Goal: Task Accomplishment & Management: Complete application form

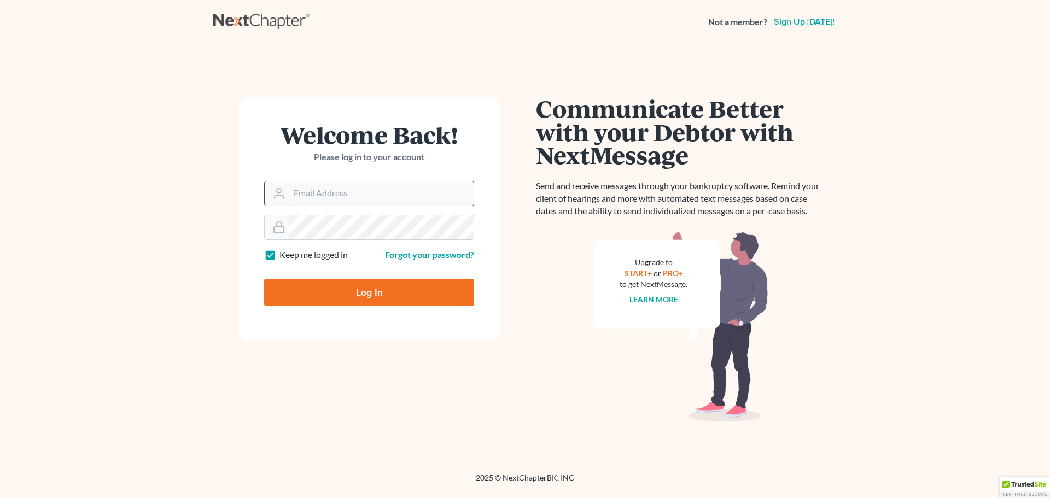
click at [339, 193] on input "Email Address" at bounding box center [381, 193] width 184 height 24
type input "lawfirm@banikandrenner.com"
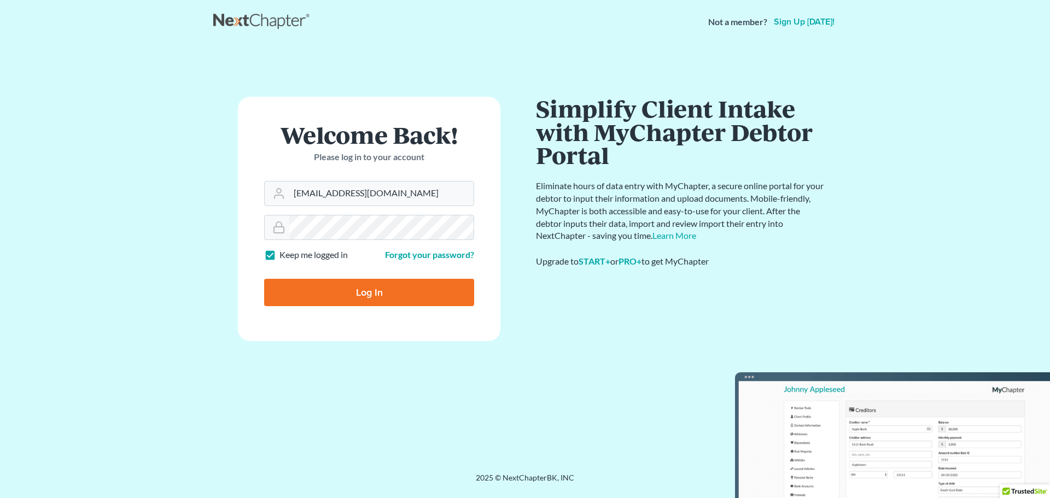
click at [368, 292] on input "Log In" at bounding box center [369, 292] width 210 height 27
type input "Thinking..."
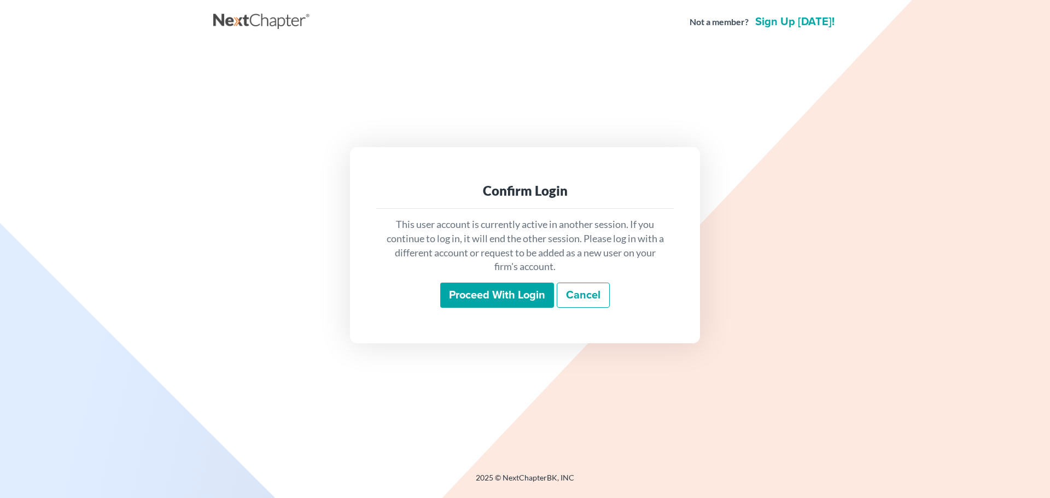
click at [487, 295] on input "Proceed with login" at bounding box center [497, 295] width 114 height 25
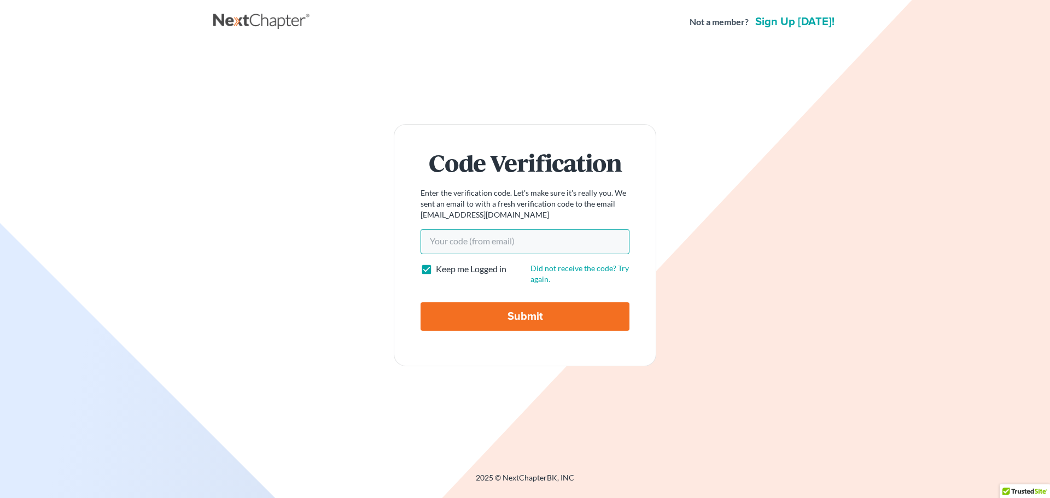
paste input "434ab3"
type input "434ab3"
click at [512, 314] on input "Submit" at bounding box center [524, 316] width 209 height 28
type input "Thinking..."
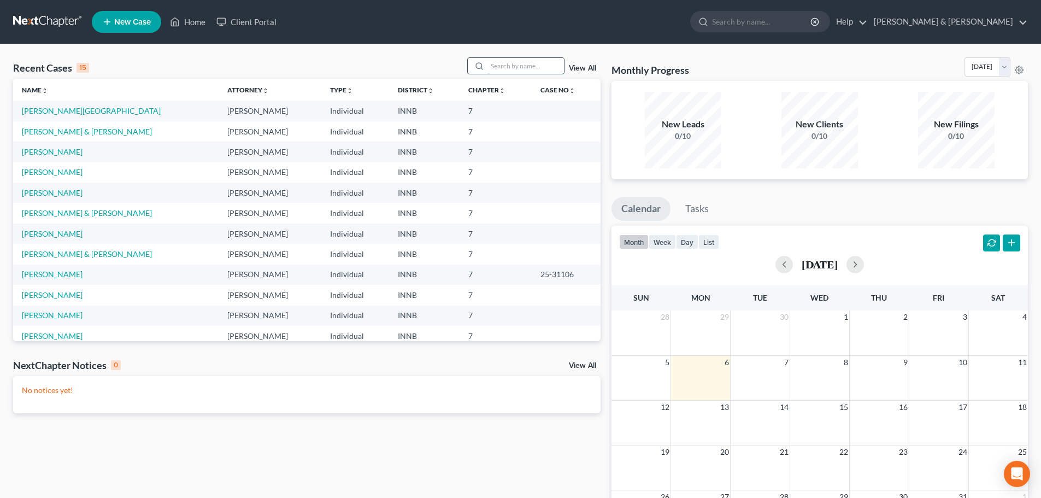
click at [527, 61] on input "search" at bounding box center [526, 66] width 77 height 16
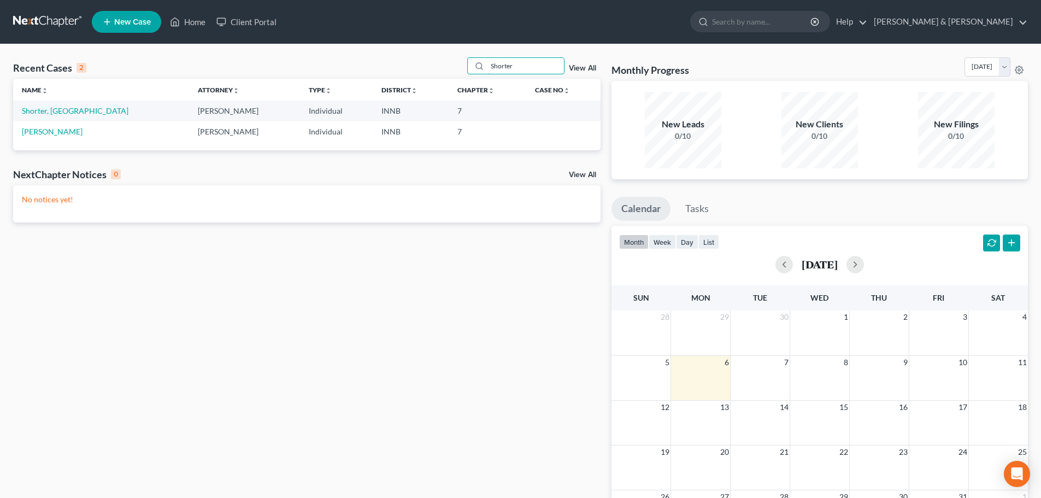
type input "Shorter"
click at [134, 22] on span "New Case" at bounding box center [132, 22] width 37 height 8
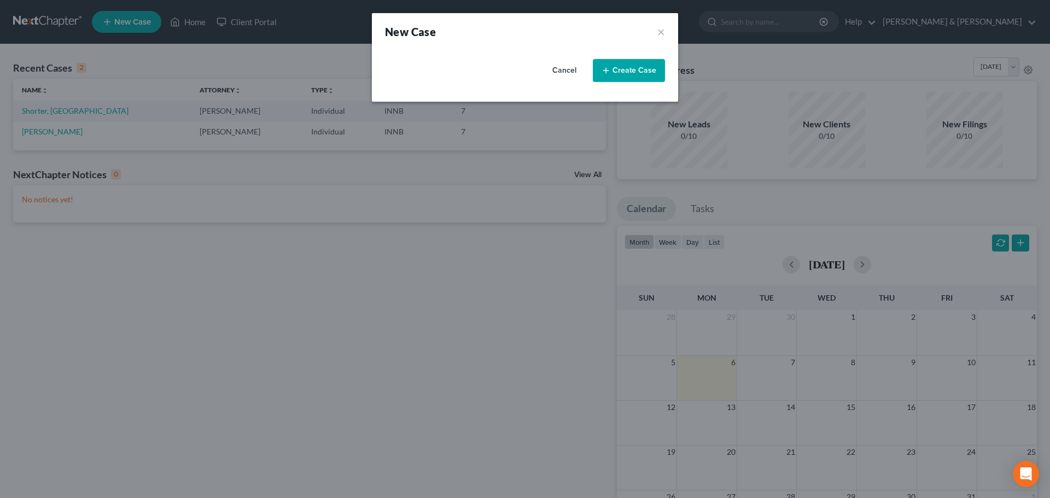
select select "27"
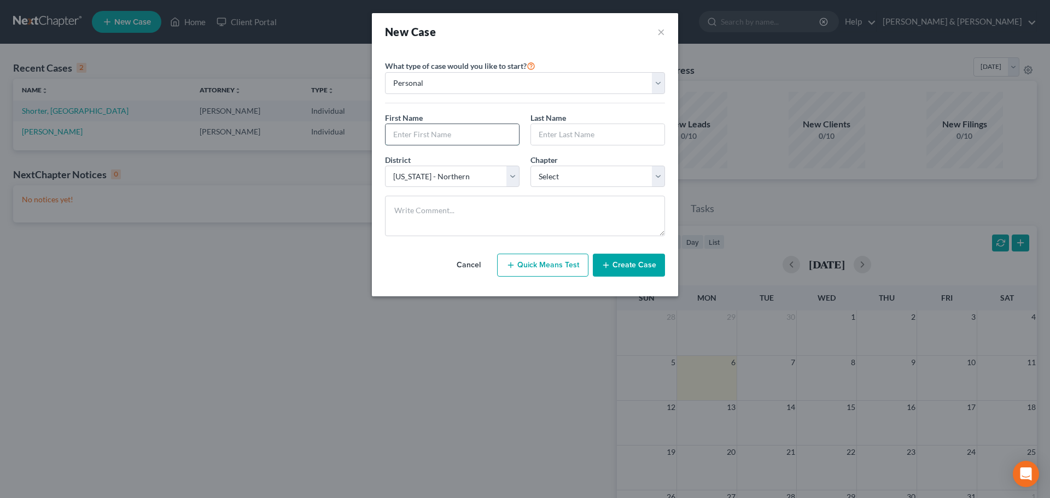
click at [420, 131] on input "text" at bounding box center [451, 134] width 133 height 21
type input "[PERSON_NAME]"
type input "Shorter"
click at [655, 174] on select "Select 7 11 12 13" at bounding box center [597, 177] width 134 height 22
select select "0"
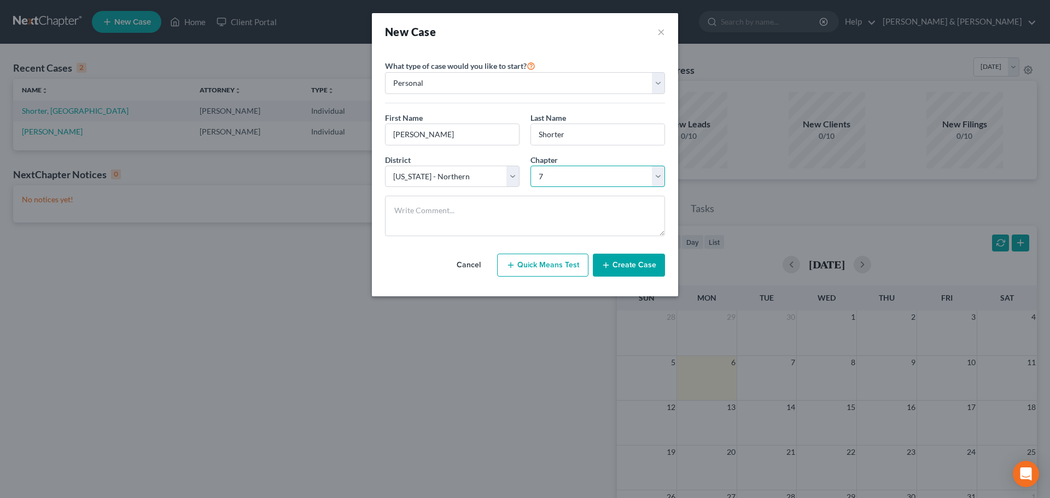
click at [530, 166] on select "Select 7 11 12 13" at bounding box center [597, 177] width 134 height 22
click at [632, 265] on button "Create Case" at bounding box center [629, 265] width 72 height 23
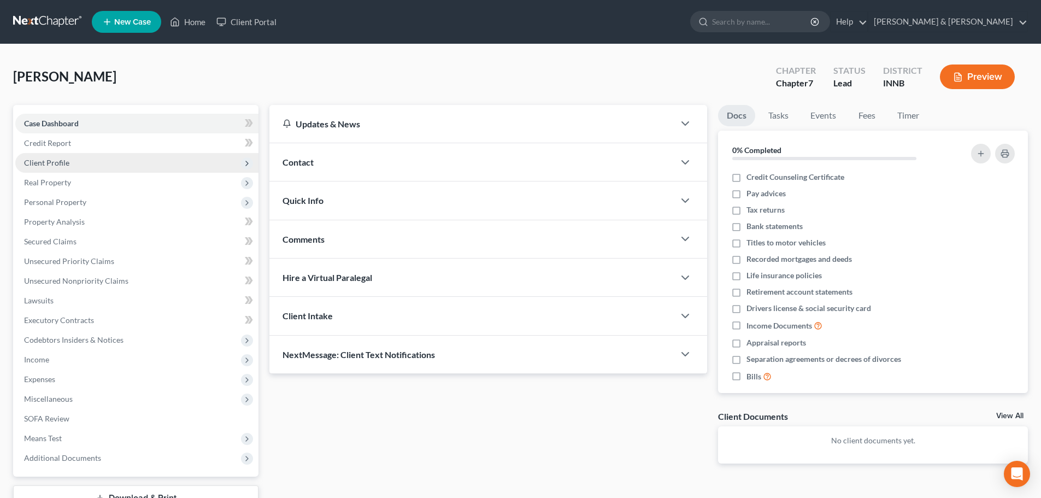
click at [121, 161] on span "Client Profile" at bounding box center [136, 163] width 243 height 20
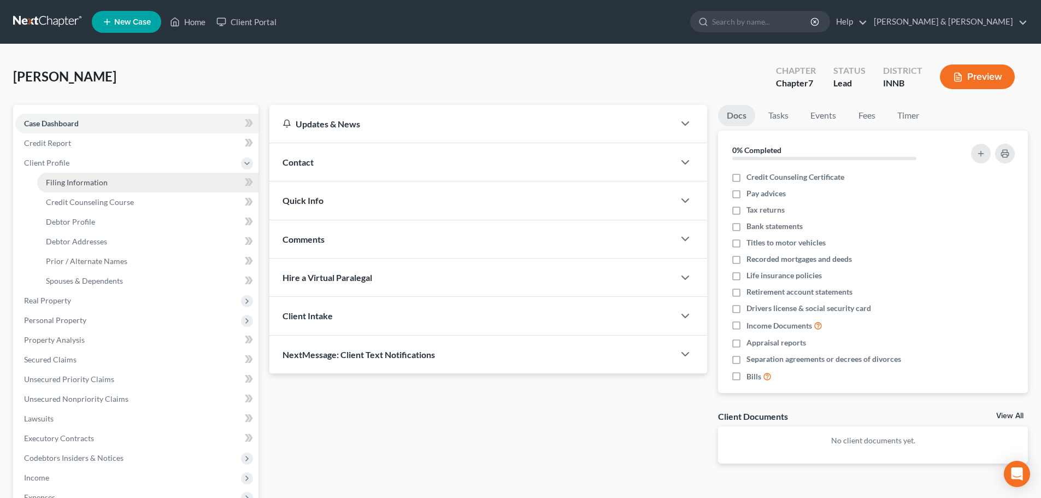
click at [121, 178] on link "Filing Information" at bounding box center [147, 183] width 221 height 20
select select "1"
select select "0"
select select "27"
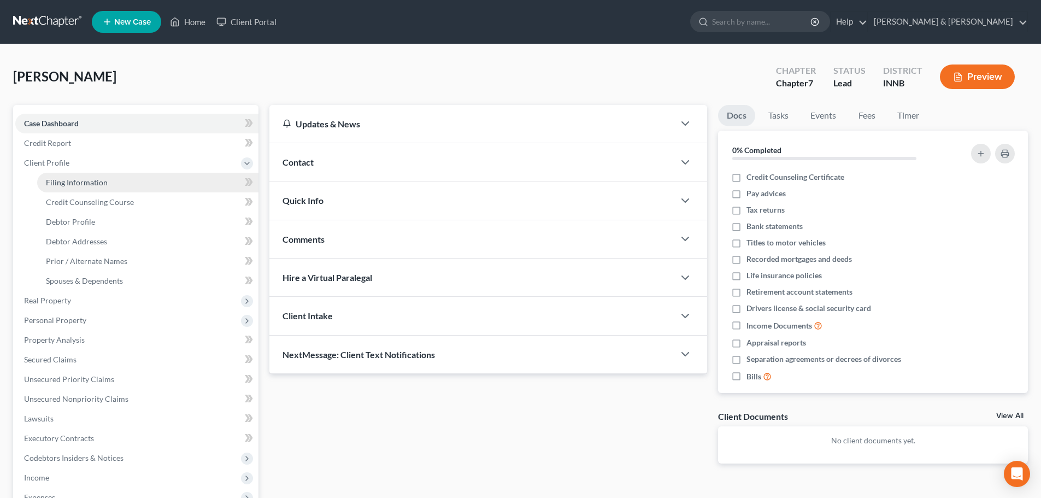
select select "15"
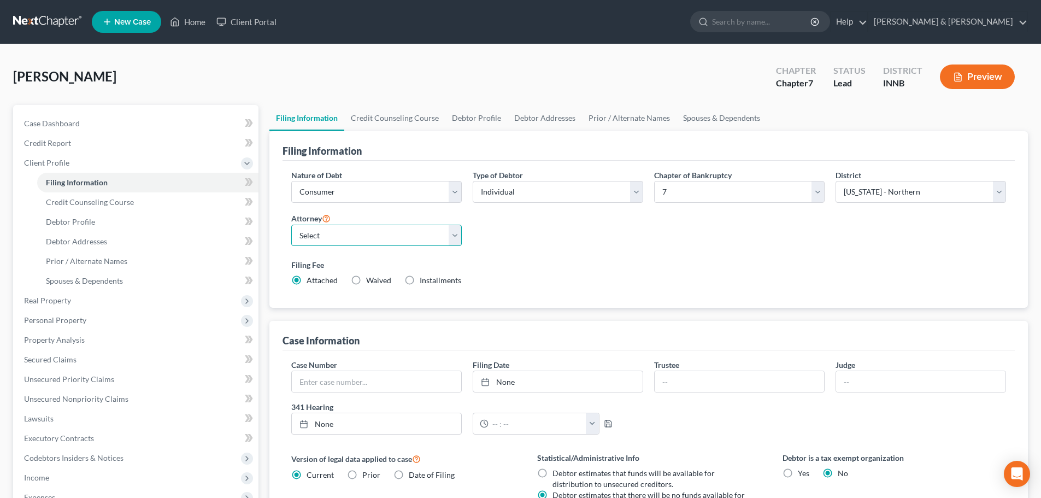
click at [453, 237] on select "Select [PERSON_NAME] - IN [PERSON_NAME] - INNB" at bounding box center [376, 236] width 171 height 22
select select "1"
click at [291, 225] on select "Select [PERSON_NAME] - IN [PERSON_NAME] - INNB" at bounding box center [376, 236] width 171 height 22
click at [635, 193] on select "Select Individual Joint" at bounding box center [558, 192] width 171 height 22
select select "1"
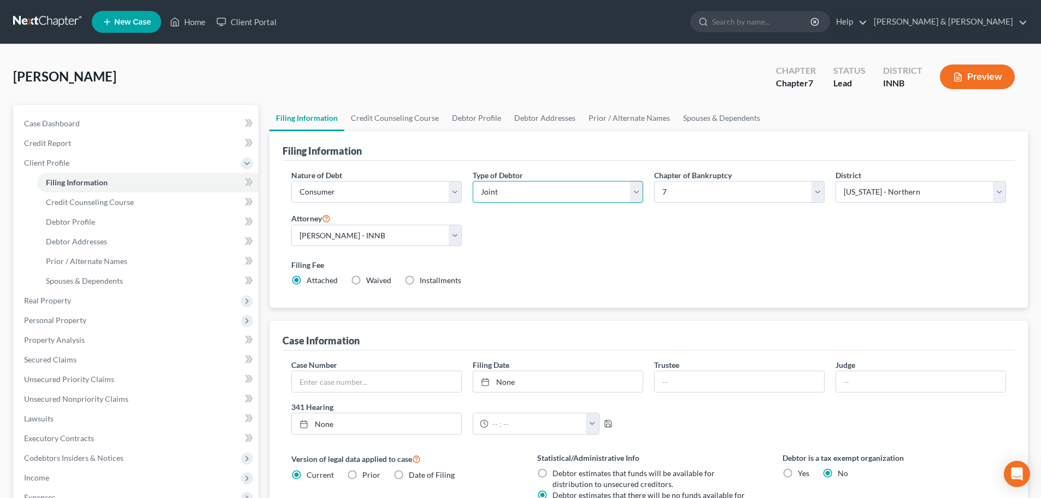
click at [473, 181] on select "Select Individual Joint" at bounding box center [558, 192] width 171 height 22
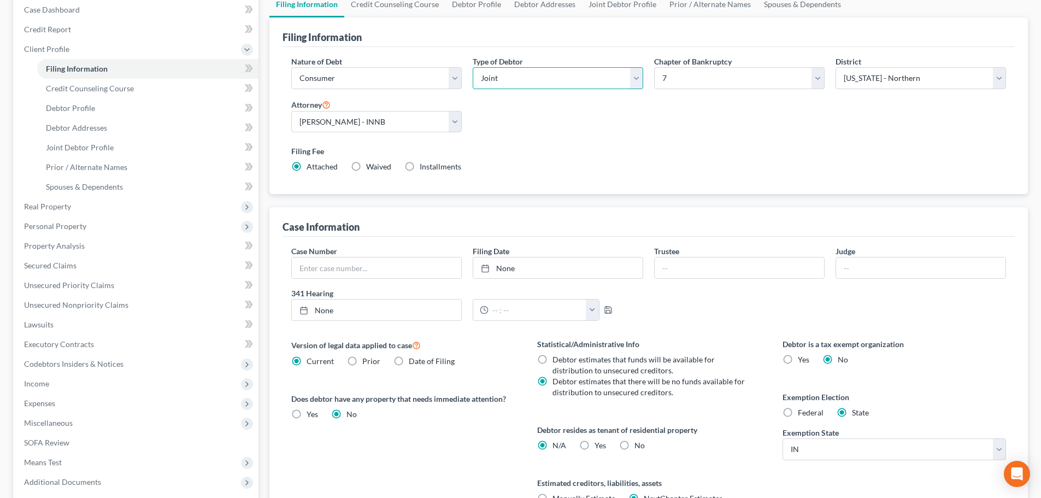
scroll to position [164, 0]
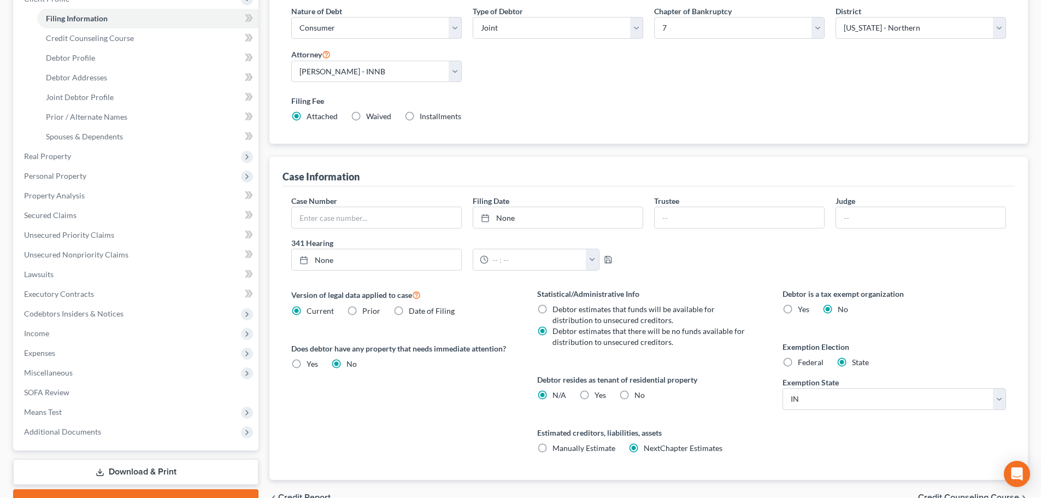
click at [595, 391] on label "Yes Yes" at bounding box center [600, 395] width 11 height 11
click at [599, 391] on input "Yes Yes" at bounding box center [602, 393] width 7 height 7
radio input "true"
radio input "false"
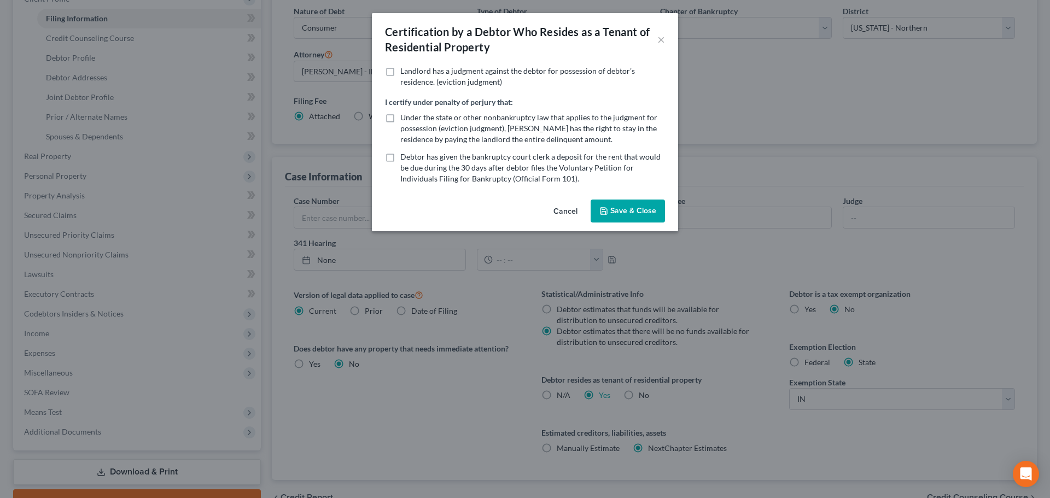
click at [635, 211] on button "Save & Close" at bounding box center [627, 211] width 74 height 23
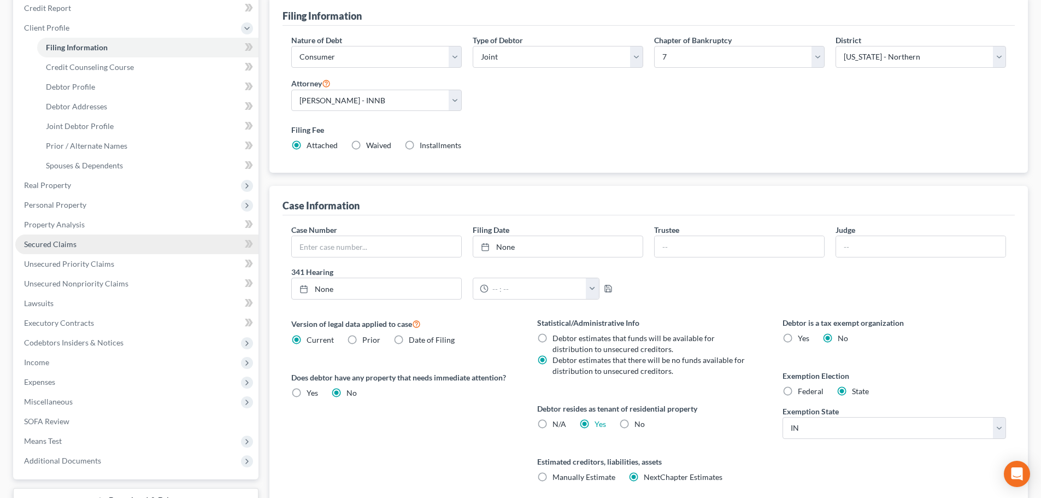
scroll to position [113, 0]
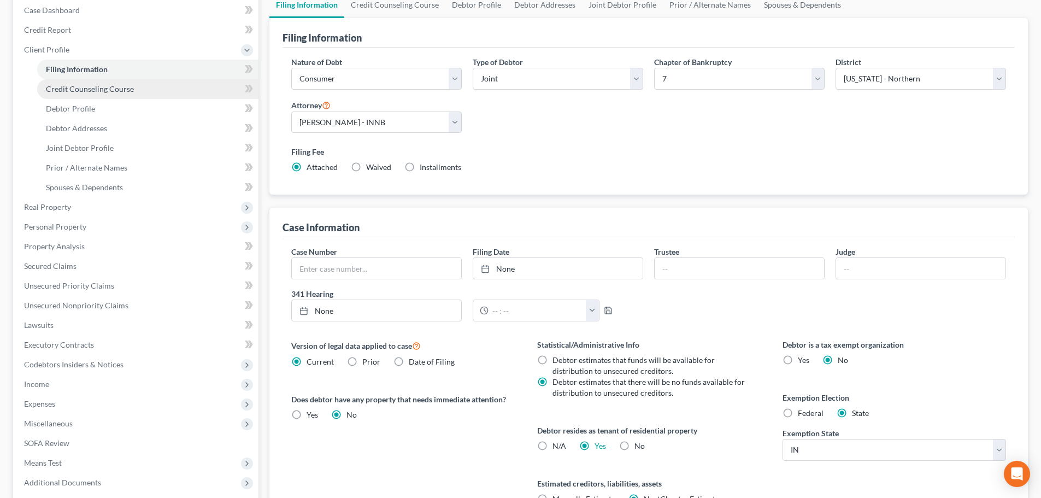
click at [163, 92] on link "Credit Counseling Course" at bounding box center [147, 89] width 221 height 20
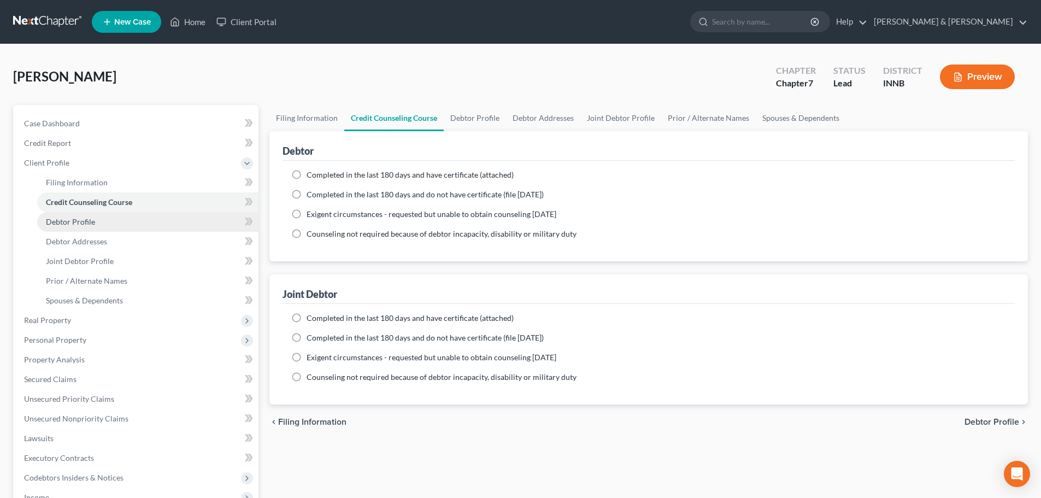
click at [148, 218] on link "Debtor Profile" at bounding box center [147, 222] width 221 height 20
select select "1"
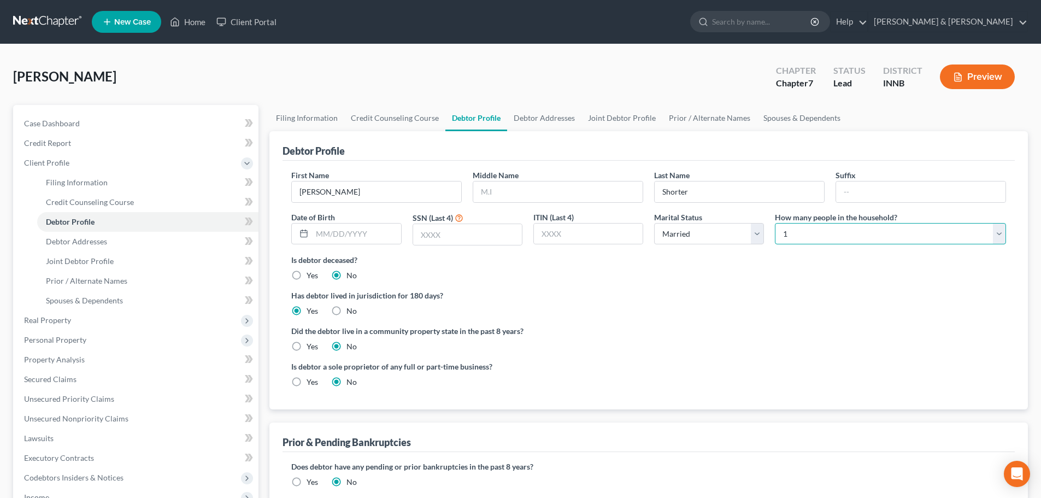
click at [838, 232] on select "Select 1 2 3 4 5 6 7 8 9 10 11 12 13 14 15 16 17 18 19 20" at bounding box center [890, 234] width 231 height 22
select select "1"
click at [775, 223] on select "Select 1 2 3 4 5 6 7 8 9 10 11 12 13 14 15 16 17 18 19 20" at bounding box center [890, 234] width 231 height 22
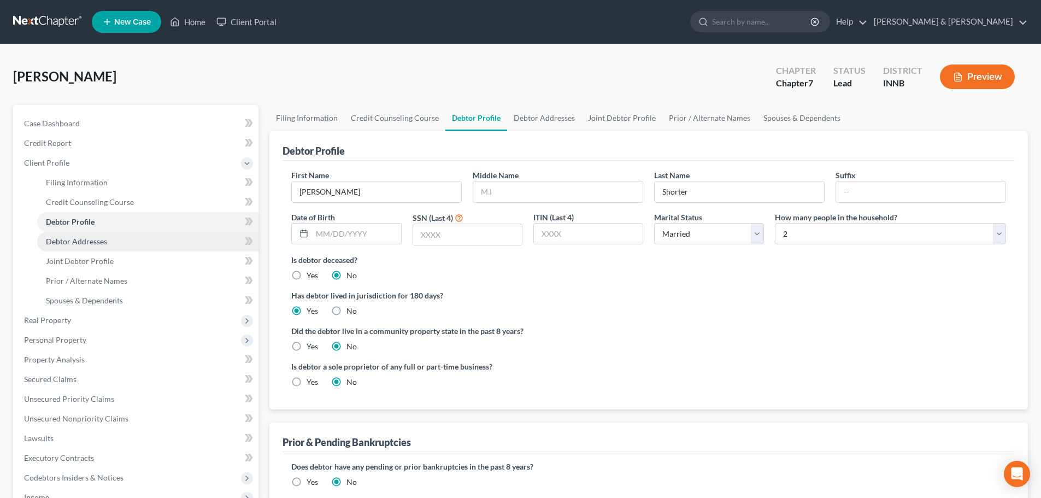
click at [196, 240] on link "Debtor Addresses" at bounding box center [147, 242] width 221 height 20
select select "0"
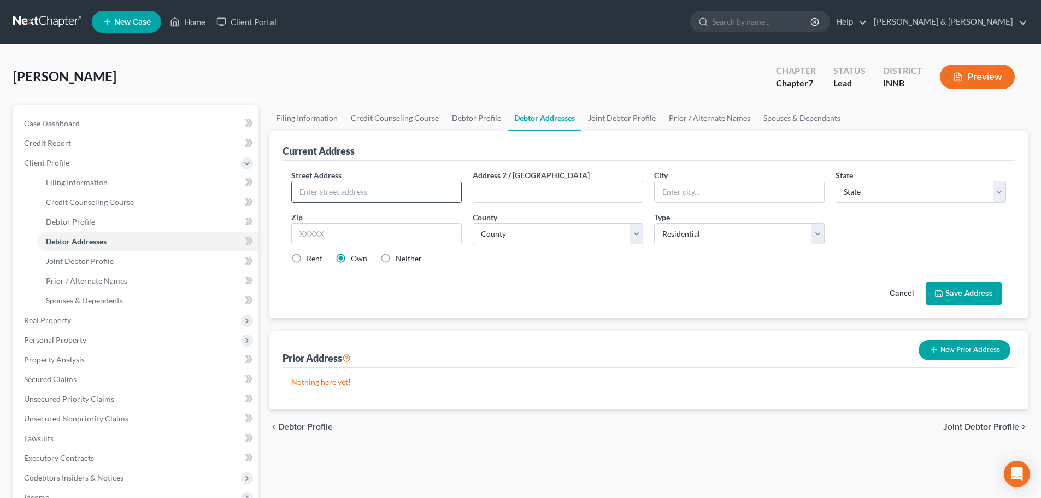
click at [345, 192] on input "text" at bounding box center [376, 191] width 169 height 21
type input "[STREET_ADDRESS]"
type input "Elkhart"
select select "15"
type input "46516"
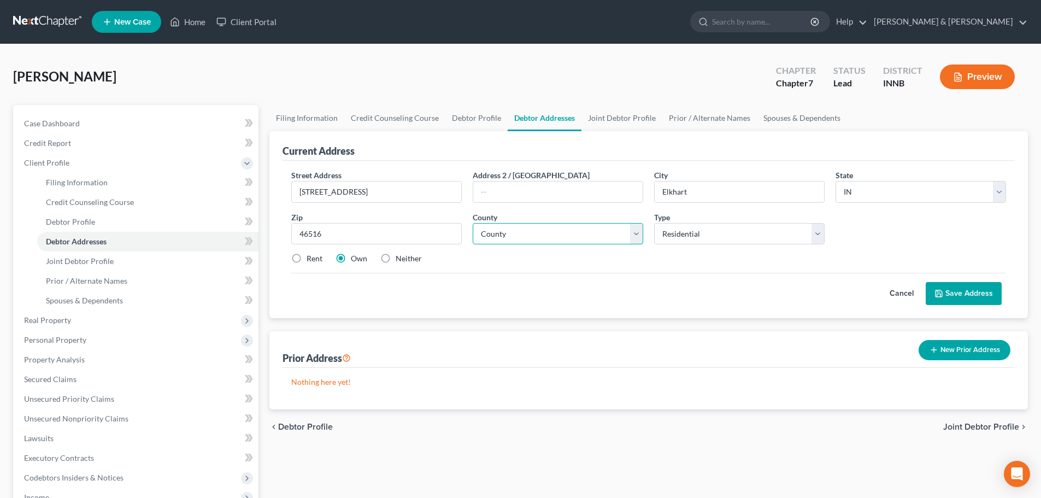
click at [535, 234] on select "County [GEOGRAPHIC_DATA] [GEOGRAPHIC_DATA] [GEOGRAPHIC_DATA] [GEOGRAPHIC_DATA] …" at bounding box center [558, 234] width 171 height 22
select select "19"
click at [473, 223] on select "County [GEOGRAPHIC_DATA] [GEOGRAPHIC_DATA] [GEOGRAPHIC_DATA] [GEOGRAPHIC_DATA] …" at bounding box center [558, 234] width 171 height 22
click at [307, 259] on label "Rent" at bounding box center [315, 258] width 16 height 11
click at [311, 259] on input "Rent" at bounding box center [314, 256] width 7 height 7
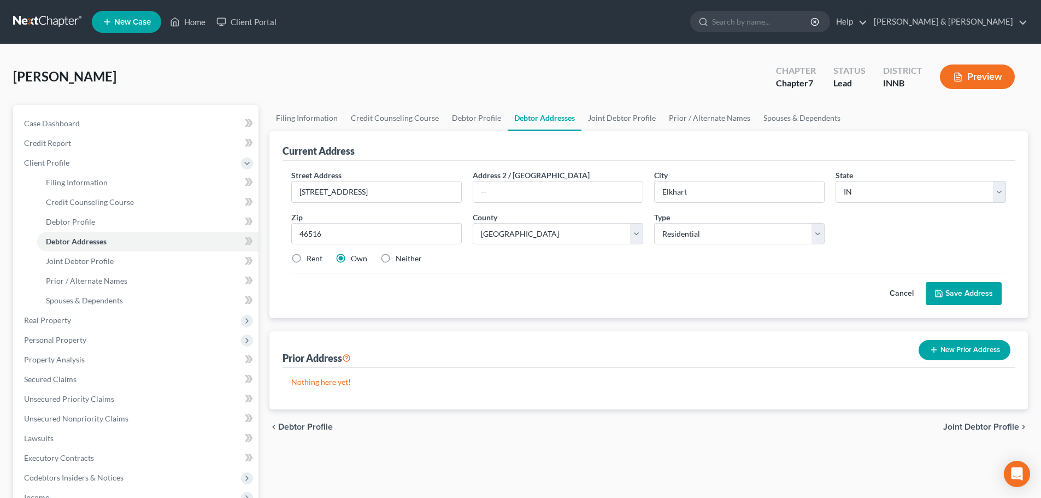
radio input "true"
click at [963, 290] on button "Save Address" at bounding box center [964, 293] width 76 height 23
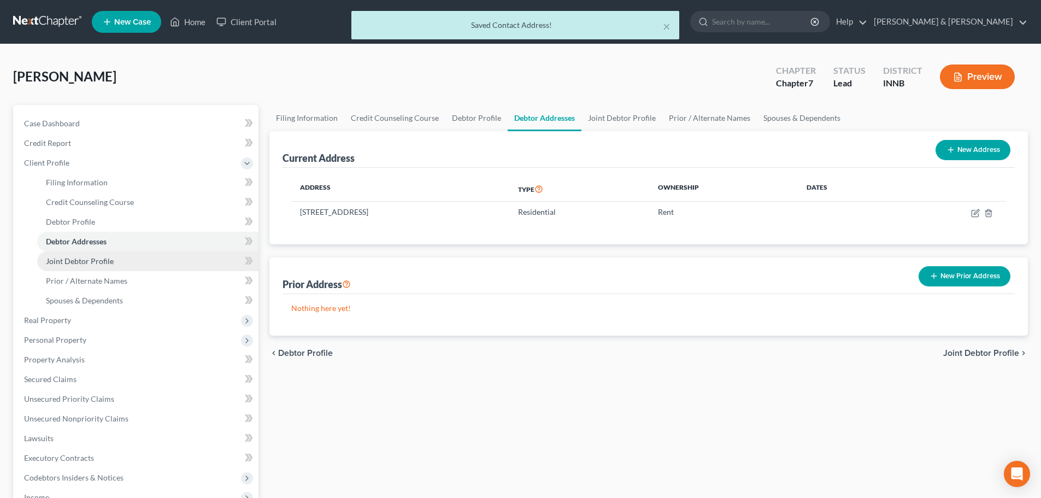
click at [202, 259] on link "Joint Debtor Profile" at bounding box center [147, 261] width 221 height 20
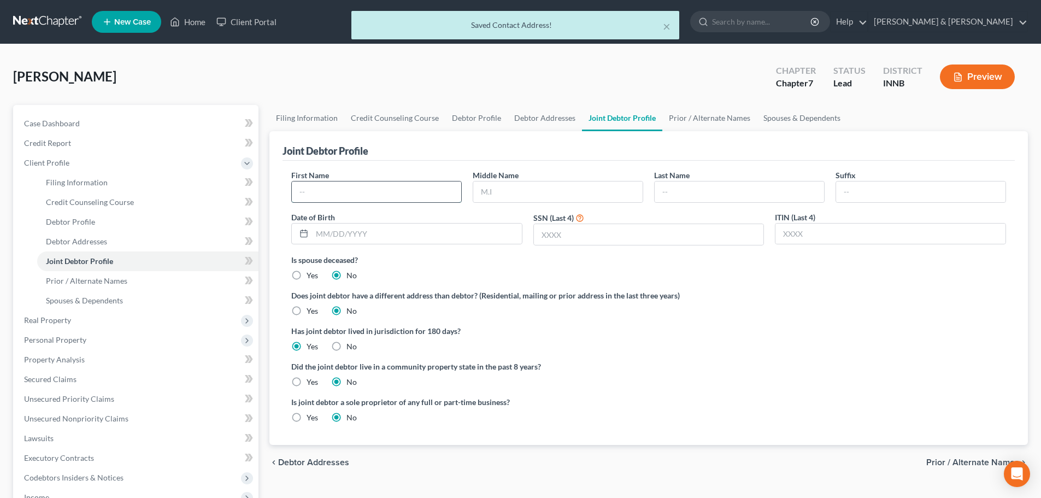
click at [341, 187] on input "text" at bounding box center [376, 191] width 169 height 21
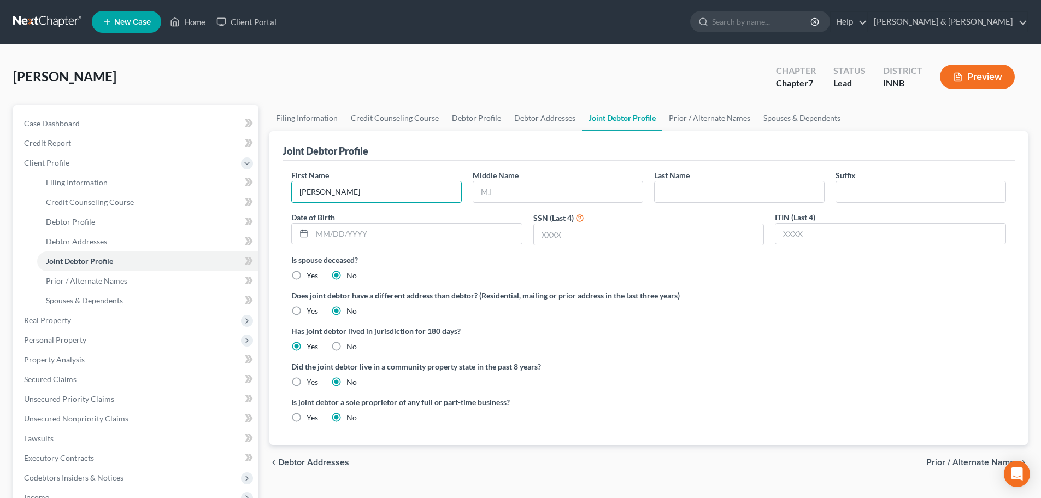
type input "[PERSON_NAME]"
type input "Shorter"
click at [627, 236] on input "text" at bounding box center [649, 234] width 230 height 21
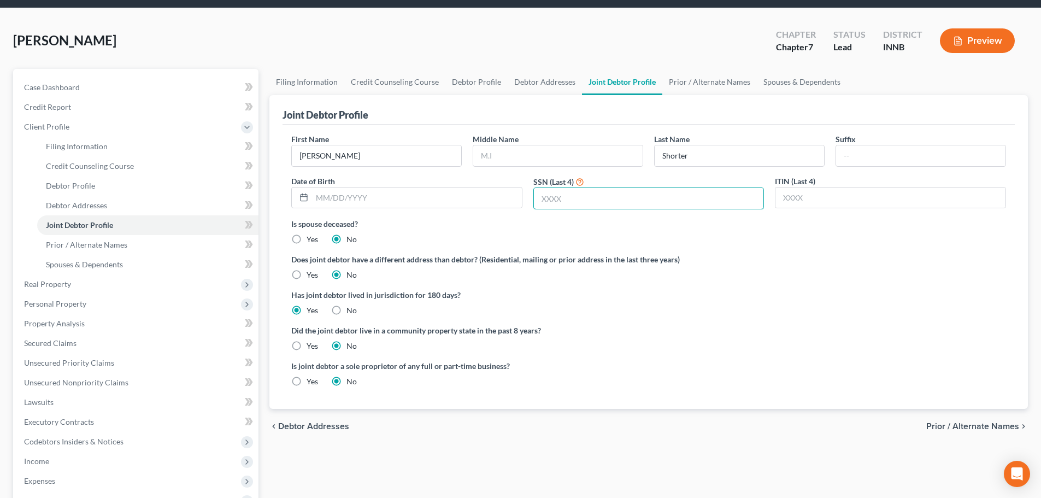
scroll to position [164, 0]
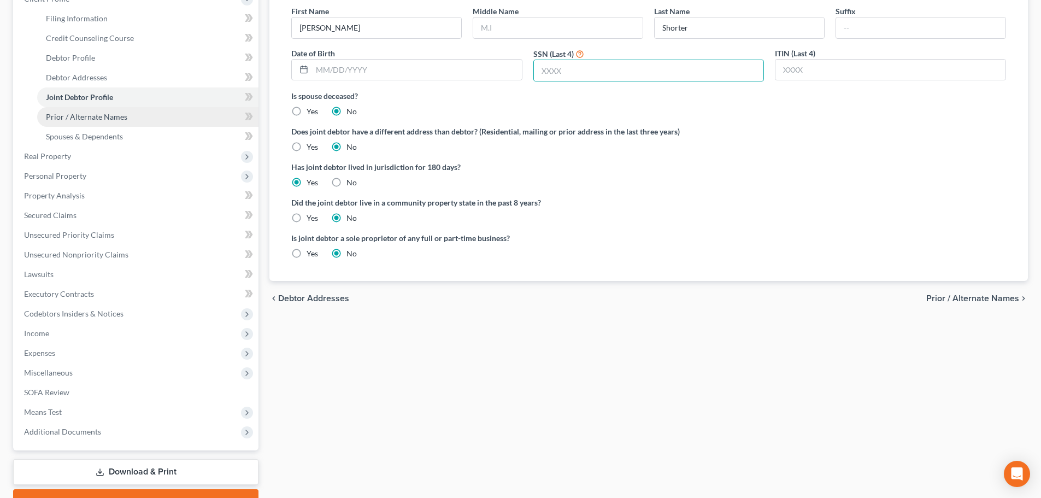
click at [121, 122] on link "Prior / Alternate Names" at bounding box center [147, 117] width 221 height 20
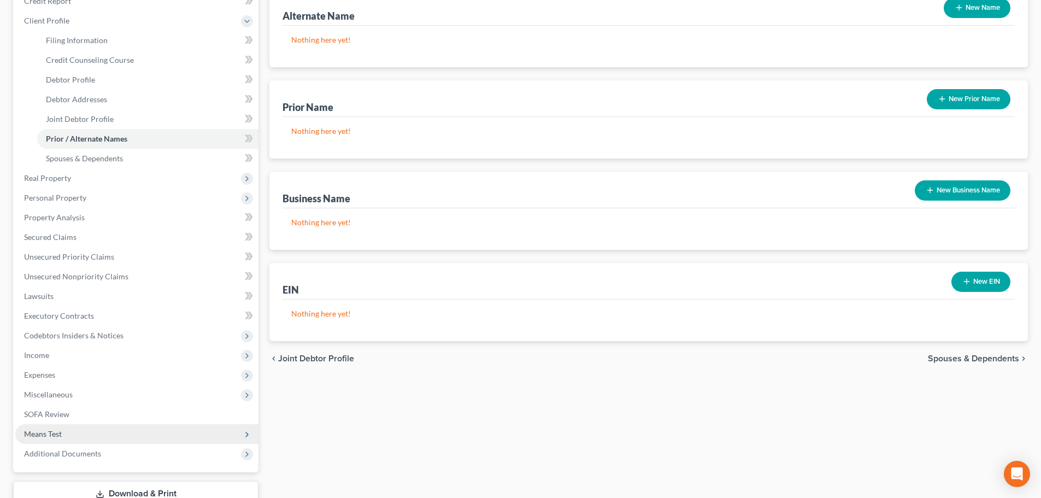
scroll to position [164, 0]
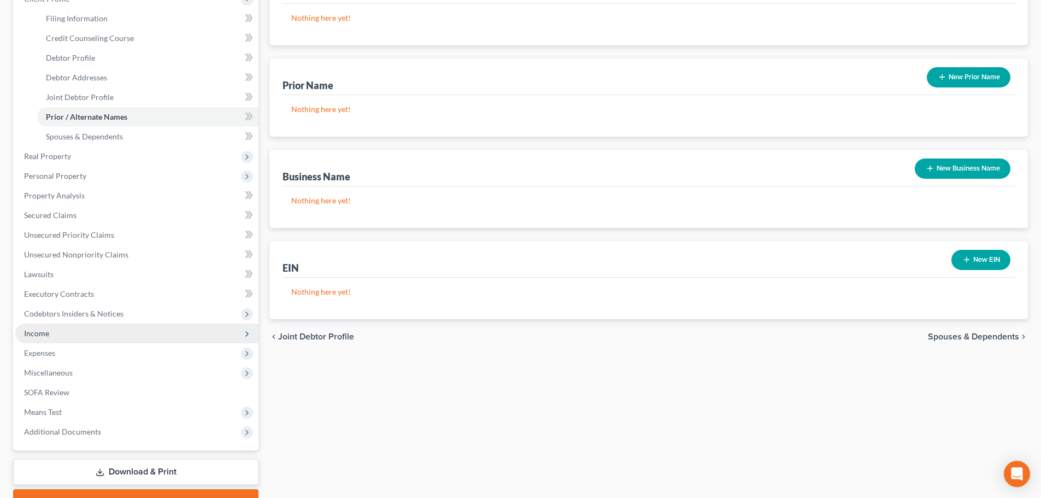
click at [123, 336] on span "Income" at bounding box center [136, 334] width 243 height 20
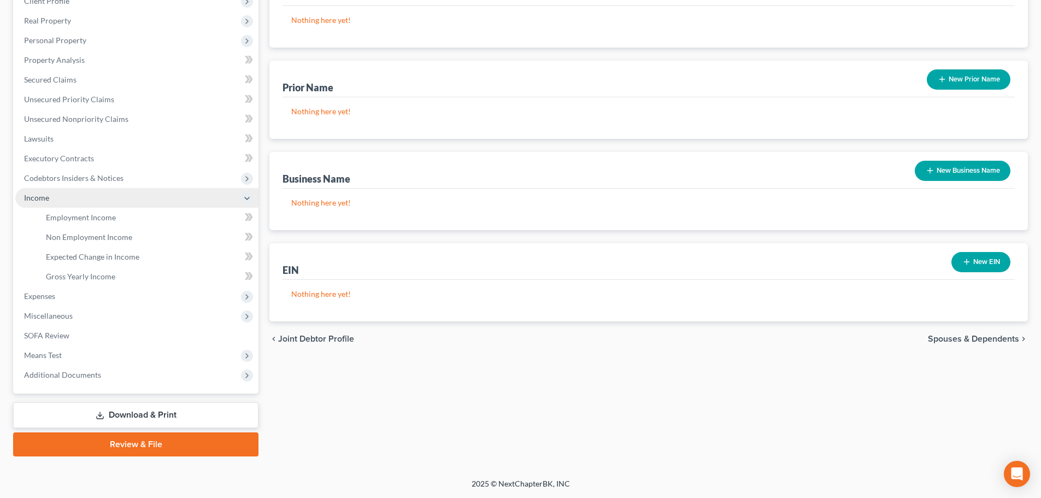
scroll to position [162, 0]
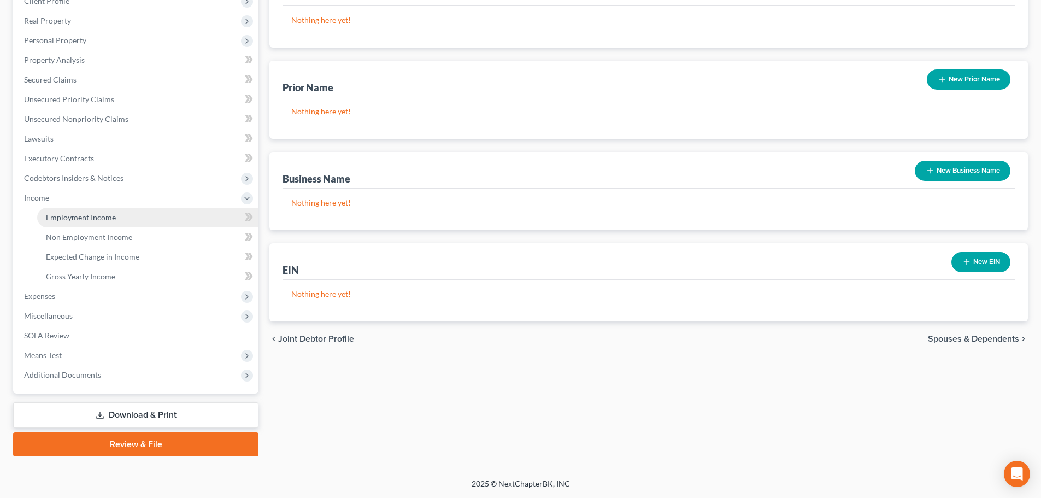
click at [114, 219] on span "Employment Income" at bounding box center [81, 217] width 70 height 9
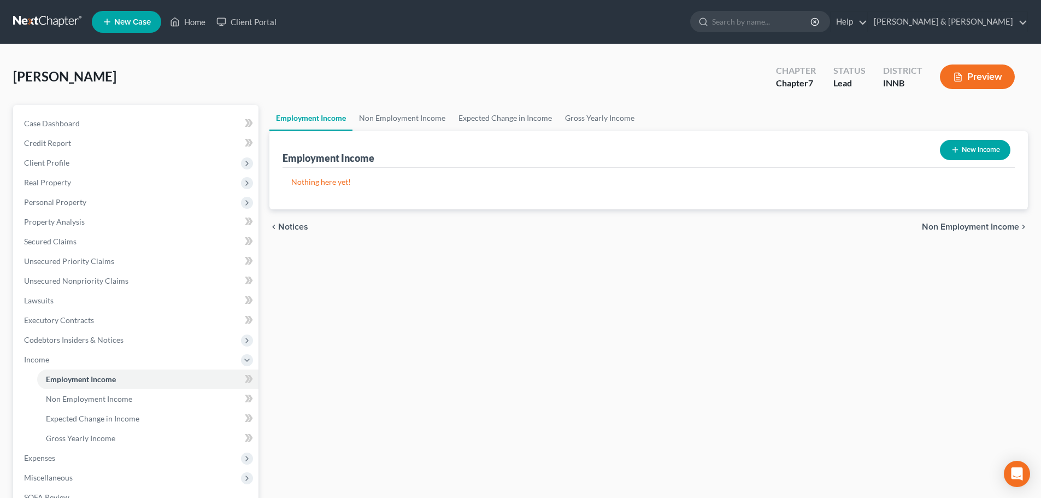
click at [976, 151] on button "New Income" at bounding box center [975, 150] width 71 height 20
select select "0"
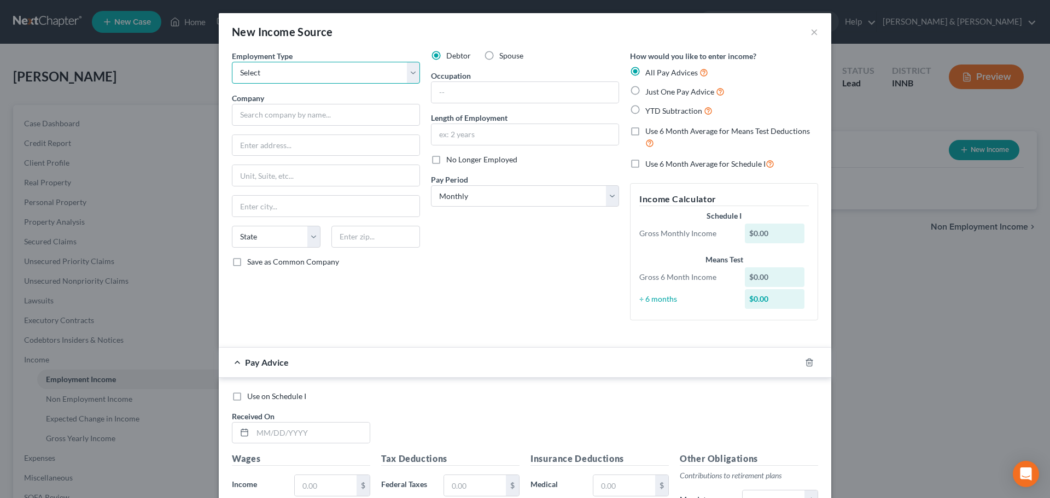
click at [404, 75] on select "Select Full or [DEMOGRAPHIC_DATA] Employment Self Employment" at bounding box center [326, 73] width 188 height 22
click at [232, 62] on select "Select Full or [DEMOGRAPHIC_DATA] Employment Self Employment" at bounding box center [326, 73] width 188 height 22
click at [499, 55] on label "Spouse" at bounding box center [511, 55] width 24 height 11
click at [503, 55] on input "Spouse" at bounding box center [506, 53] width 7 height 7
radio input "true"
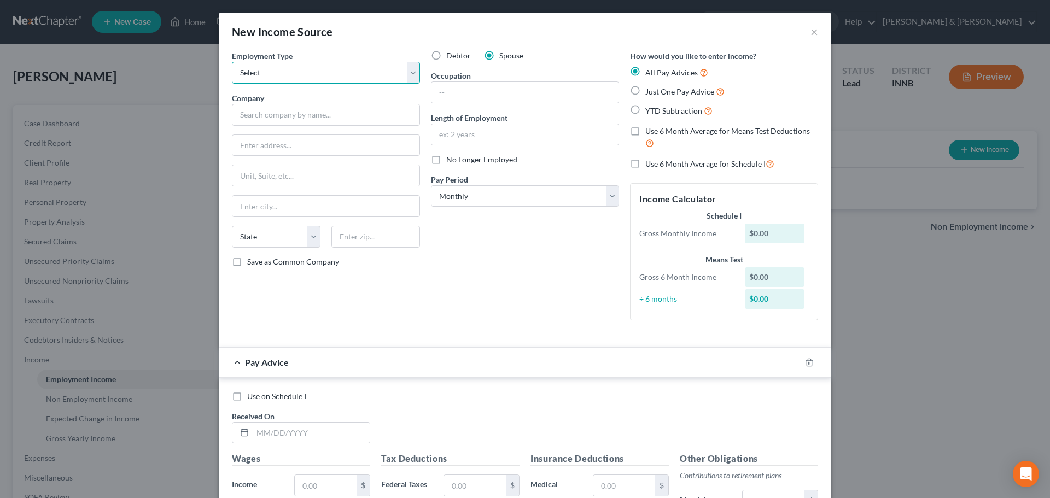
click at [409, 74] on select "Select Full or [DEMOGRAPHIC_DATA] Employment Self Employment" at bounding box center [326, 73] width 188 height 22
select select "0"
click at [232, 62] on select "Select Full or [DEMOGRAPHIC_DATA] Employment Self Employment" at bounding box center [326, 73] width 188 height 22
click at [348, 114] on input "text" at bounding box center [326, 115] width 188 height 22
drag, startPoint x: 292, startPoint y: 113, endPoint x: 200, endPoint y: 127, distance: 93.5
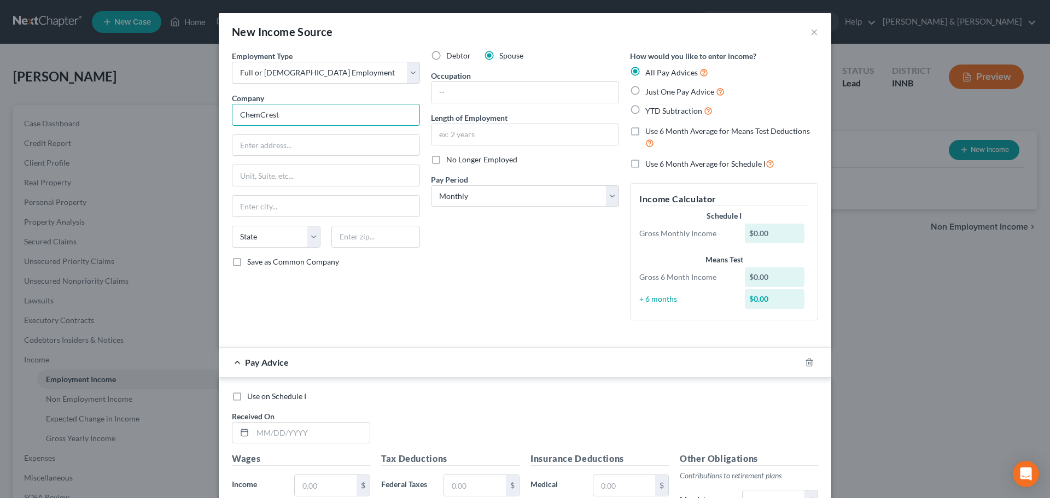
click at [200, 127] on div "New Income Source × Employment Type * Select Full or [DEMOGRAPHIC_DATA] Employm…" at bounding box center [525, 249] width 1050 height 498
type input "[PERSON_NAME]"
click at [272, 148] on input "text" at bounding box center [325, 145] width 187 height 21
type input "3221 Magnum Dr."
type input "Elkhart"
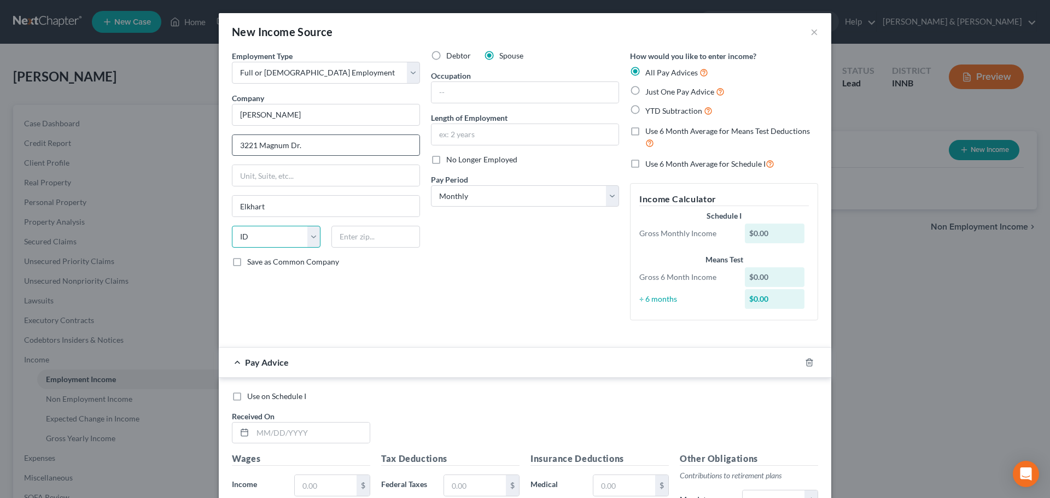
select select "15"
type input "46516"
click at [483, 97] on input "text" at bounding box center [524, 92] width 187 height 21
type input "Forklift driver"
click at [478, 133] on input "text" at bounding box center [524, 134] width 187 height 21
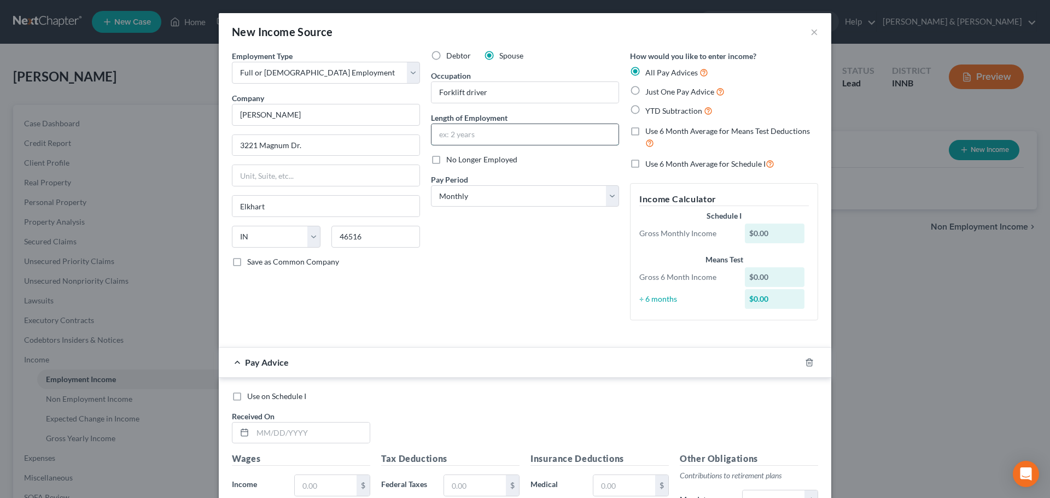
type input "2 years"
click at [485, 190] on select "Select Monthly Twice Monthly Every Other Week Weekly" at bounding box center [525, 196] width 188 height 22
select select "3"
click at [431, 185] on select "Select Monthly Twice Monthly Every Other Week Weekly" at bounding box center [525, 196] width 188 height 22
click at [645, 91] on label "Just One Pay Advice" at bounding box center [684, 91] width 79 height 13
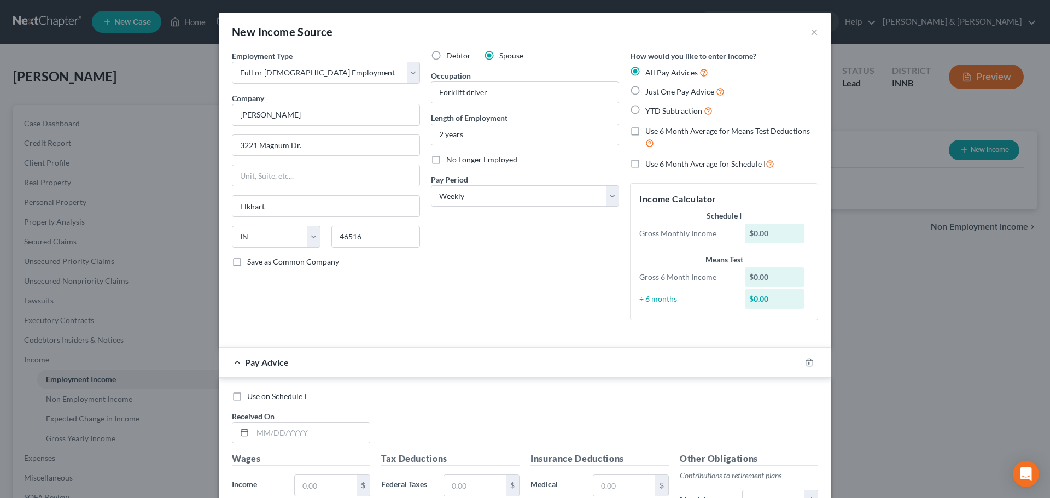
click at [649, 91] on input "Just One Pay Advice" at bounding box center [652, 88] width 7 height 7
radio input "true"
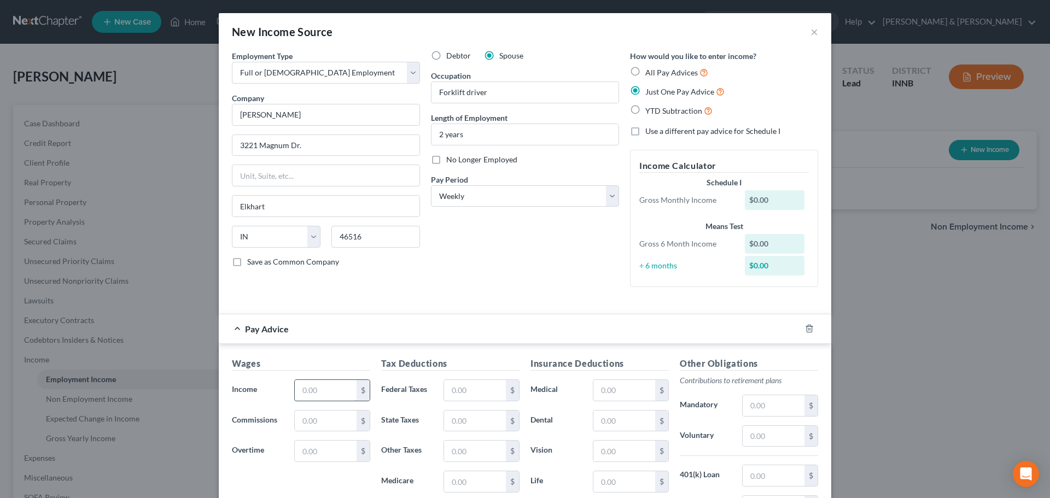
click at [347, 388] on input "text" at bounding box center [326, 390] width 62 height 21
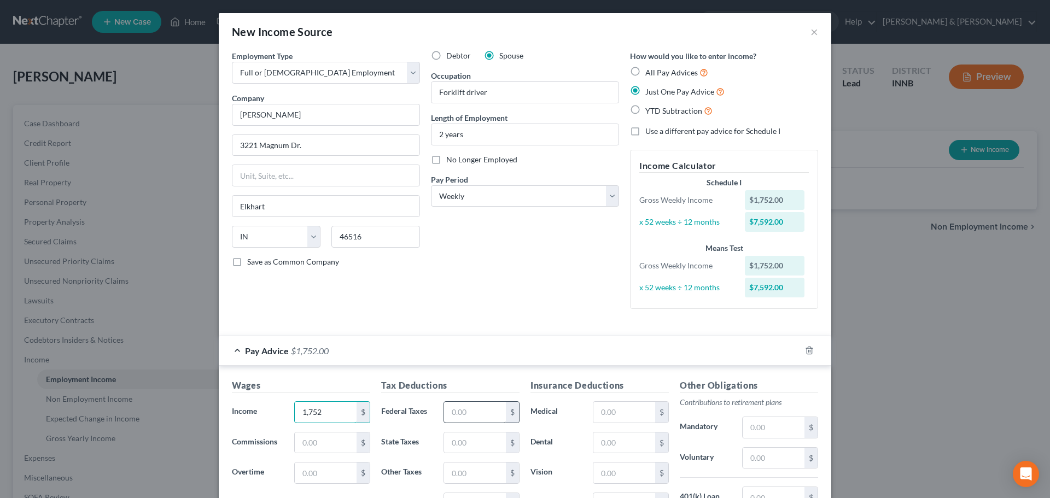
type input "1,752"
click at [480, 413] on input "text" at bounding box center [475, 412] width 62 height 21
type input "381"
click at [623, 418] on input "text" at bounding box center [624, 412] width 62 height 21
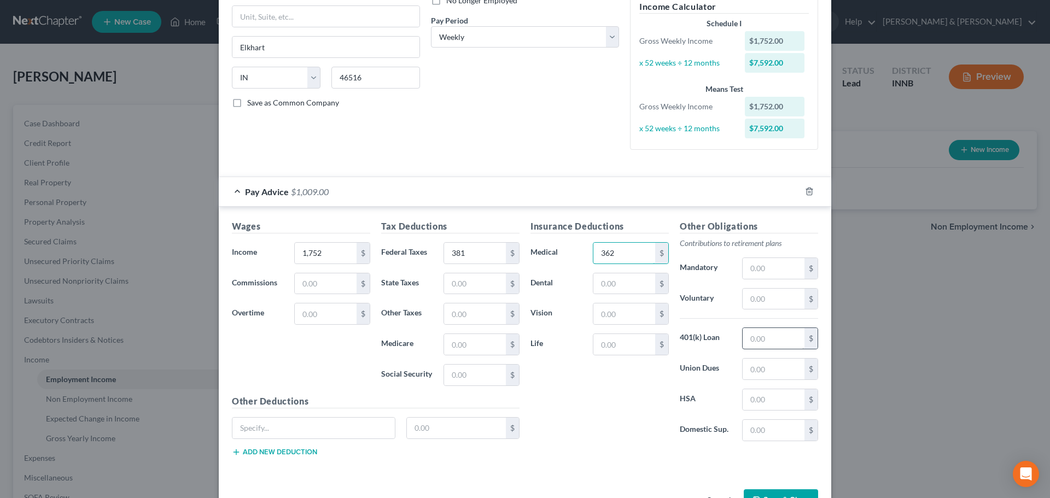
scroll to position [164, 0]
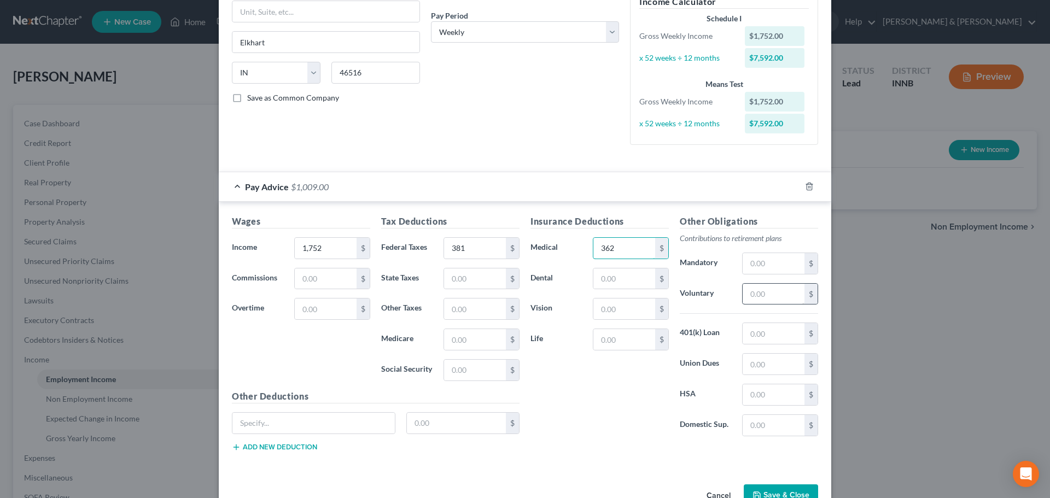
type input "362"
click at [764, 290] on input "text" at bounding box center [773, 294] width 62 height 21
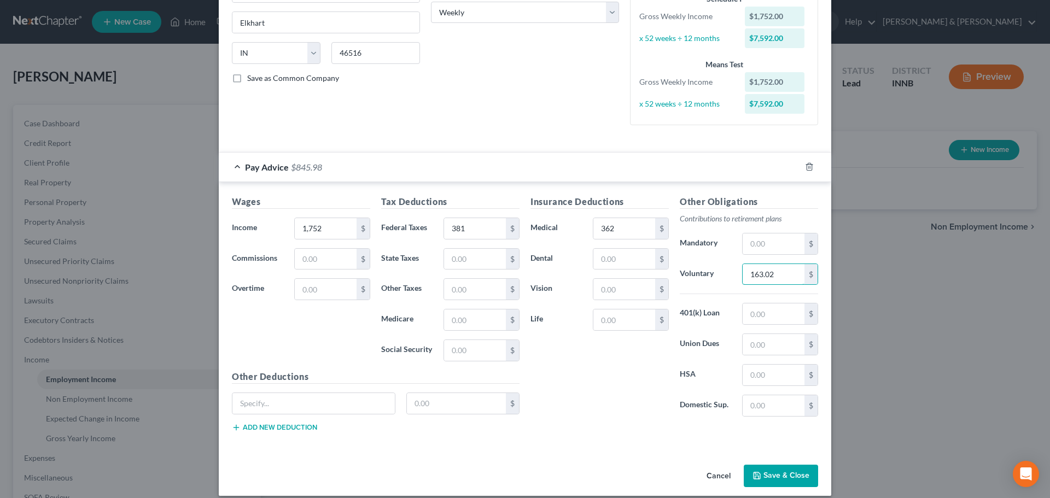
scroll to position [195, 0]
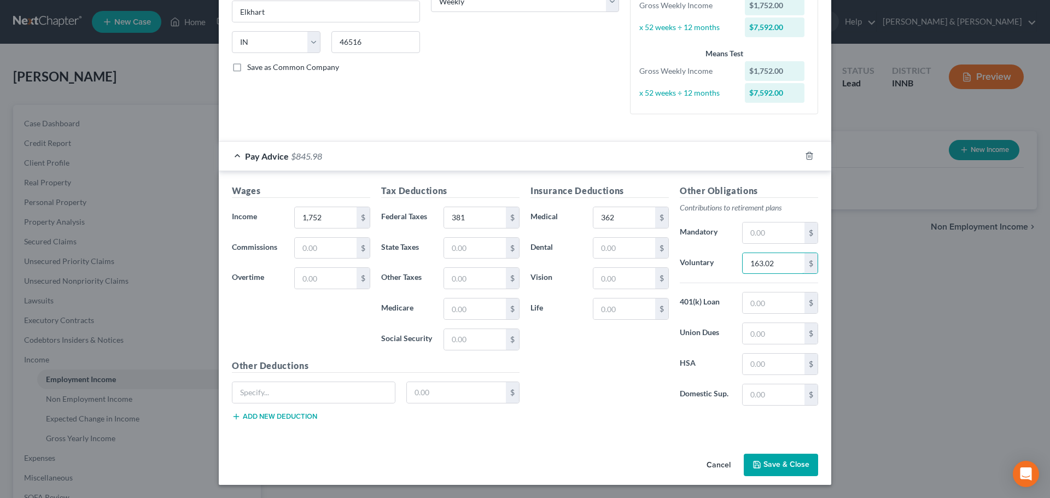
type input "163.02"
click at [762, 467] on button "Save & Close" at bounding box center [780, 465] width 74 height 23
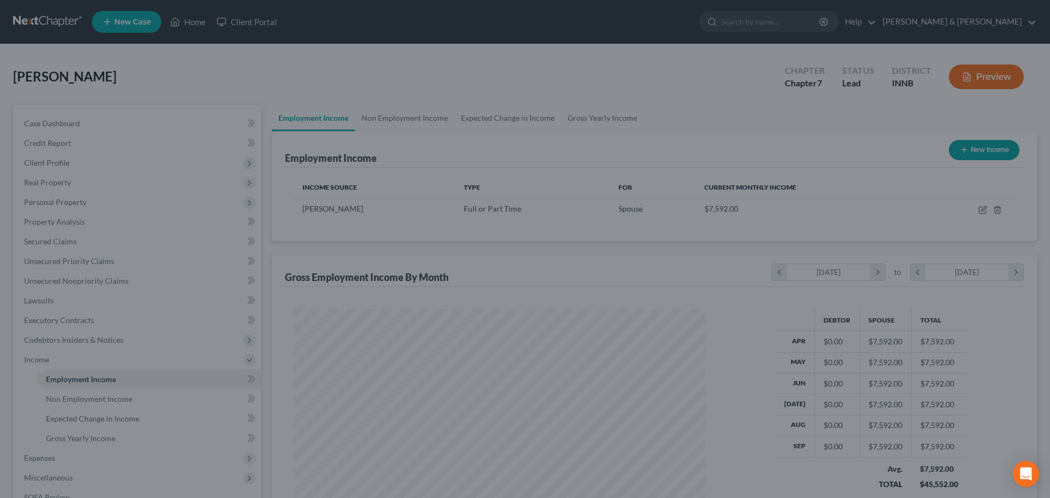
scroll to position [204, 430]
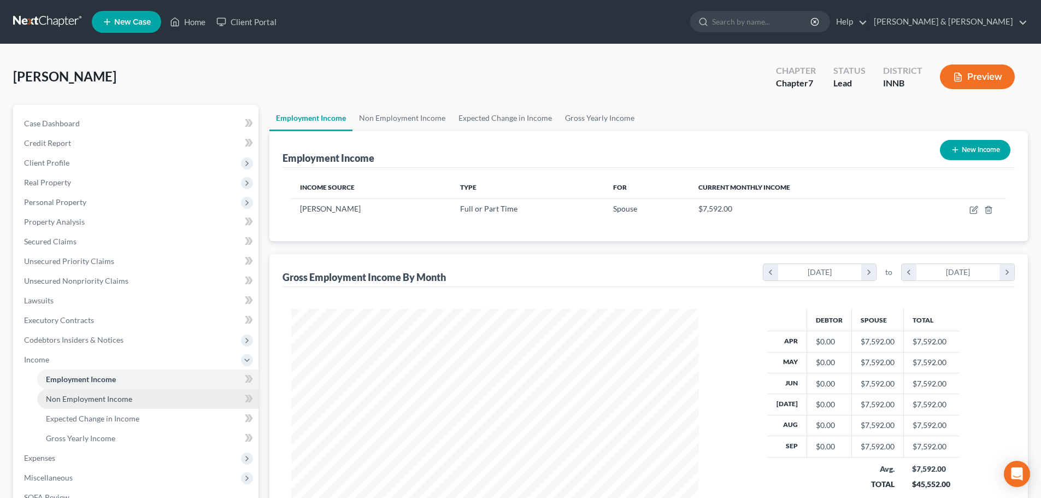
click at [156, 398] on link "Non Employment Income" at bounding box center [147, 399] width 221 height 20
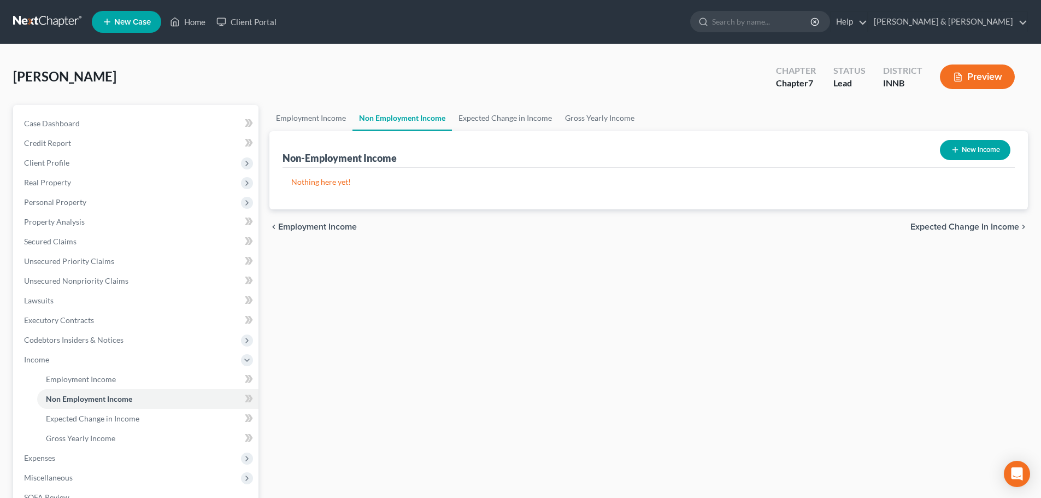
click at [971, 146] on button "New Income" at bounding box center [975, 150] width 71 height 20
select select "0"
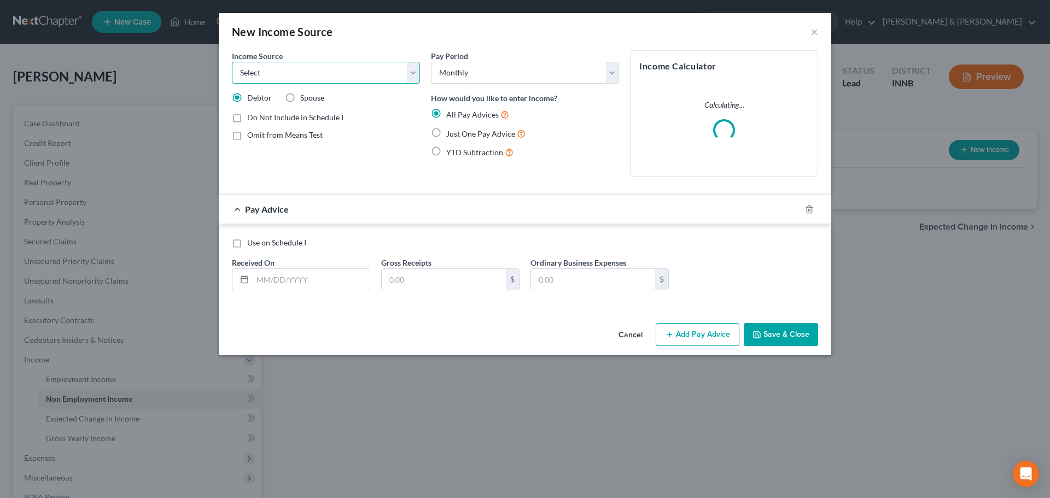
click at [410, 78] on select "Select Unemployment Disability (from employer) Pension Retirement Social Securi…" at bounding box center [326, 73] width 188 height 22
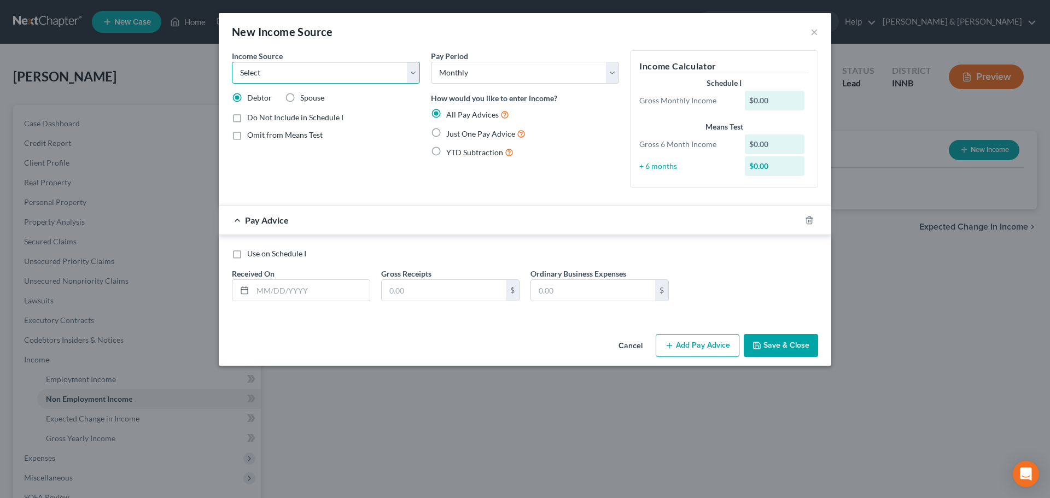
select select "4"
click at [232, 62] on select "Select Unemployment Disability (from employer) Pension Retirement Social Securi…" at bounding box center [326, 73] width 188 height 22
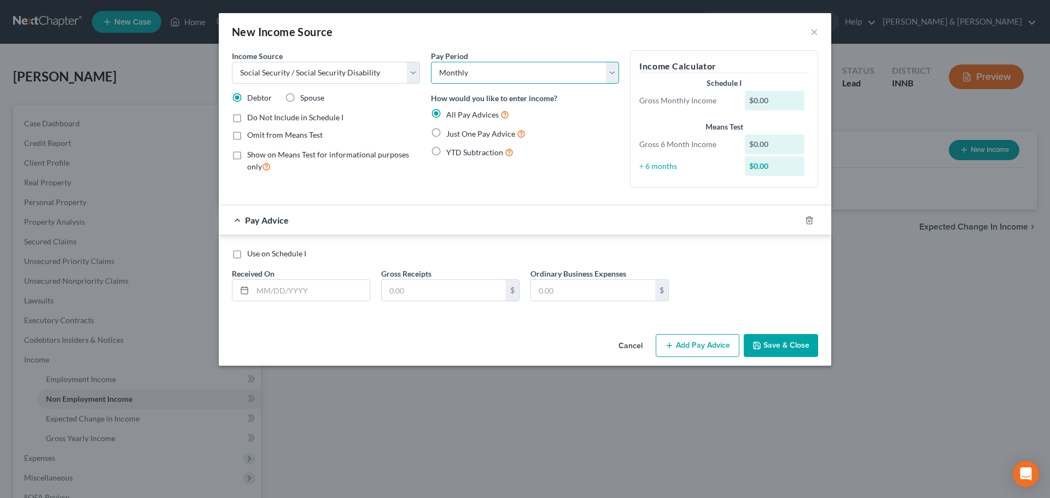
click at [494, 72] on select "Select Monthly Twice Monthly Every Other Week Weekly" at bounding box center [525, 73] width 188 height 22
click at [446, 133] on label "Just One Pay Advice" at bounding box center [485, 133] width 79 height 13
click at [450, 133] on input "Just One Pay Advice" at bounding box center [453, 130] width 7 height 7
radio input "true"
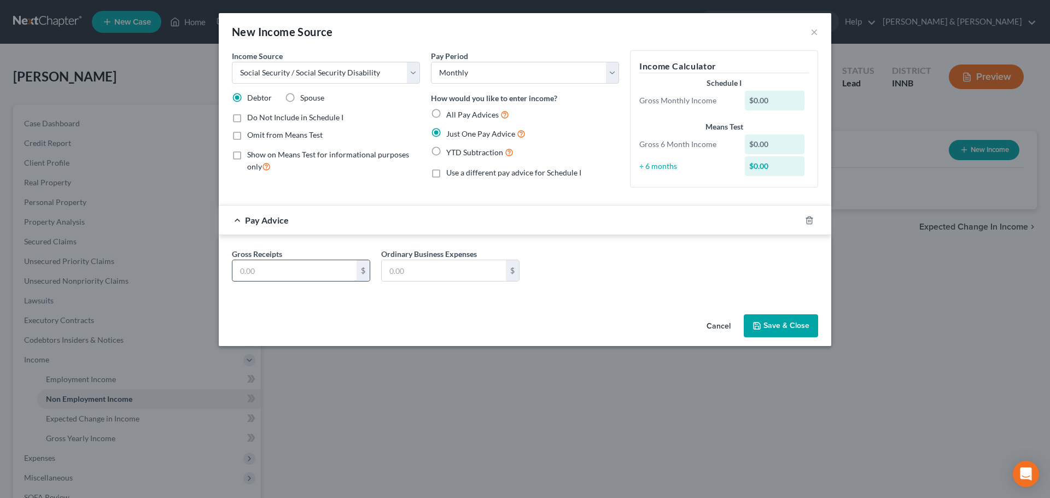
click at [340, 273] on input "text" at bounding box center [294, 270] width 124 height 21
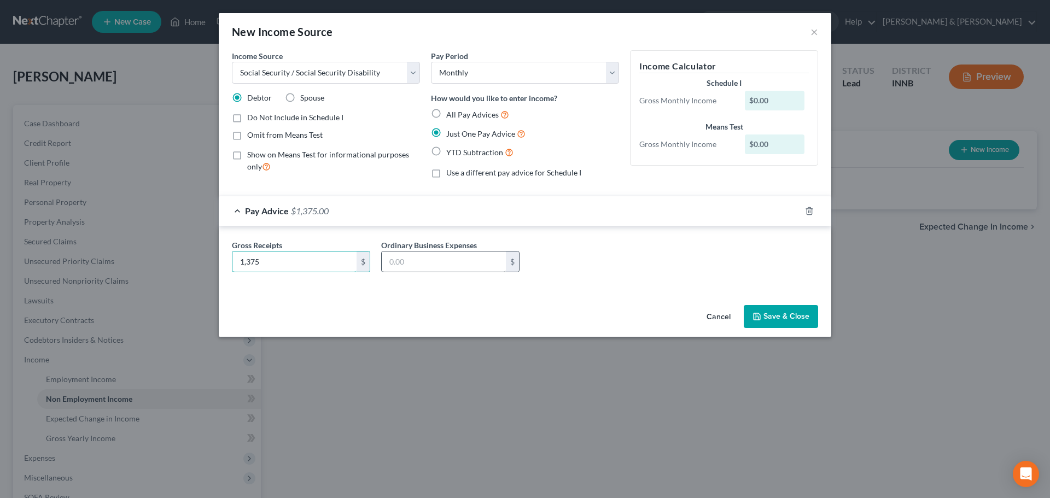
type input "1,375"
click at [427, 262] on input "text" at bounding box center [444, 261] width 124 height 21
type input "185"
click at [766, 315] on button "Save & Close" at bounding box center [780, 316] width 74 height 23
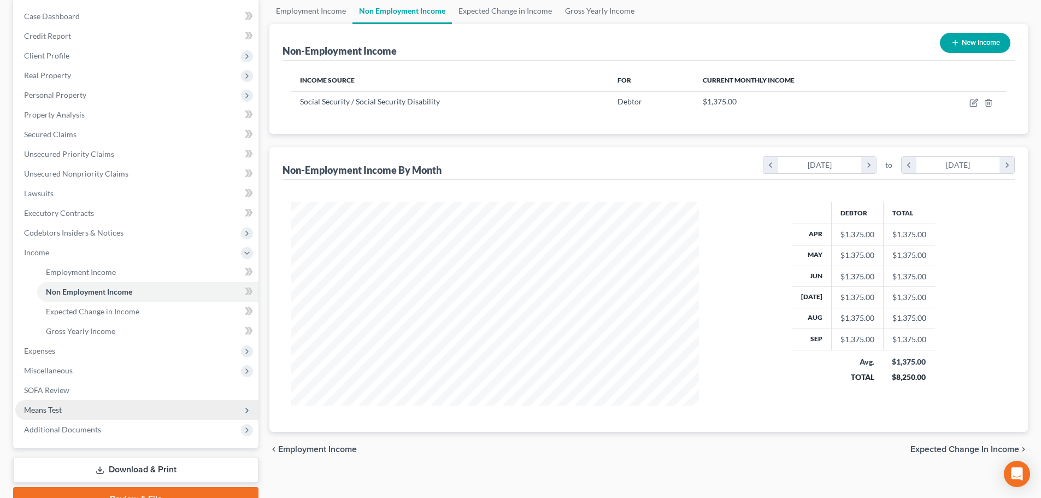
scroll to position [109, 0]
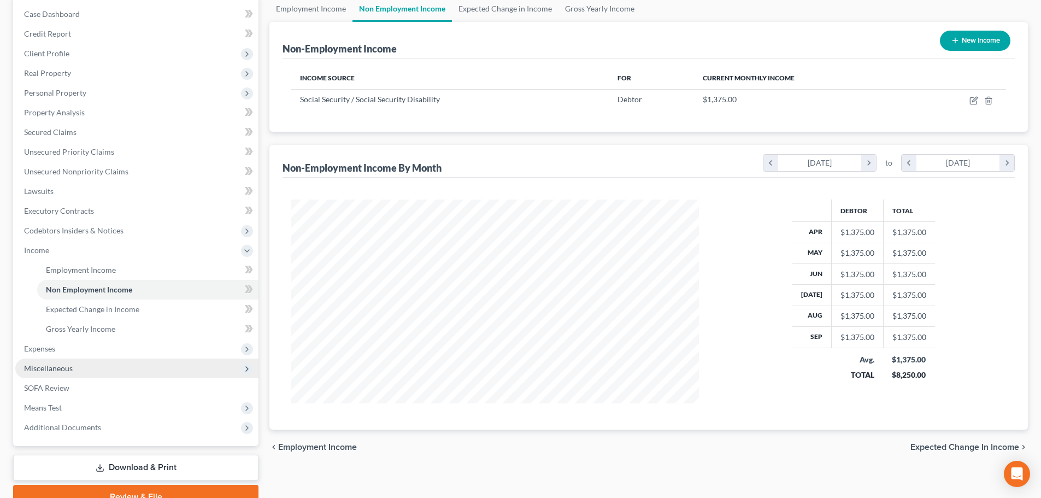
click at [197, 359] on span "Miscellaneous" at bounding box center [136, 369] width 243 height 20
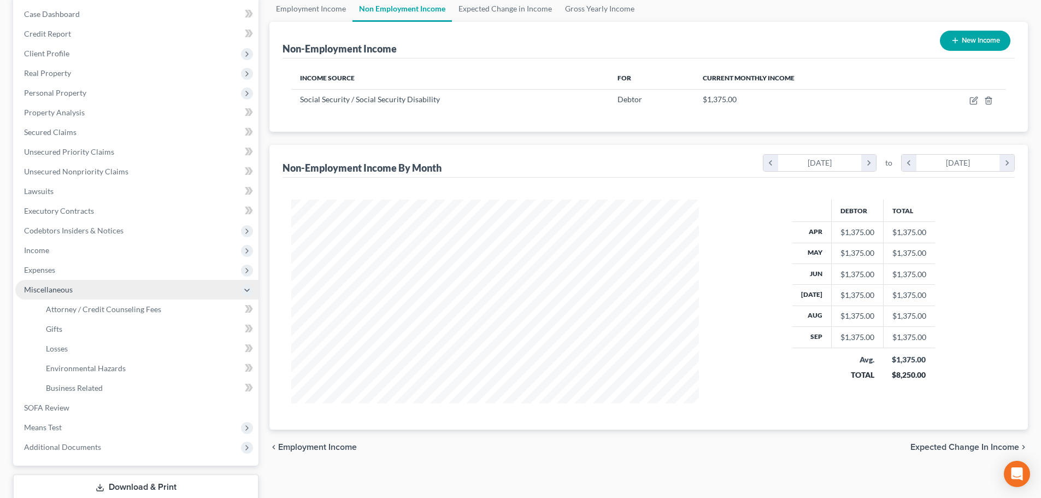
click at [168, 280] on span "Miscellaneous" at bounding box center [136, 290] width 243 height 20
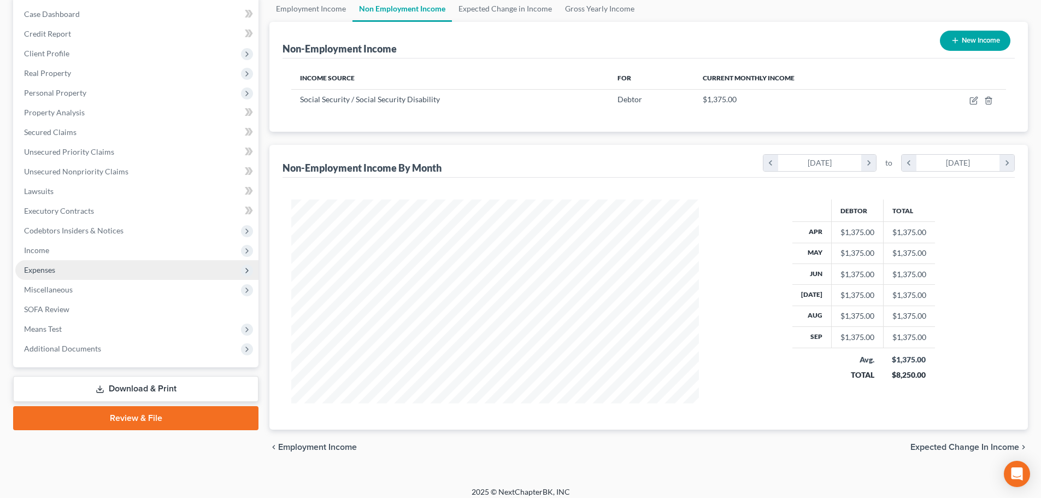
click at [166, 273] on span "Expenses" at bounding box center [136, 270] width 243 height 20
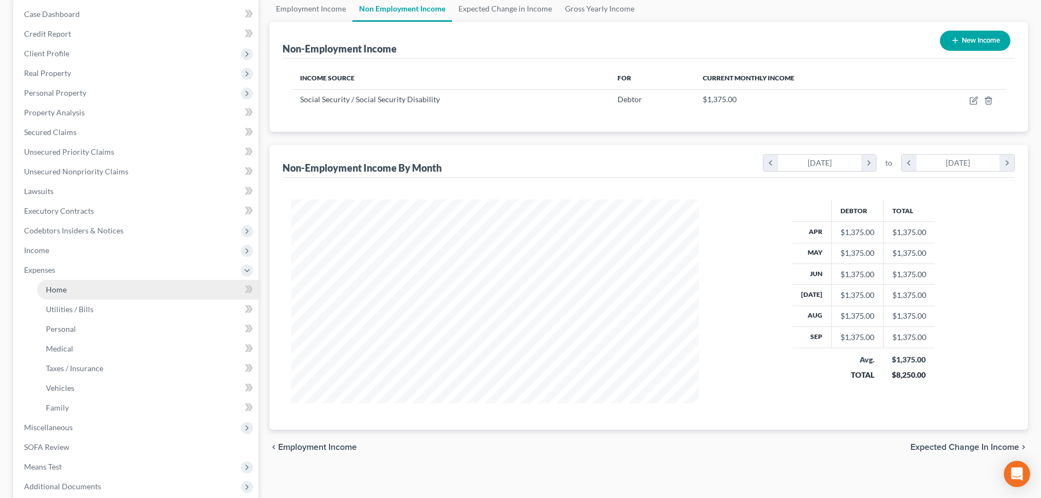
click at [133, 290] on link "Home" at bounding box center [147, 290] width 221 height 20
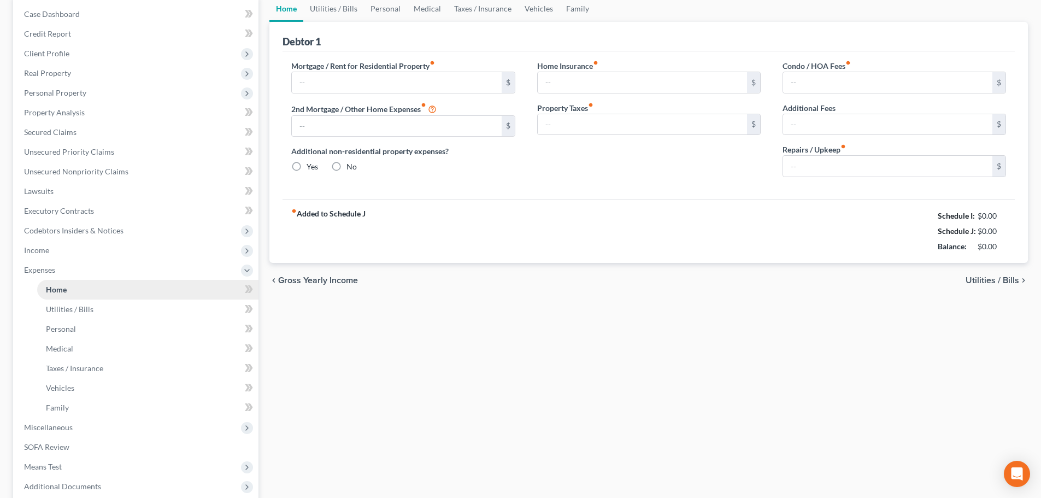
scroll to position [23, 0]
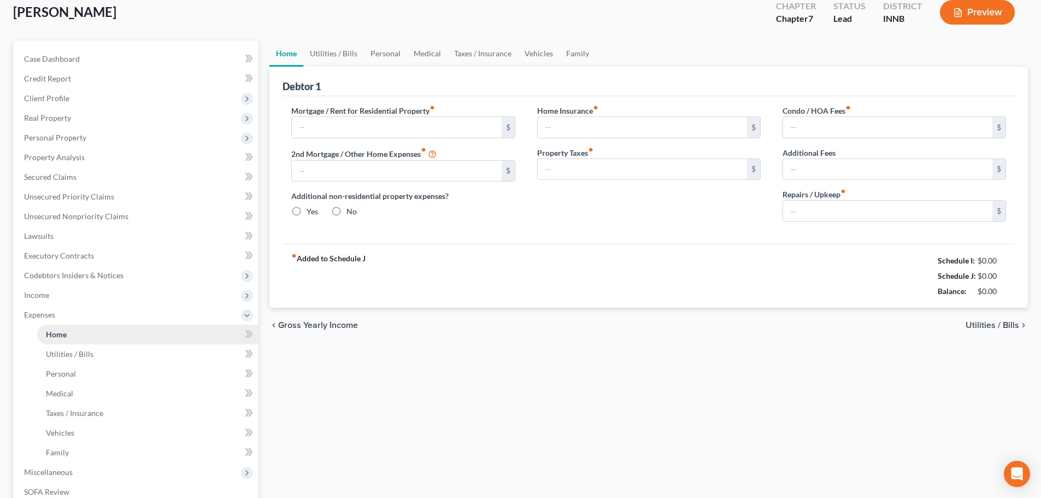
type input "0.00"
radio input "true"
type input "0.00"
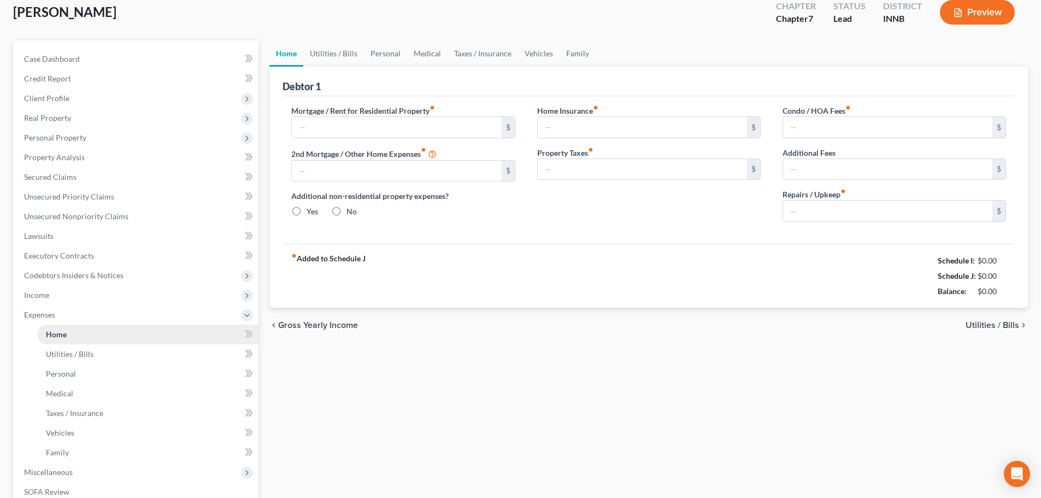
type input "0.00"
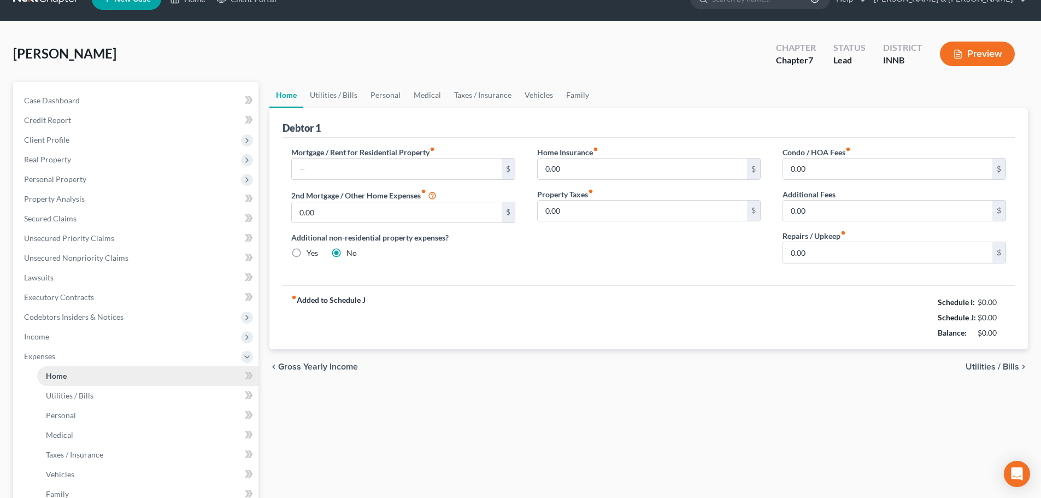
scroll to position [0, 0]
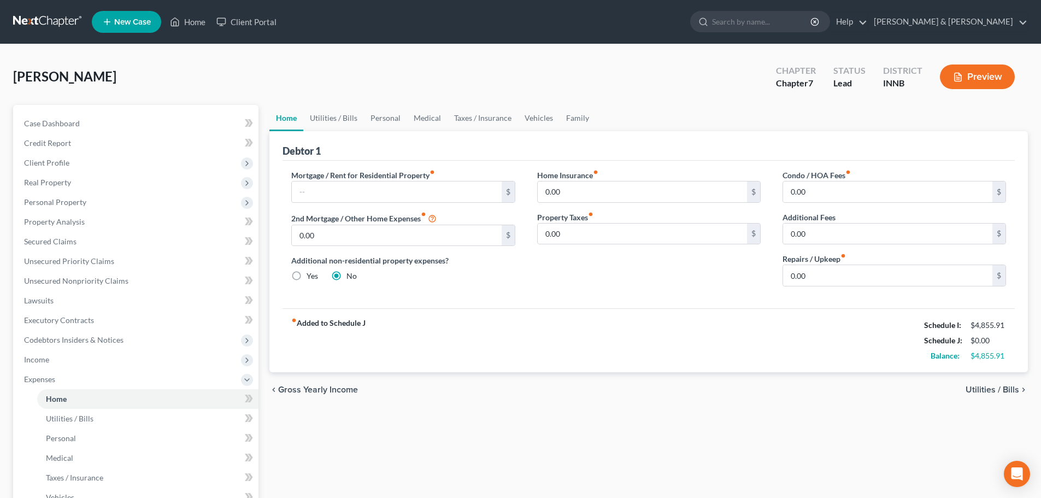
click at [345, 171] on label "Mortgage / Rent for Residential Property fiber_manual_record" at bounding box center [363, 174] width 144 height 11
click at [339, 191] on input "text" at bounding box center [396, 191] width 209 height 21
type input "625"
click at [576, 196] on input "0.00" at bounding box center [642, 191] width 209 height 21
type input "197.56"
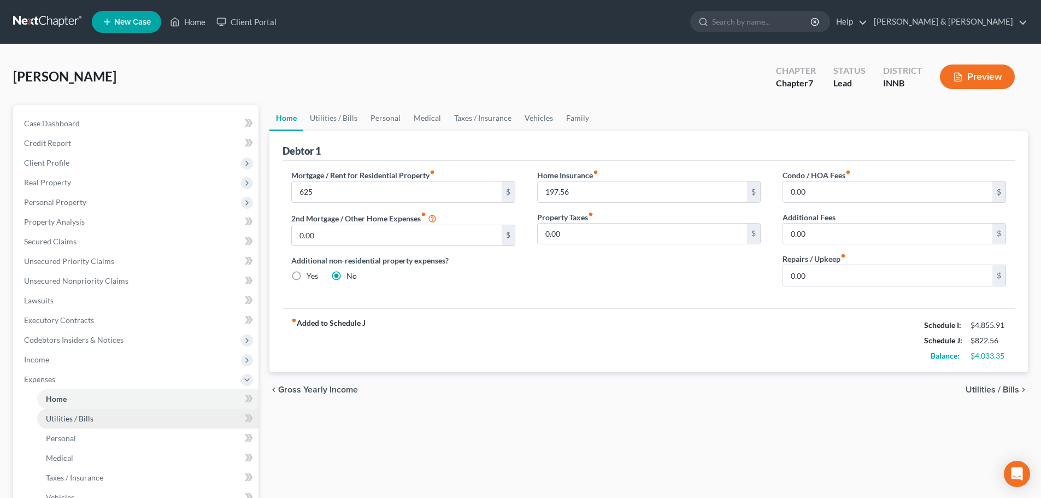
click at [189, 419] on link "Utilities / Bills" at bounding box center [147, 419] width 221 height 20
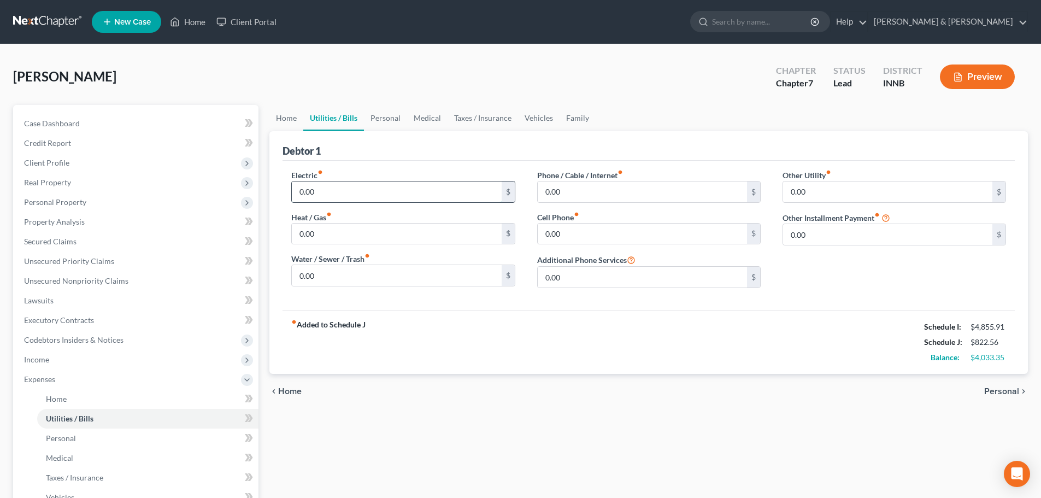
click at [324, 198] on input "0.00" at bounding box center [396, 191] width 209 height 21
type input "220"
click at [343, 233] on input "0.00" at bounding box center [396, 234] width 209 height 21
type input "265"
type input "80"
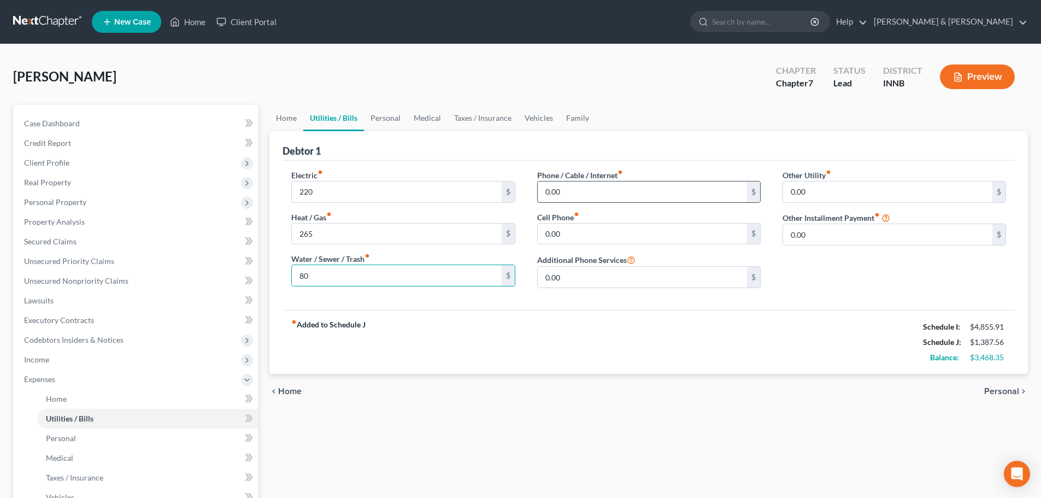
click at [561, 190] on input "0.00" at bounding box center [642, 191] width 209 height 21
type input "45"
click at [577, 224] on input "0.00" at bounding box center [642, 234] width 209 height 21
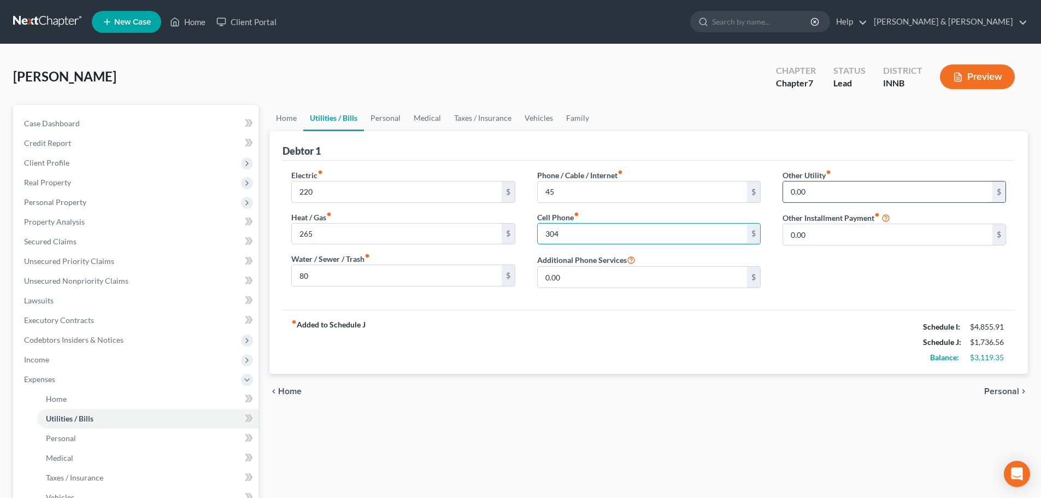
type input "304"
click at [824, 190] on input "0.00" at bounding box center [887, 191] width 209 height 21
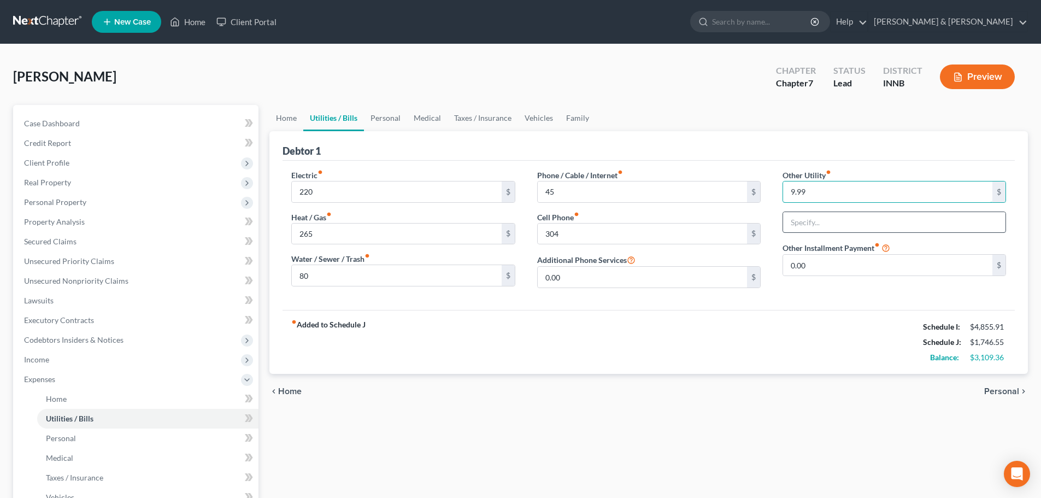
type input "9.99"
click at [826, 227] on input "text" at bounding box center [894, 222] width 222 height 21
type input "Security service"
click at [172, 441] on link "Personal" at bounding box center [147, 439] width 221 height 20
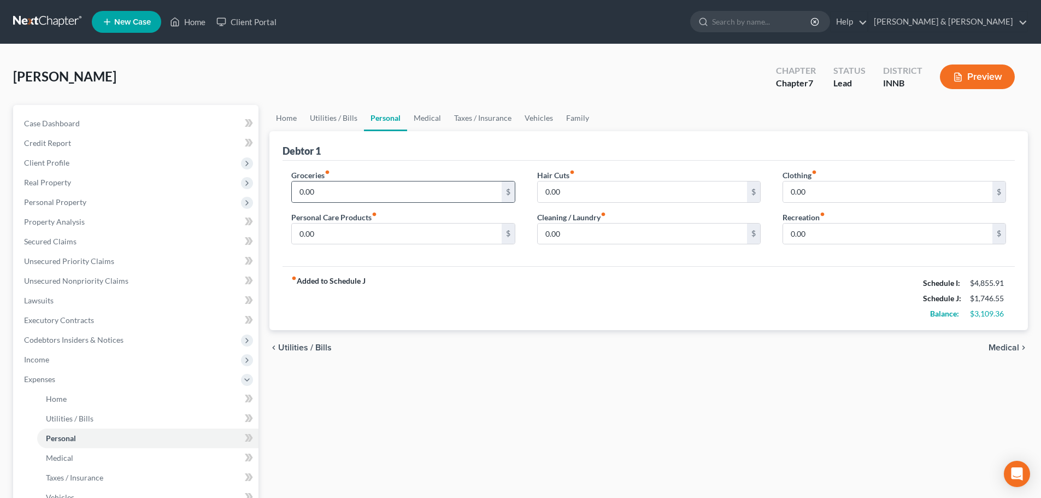
click at [334, 181] on div "0.00 $" at bounding box center [403, 192] width 224 height 22
click at [332, 183] on input "0.00" at bounding box center [396, 191] width 209 height 21
type input "700"
click at [318, 234] on input "0.00" at bounding box center [396, 234] width 209 height 21
type input "60"
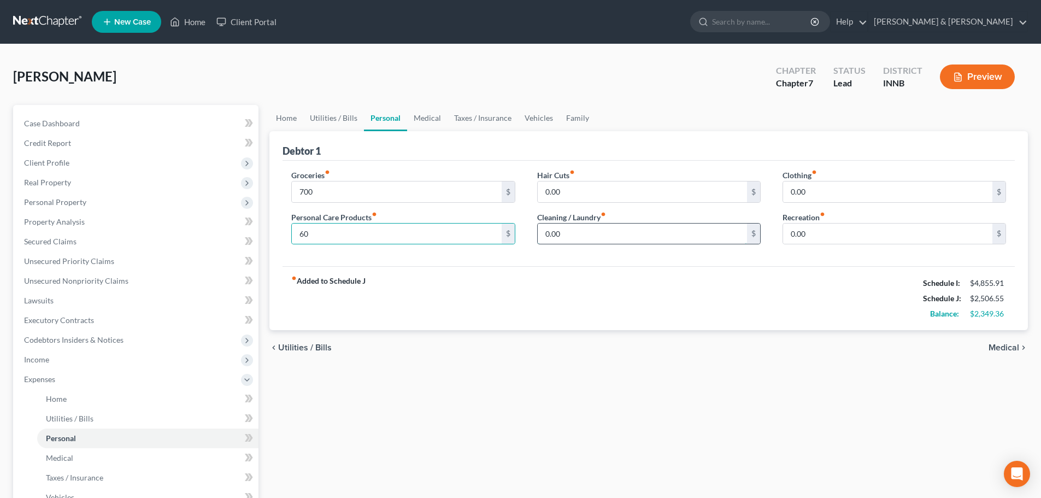
click at [544, 238] on input "0.00" at bounding box center [642, 234] width 209 height 21
type input "40"
click at [819, 230] on input "0.00" at bounding box center [887, 234] width 209 height 21
type input "0"
click at [794, 234] on input "0" at bounding box center [887, 234] width 209 height 21
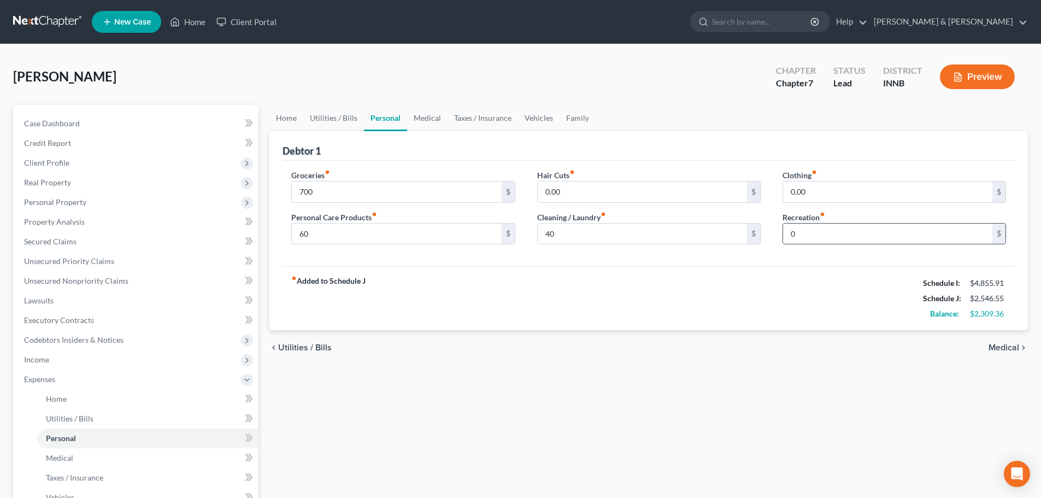
click at [795, 231] on input "0" at bounding box center [887, 234] width 209 height 21
type input "50"
click at [156, 450] on link "Medical" at bounding box center [147, 458] width 221 height 20
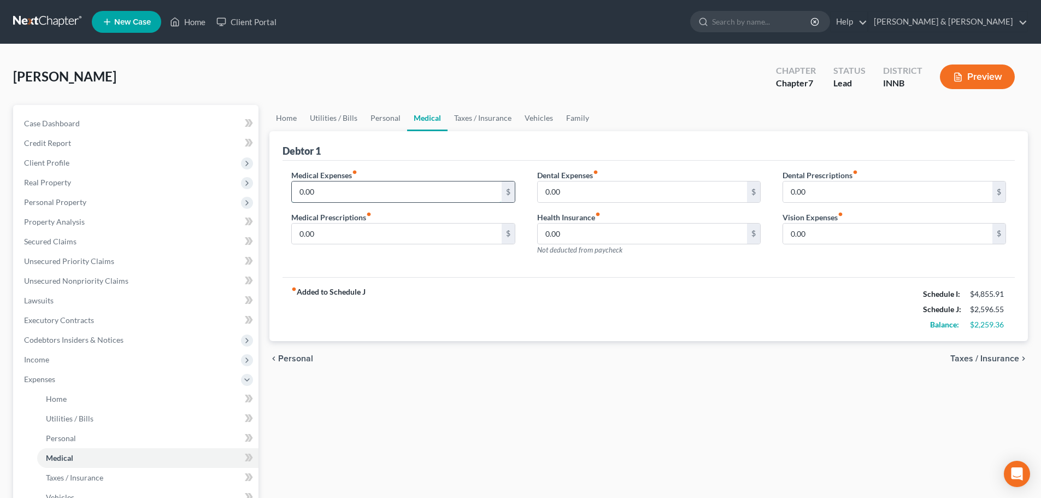
click at [337, 196] on input "0.00" at bounding box center [396, 191] width 209 height 21
type input "300"
click at [139, 483] on link "Taxes / Insurance" at bounding box center [147, 478] width 221 height 20
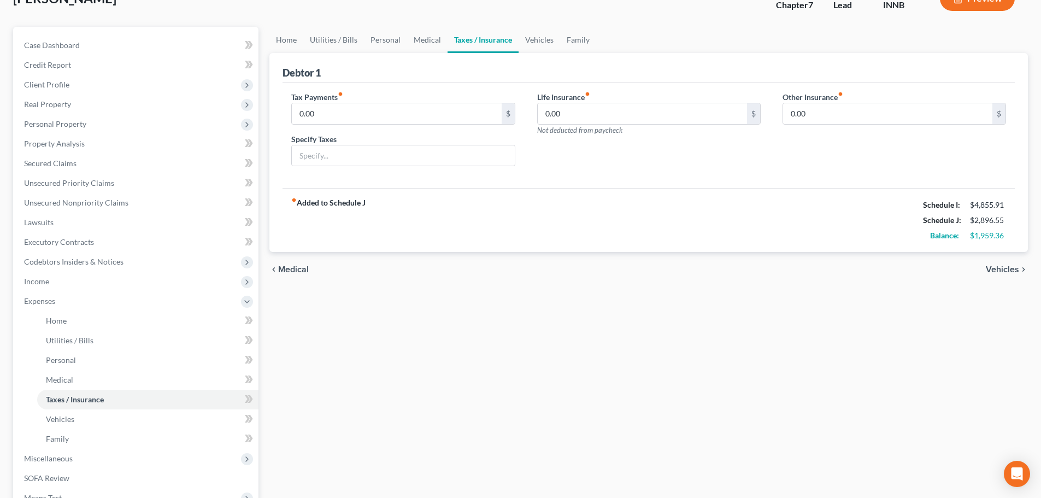
scroll to position [109, 0]
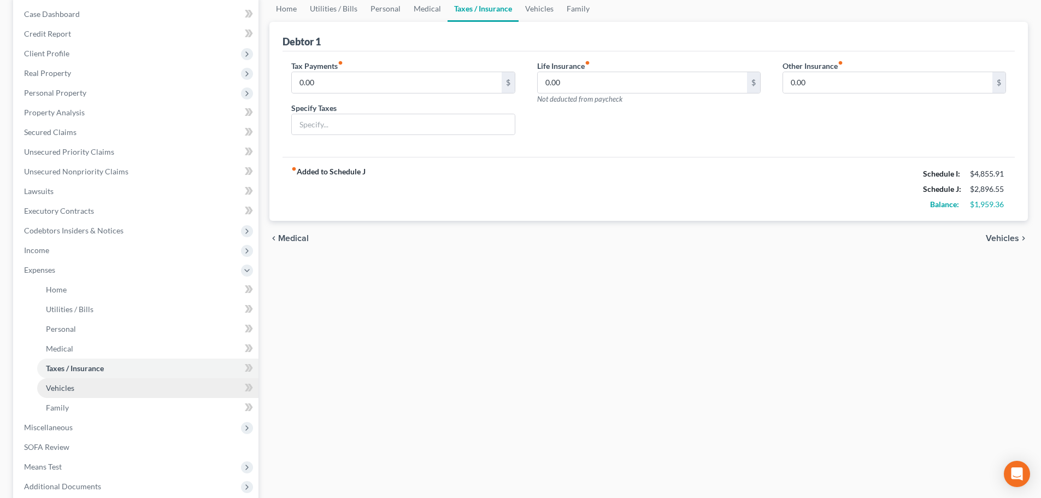
click at [212, 392] on link "Vehicles" at bounding box center [147, 388] width 221 height 20
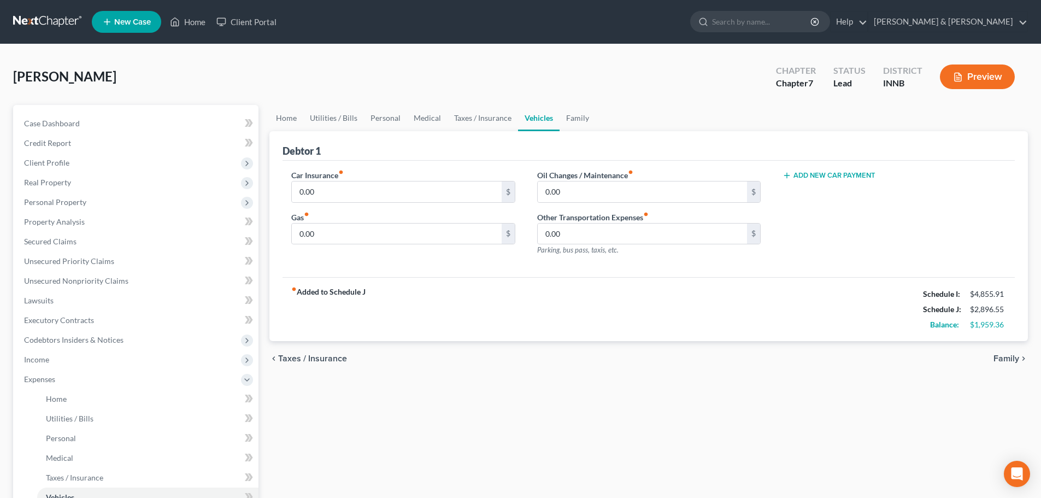
click at [814, 179] on button "Add New Car Payment" at bounding box center [829, 175] width 93 height 9
click at [350, 198] on input "0.00" at bounding box center [396, 191] width 209 height 21
drag, startPoint x: 337, startPoint y: 189, endPoint x: 325, endPoint y: 189, distance: 12.0
click at [335, 189] on input "4" at bounding box center [396, 191] width 209 height 21
drag, startPoint x: 322, startPoint y: 189, endPoint x: 289, endPoint y: 191, distance: 33.4
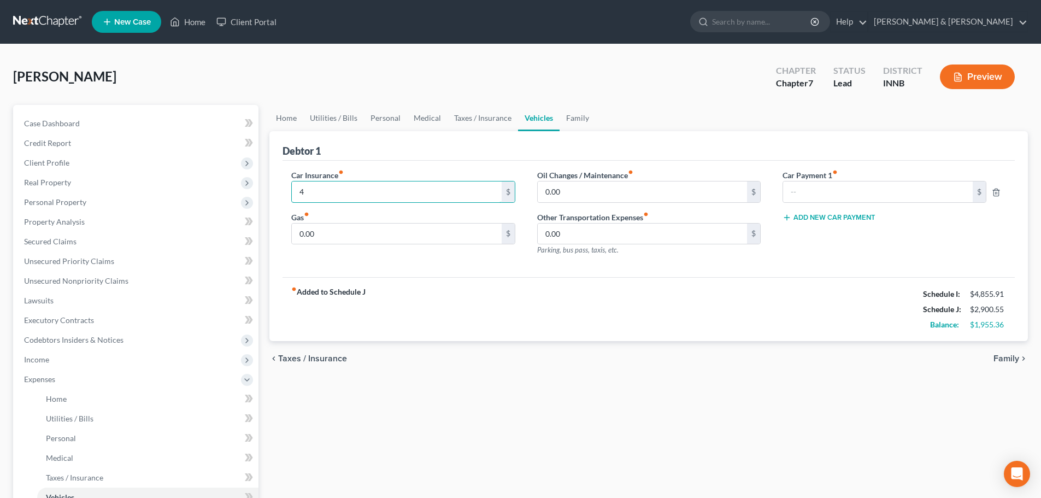
click at [289, 191] on div "Car Insurance fiber_manual_record 4 $ Gas fiber_manual_record 0.00 $" at bounding box center [402, 216] width 245 height 95
type input "320"
click at [314, 234] on input "0.00" at bounding box center [396, 234] width 209 height 21
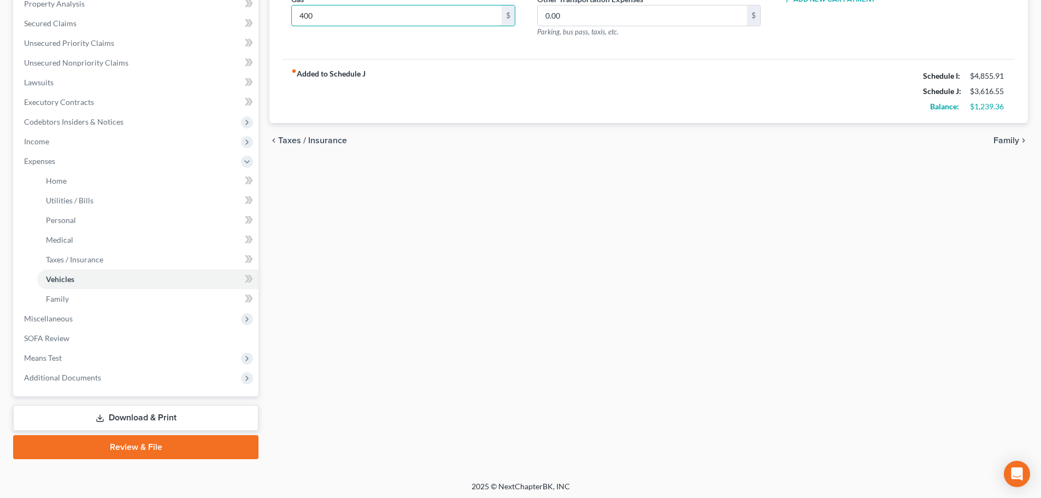
scroll to position [219, 0]
type input "400"
click at [179, 302] on link "Family" at bounding box center [147, 299] width 221 height 20
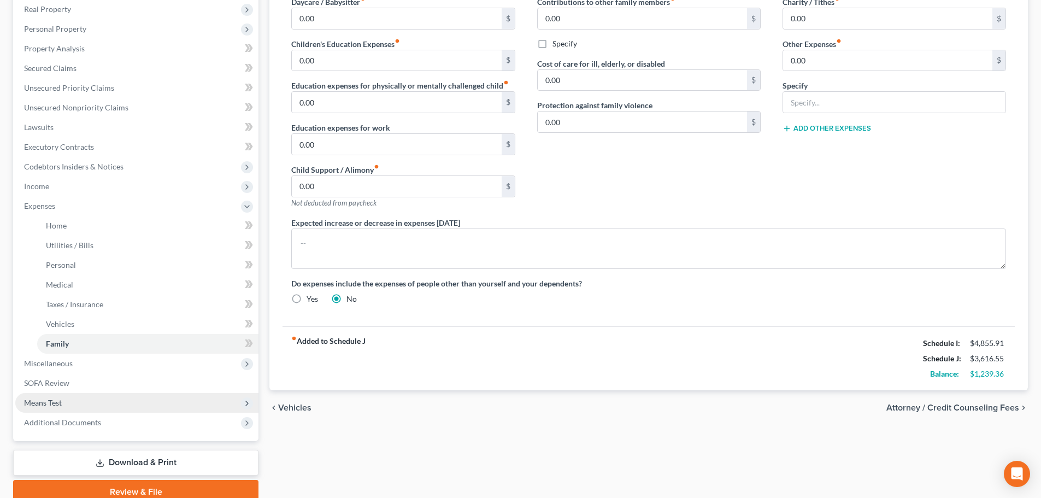
scroll to position [219, 0]
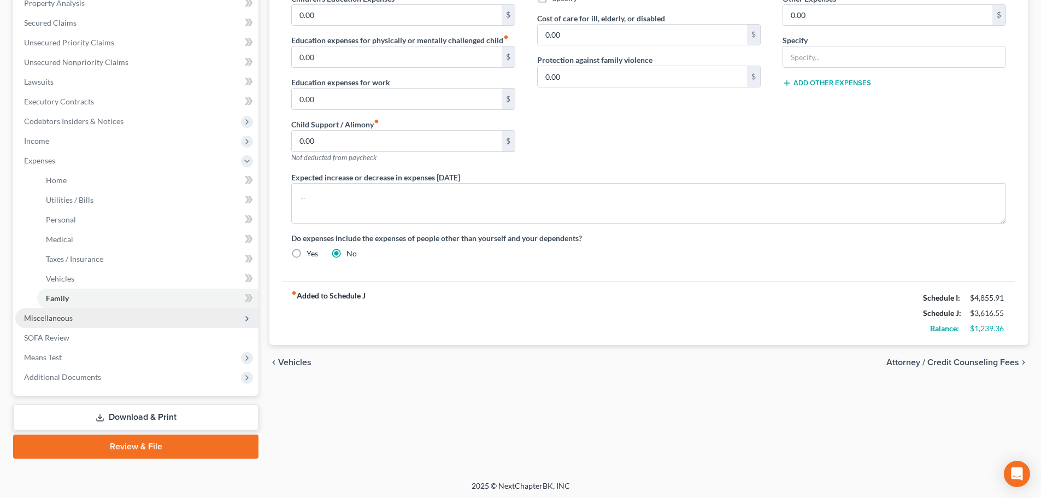
click at [171, 323] on span "Miscellaneous" at bounding box center [136, 318] width 243 height 20
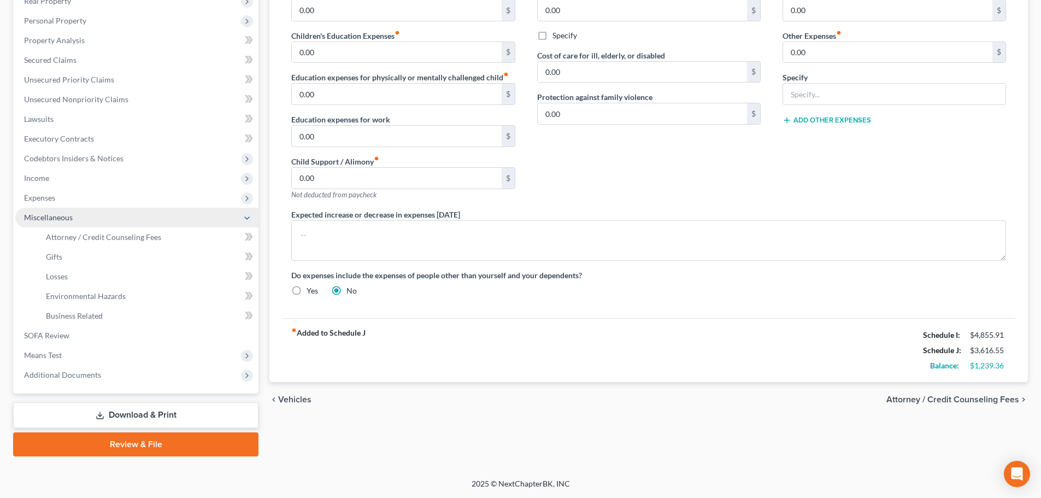
scroll to position [181, 0]
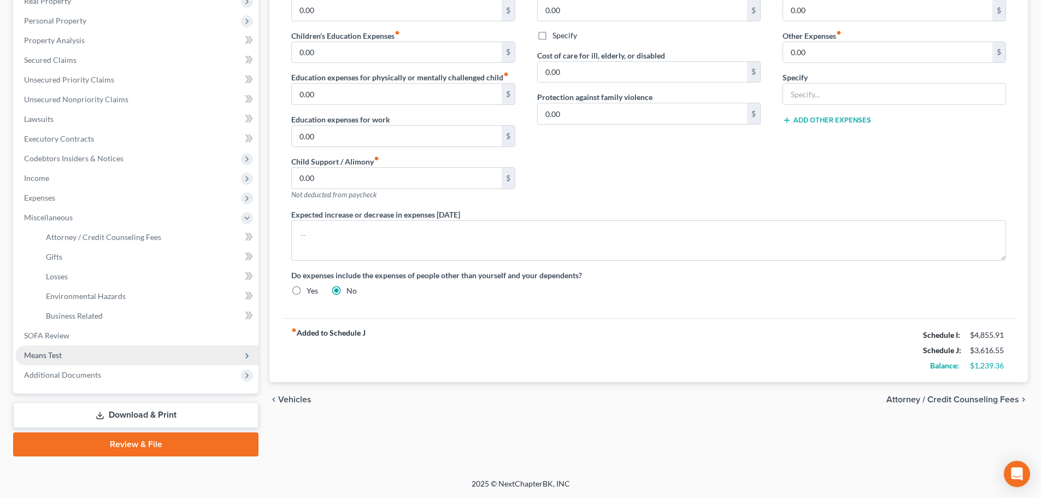
click at [162, 359] on span "Means Test" at bounding box center [136, 355] width 243 height 20
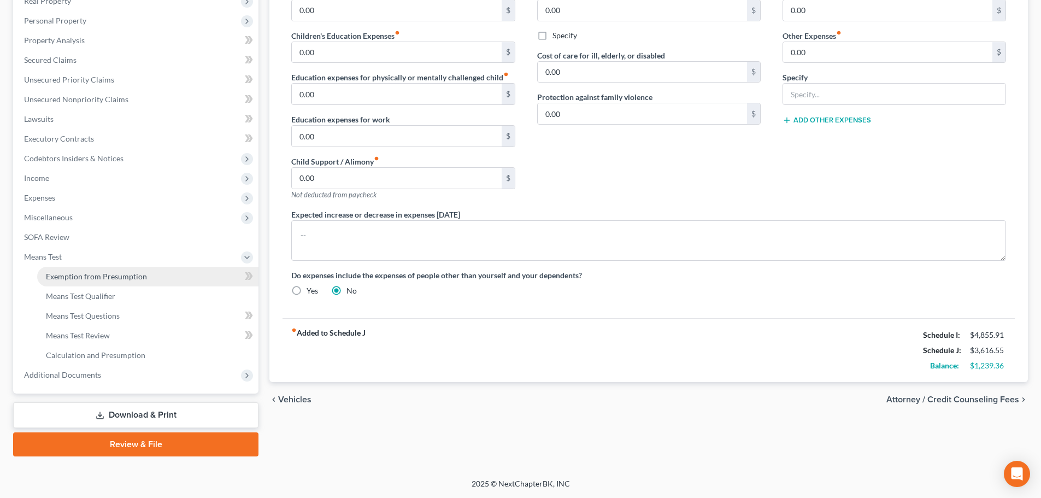
click at [58, 272] on span "Exemption from Presumption" at bounding box center [96, 276] width 101 height 9
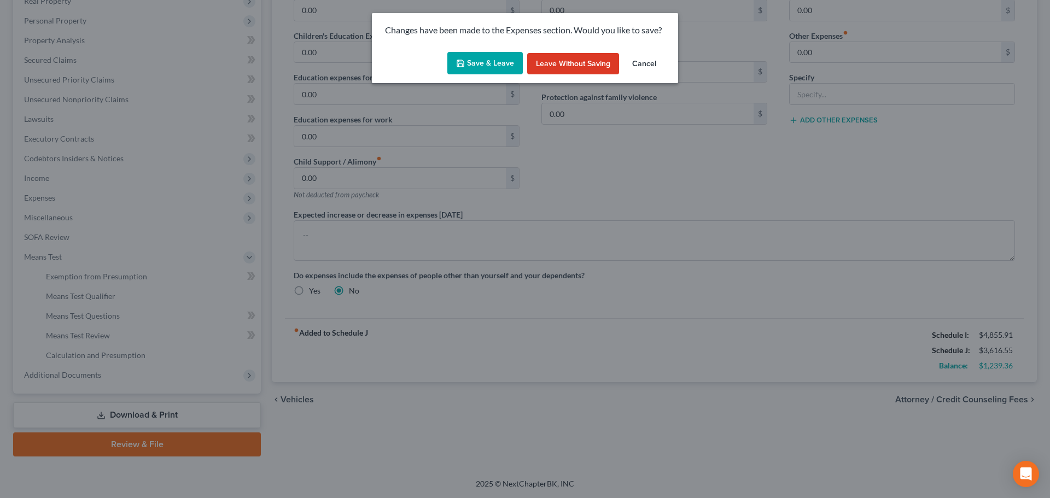
click at [500, 69] on button "Save & Leave" at bounding box center [484, 63] width 75 height 23
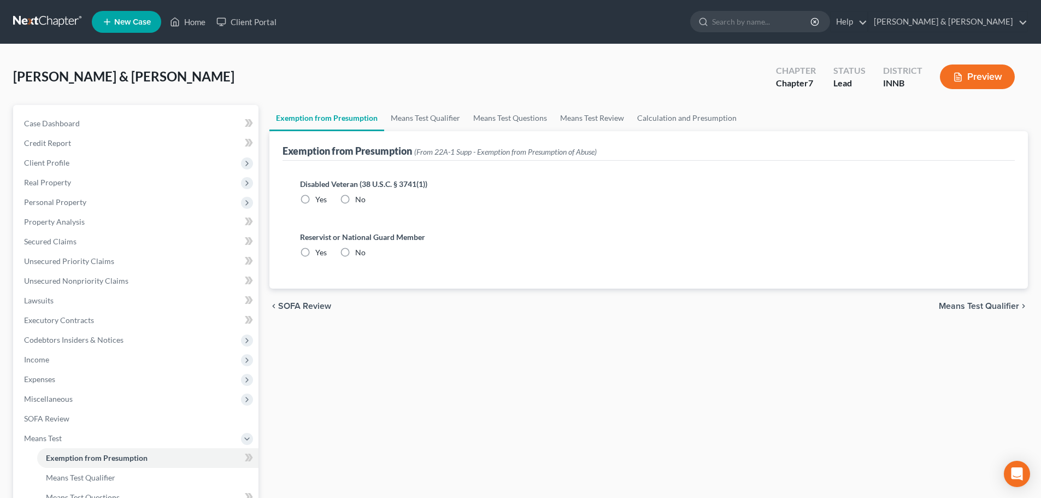
click at [355, 200] on label "No" at bounding box center [360, 199] width 10 height 11
click at [360, 200] on input "No" at bounding box center [363, 197] width 7 height 7
radio input "true"
drag, startPoint x: 348, startPoint y: 252, endPoint x: 348, endPoint y: 261, distance: 8.8
click at [355, 251] on label "No" at bounding box center [360, 252] width 10 height 11
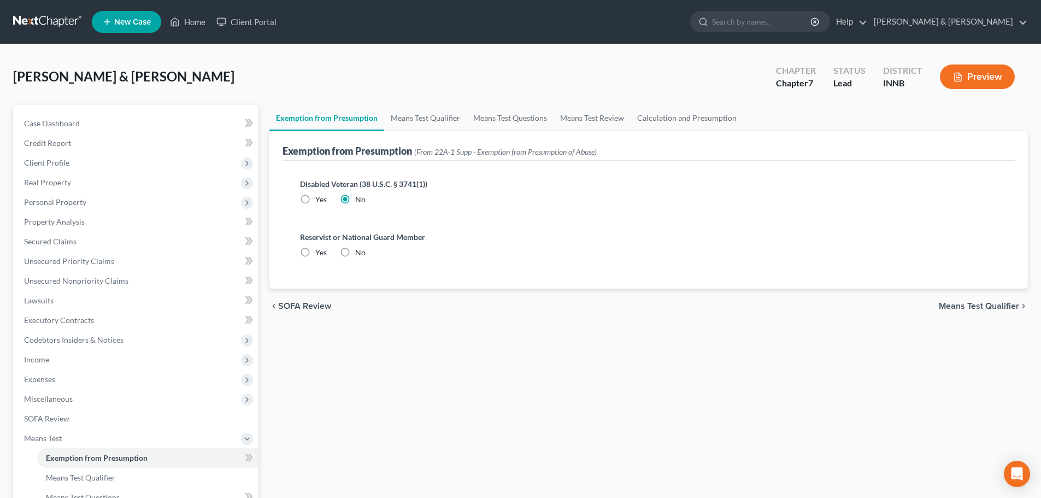
click at [360, 251] on input "No" at bounding box center [363, 250] width 7 height 7
radio input "true"
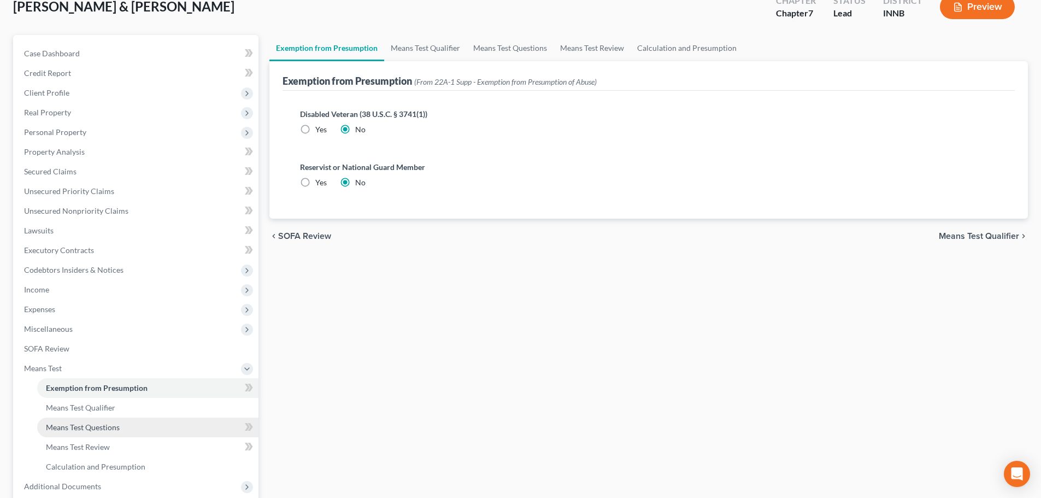
scroll to position [109, 0]
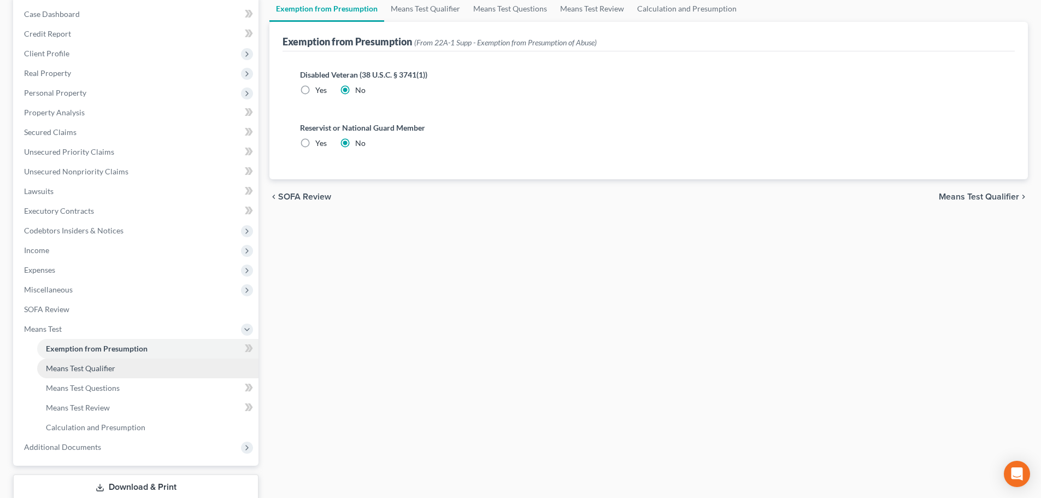
click at [104, 369] on span "Means Test Qualifier" at bounding box center [80, 368] width 69 height 9
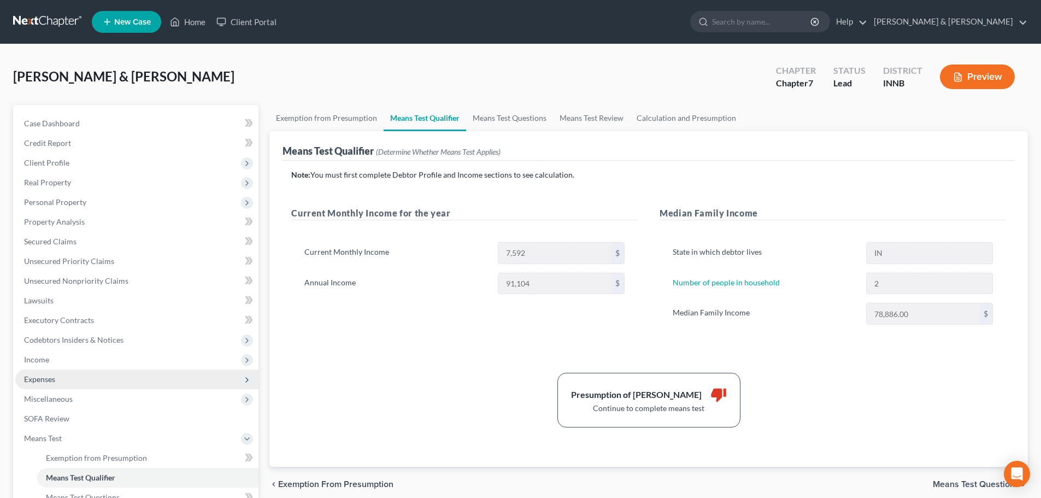
click at [128, 381] on span "Expenses" at bounding box center [136, 380] width 243 height 20
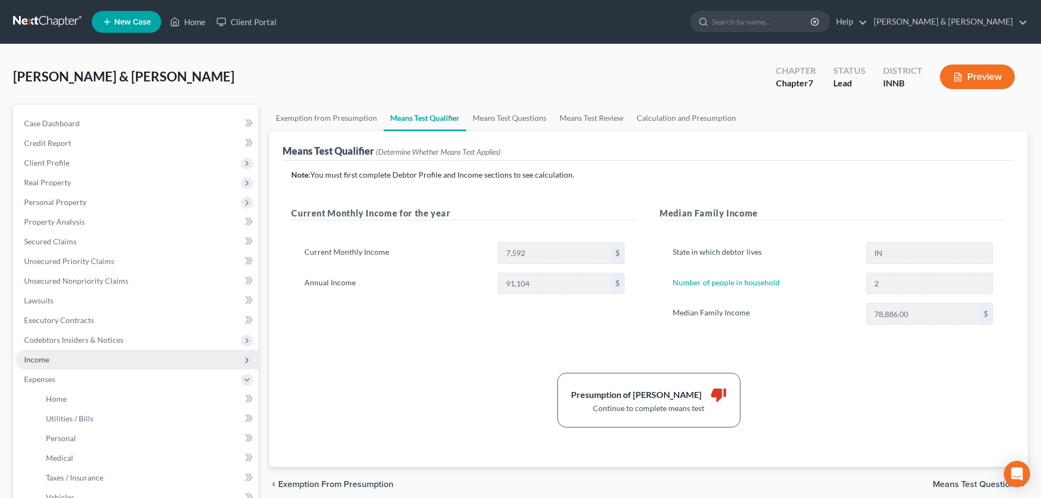
click at [128, 364] on span "Income" at bounding box center [136, 360] width 243 height 20
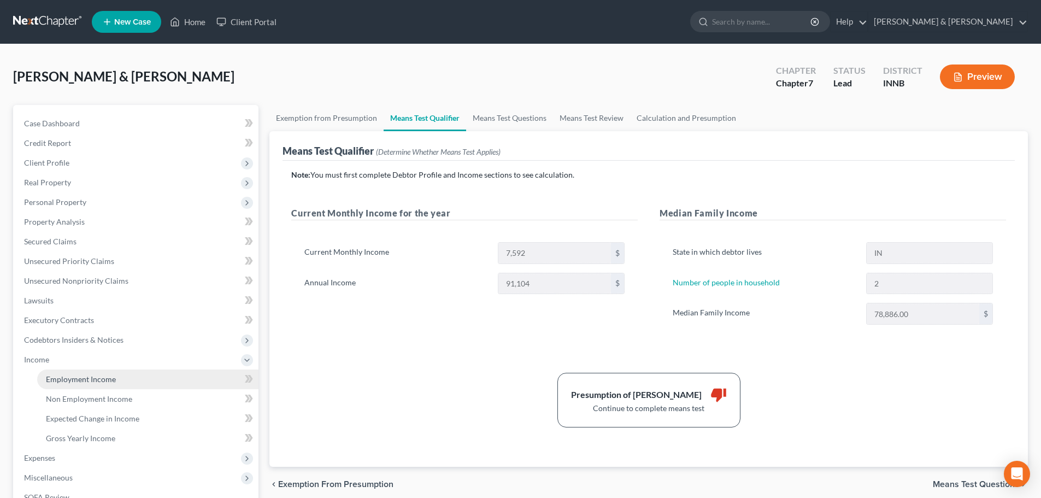
click at [127, 383] on link "Employment Income" at bounding box center [147, 380] width 221 height 20
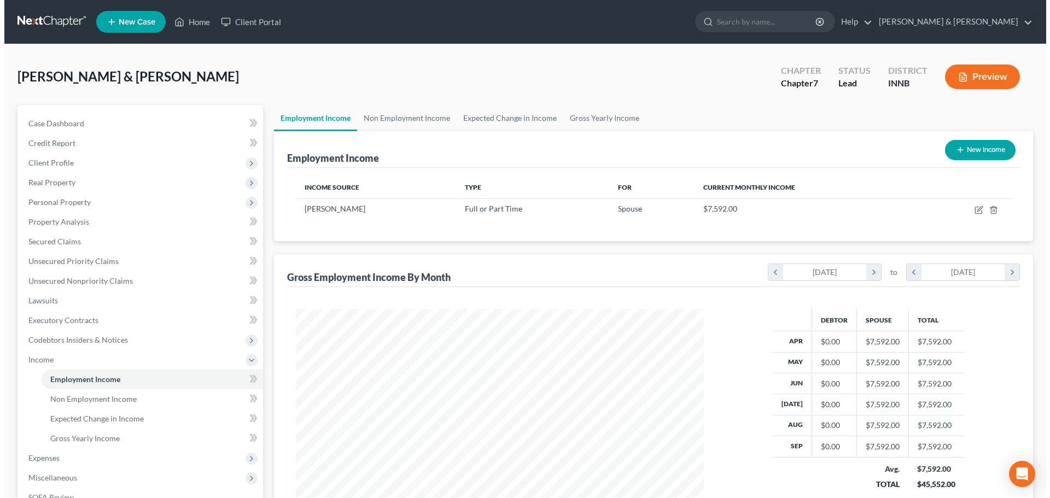
scroll to position [204, 430]
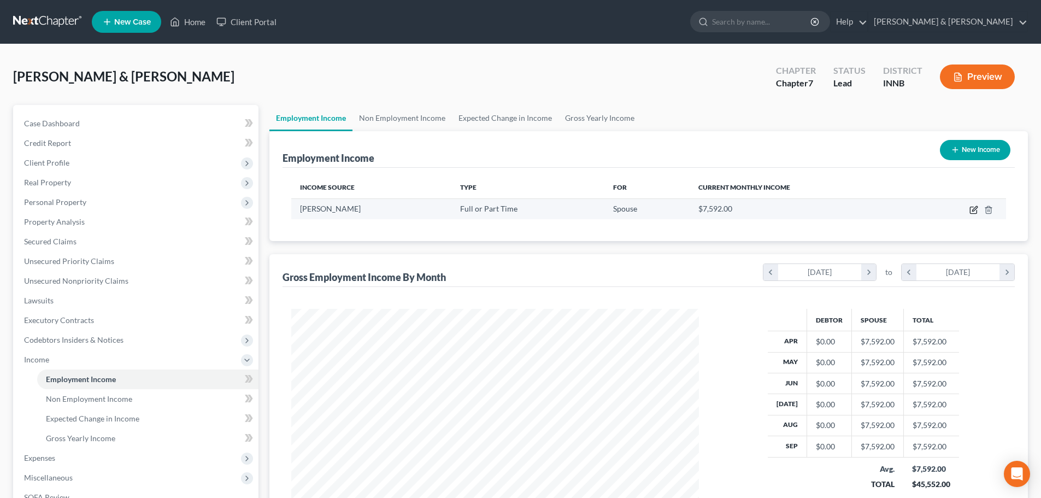
click at [971, 212] on icon "button" at bounding box center [973, 210] width 7 height 7
select select "0"
select select "15"
select select "3"
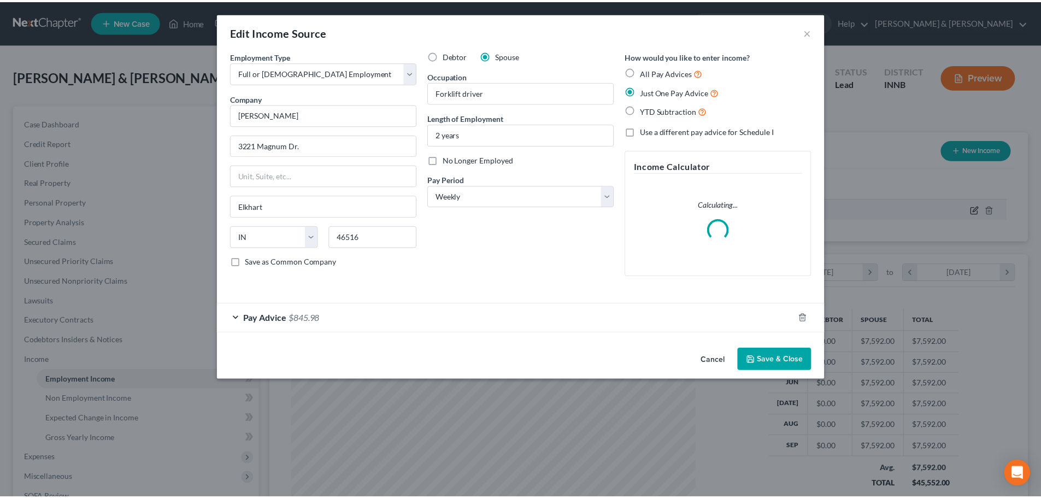
scroll to position [206, 433]
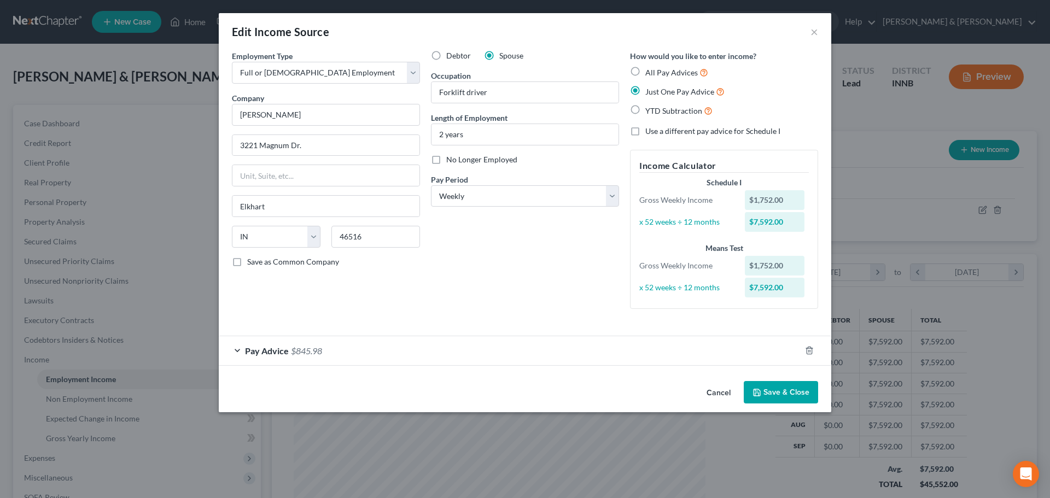
click at [783, 390] on button "Save & Close" at bounding box center [780, 392] width 74 height 23
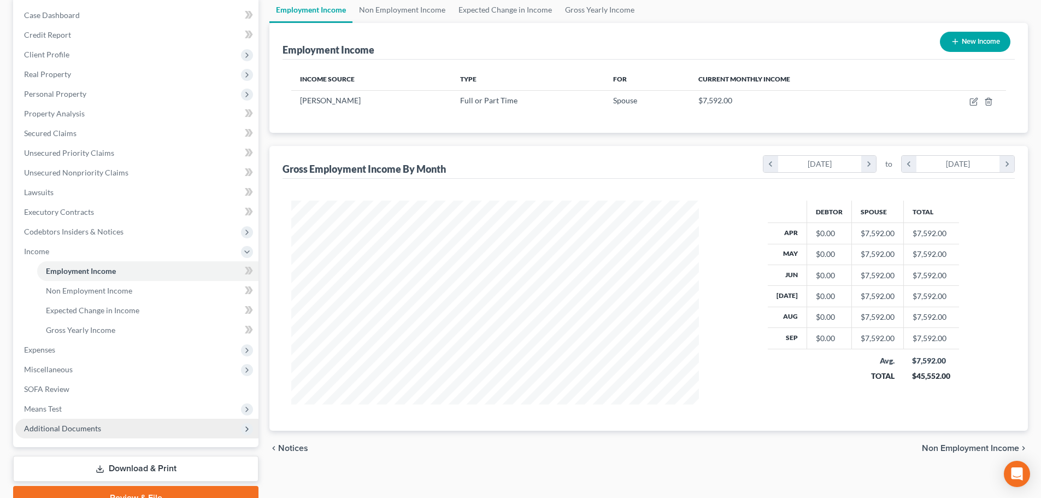
scroll to position [109, 0]
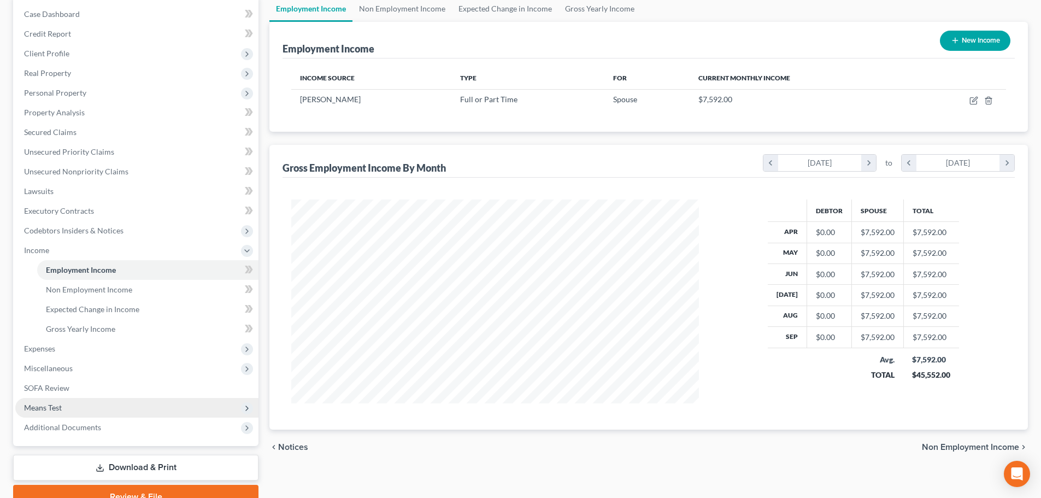
click at [175, 404] on span "Means Test" at bounding box center [136, 408] width 243 height 20
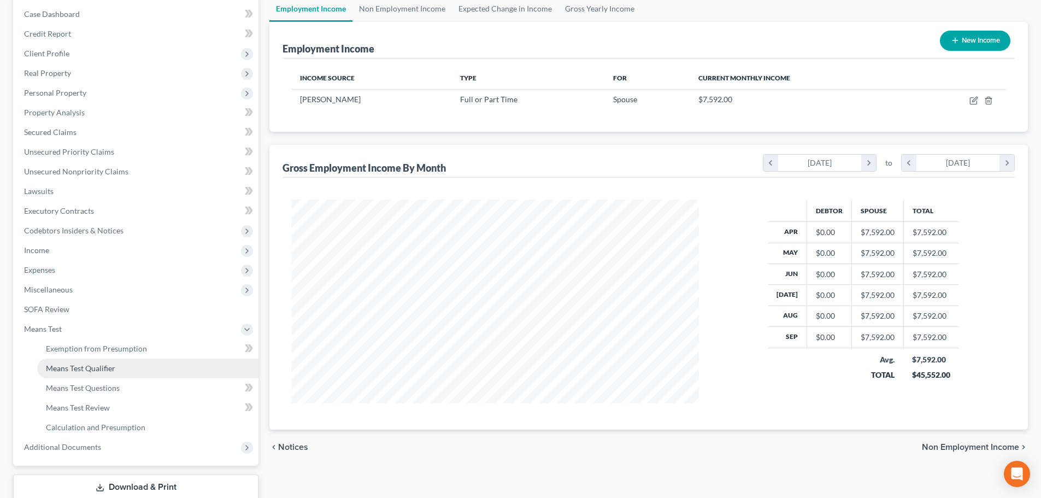
click at [178, 372] on link "Means Test Qualifier" at bounding box center [147, 369] width 221 height 20
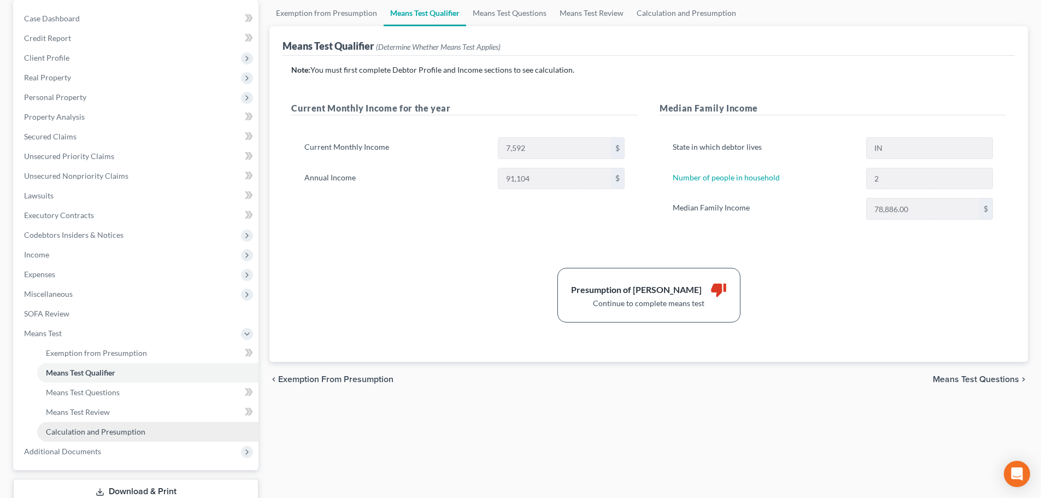
scroll to position [109, 0]
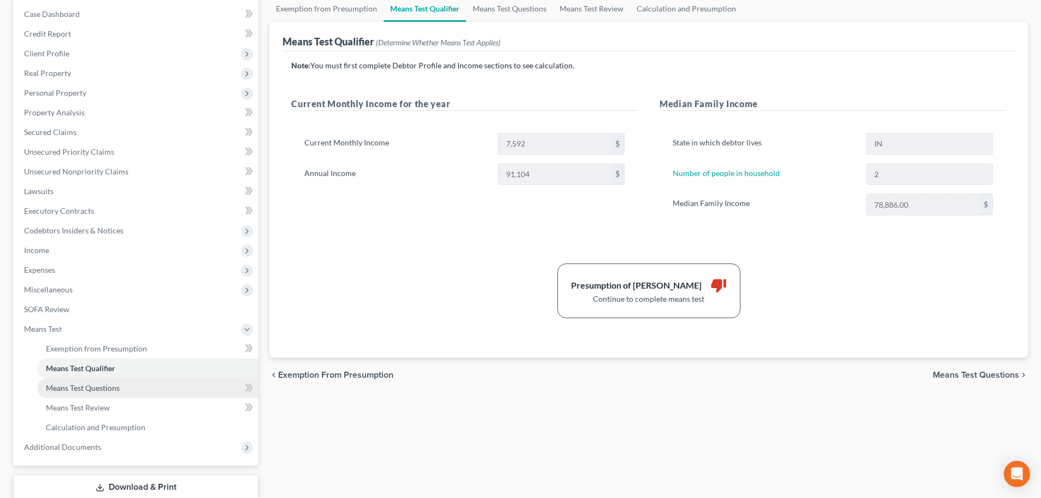
click at [180, 389] on link "Means Test Questions" at bounding box center [147, 388] width 221 height 20
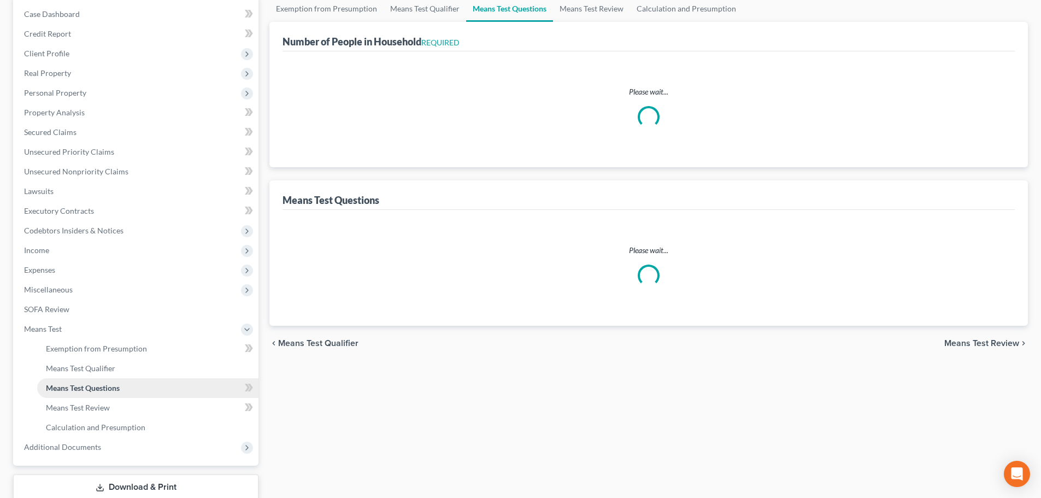
select select "0"
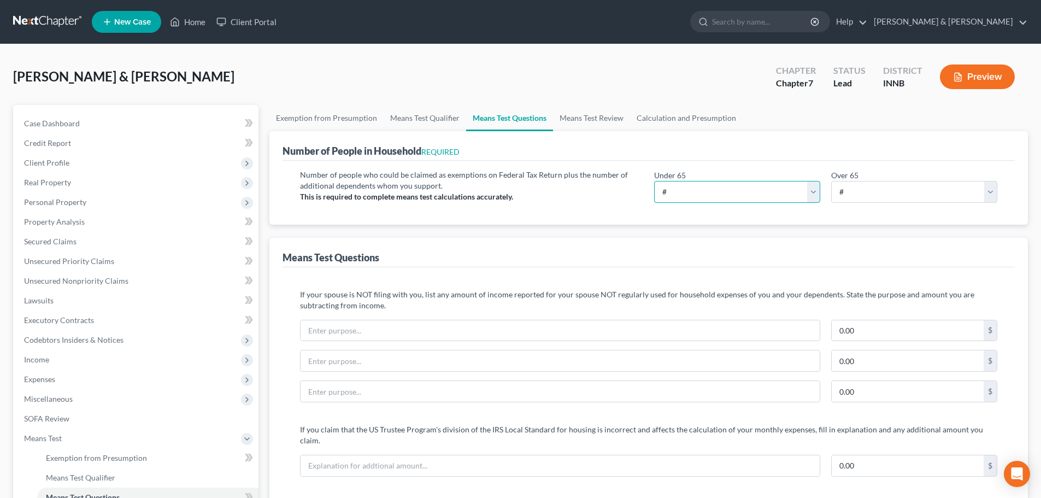
click at [687, 191] on select "# 0 1 2 3 4 5 6 7 8 9 10" at bounding box center [737, 192] width 166 height 22
select select "2"
click at [654, 181] on select "# 0 1 2 3 4 5 6 7 8 9 10" at bounding box center [737, 192] width 166 height 22
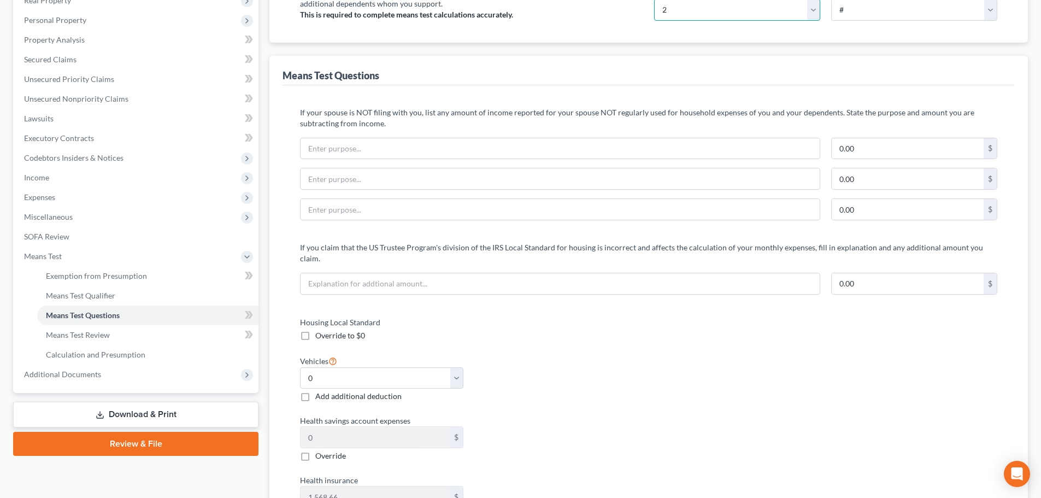
scroll to position [219, 0]
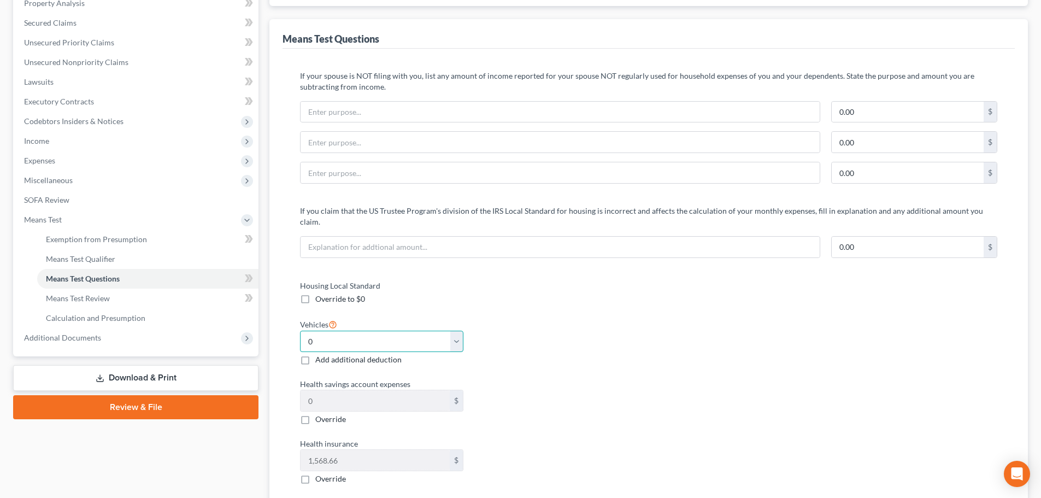
click at [455, 332] on select "Select 0 1 2 3 4 5" at bounding box center [381, 342] width 163 height 22
select select "1"
click at [300, 331] on select "Select 0 1 2 3 4 5" at bounding box center [381, 342] width 163 height 22
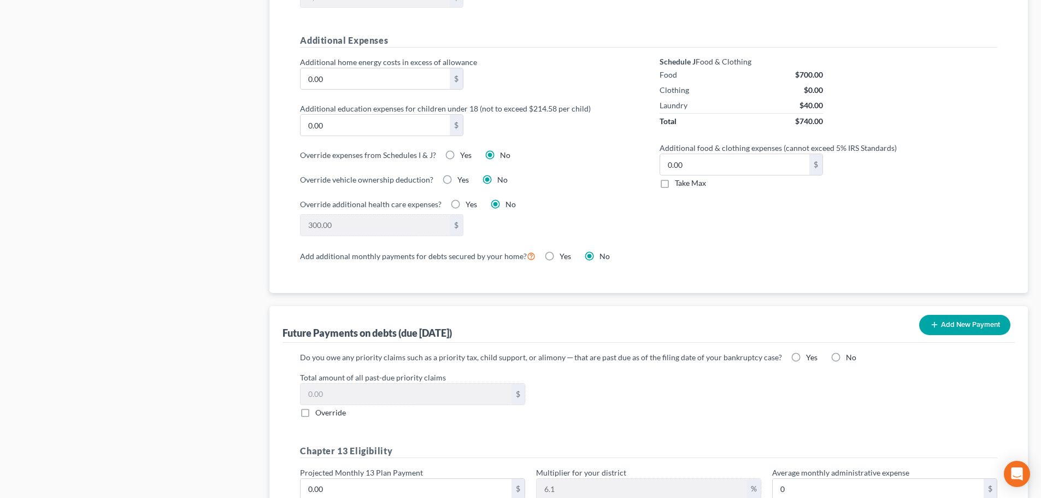
scroll to position [820, 0]
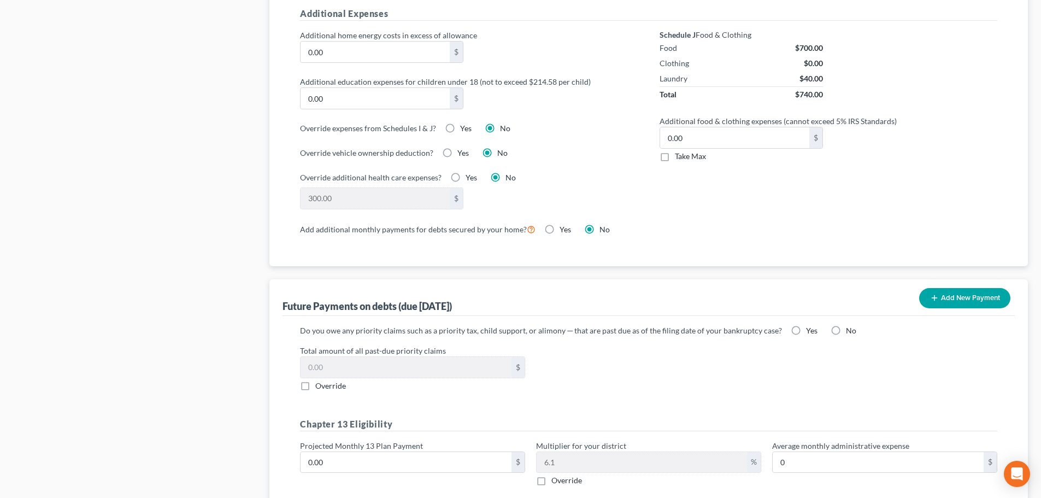
click at [846, 325] on label "No" at bounding box center [851, 330] width 10 height 11
click at [851, 325] on input "No" at bounding box center [854, 328] width 7 height 7
radio input "true"
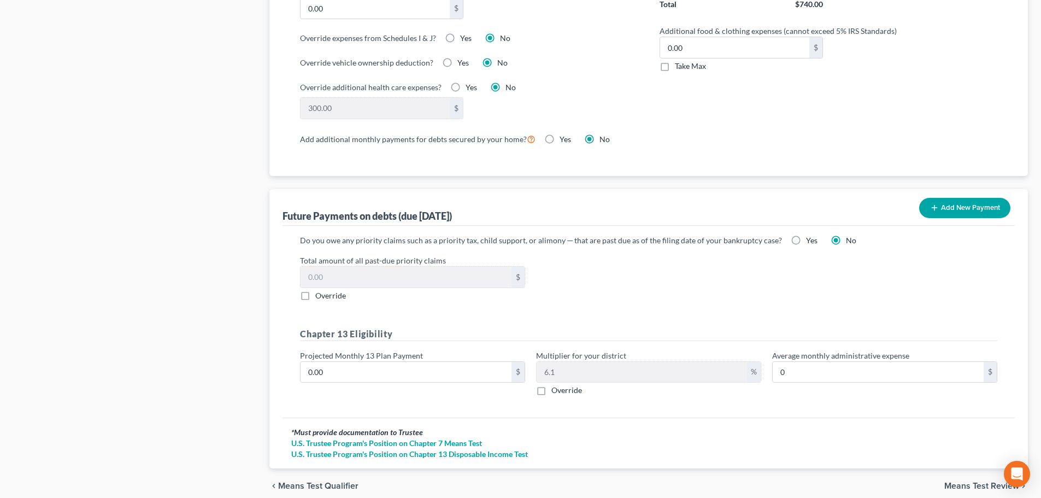
scroll to position [929, 0]
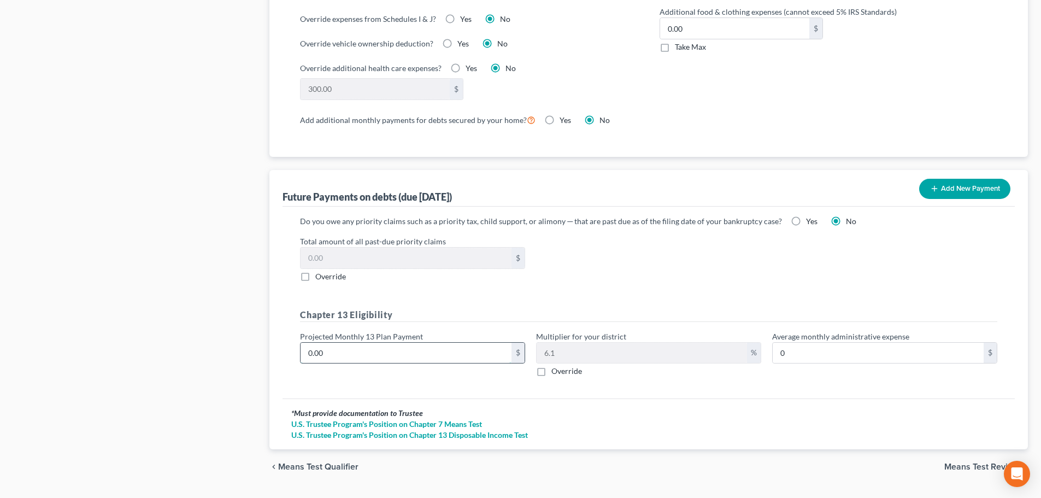
click at [385, 345] on input "0.00" at bounding box center [406, 353] width 211 height 21
type input "1"
type input "0.06"
type input "13"
type input "0.79"
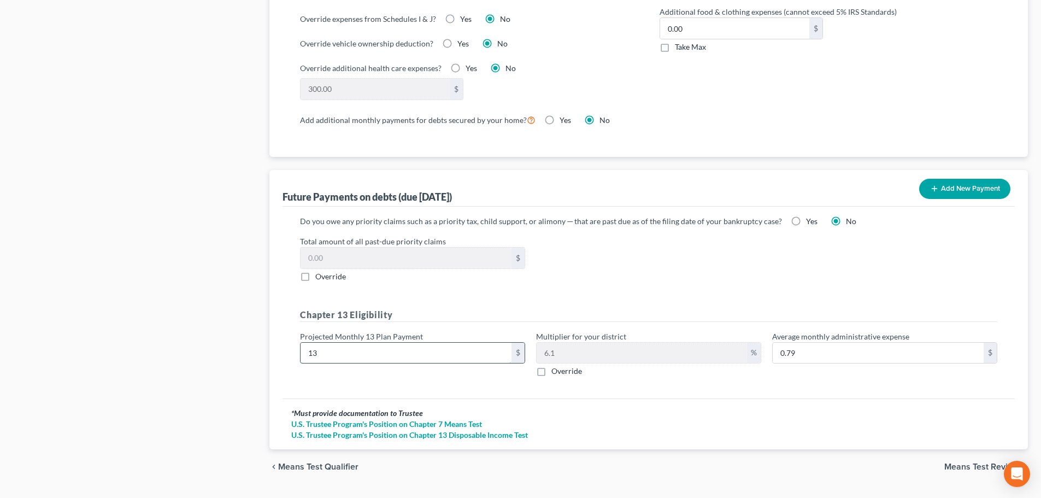
type input "135"
type input "8.23"
type input "1350"
type input "82.35"
type input "1,350"
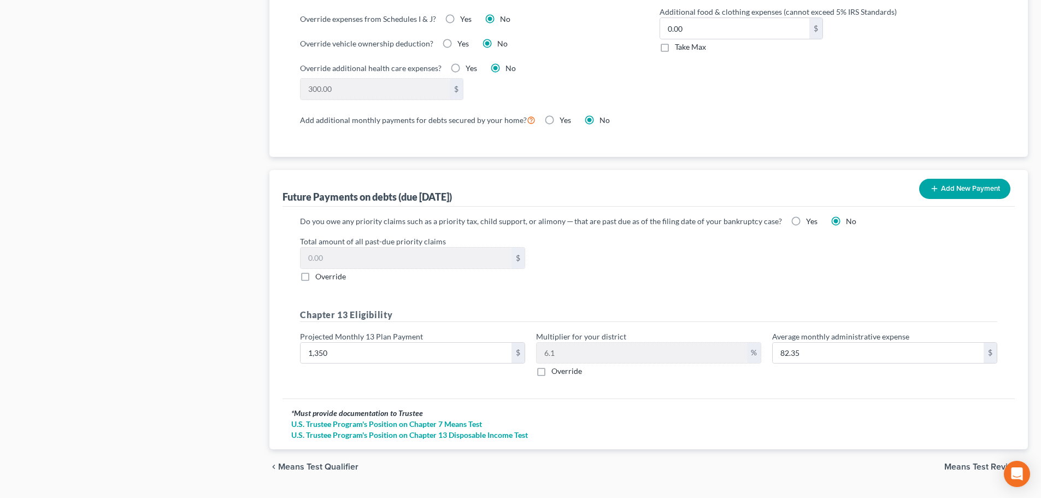
click at [791, 368] on div "Chapter 13 Eligibility Projected Monthly 13 Plan Payment 1,350 $ Multiplier for…" at bounding box center [649, 347] width 708 height 78
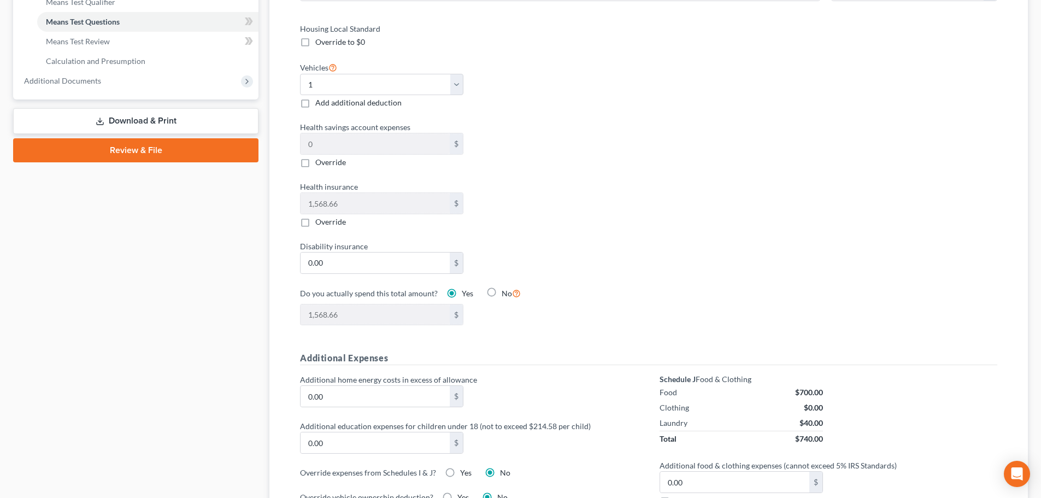
scroll to position [345, 0]
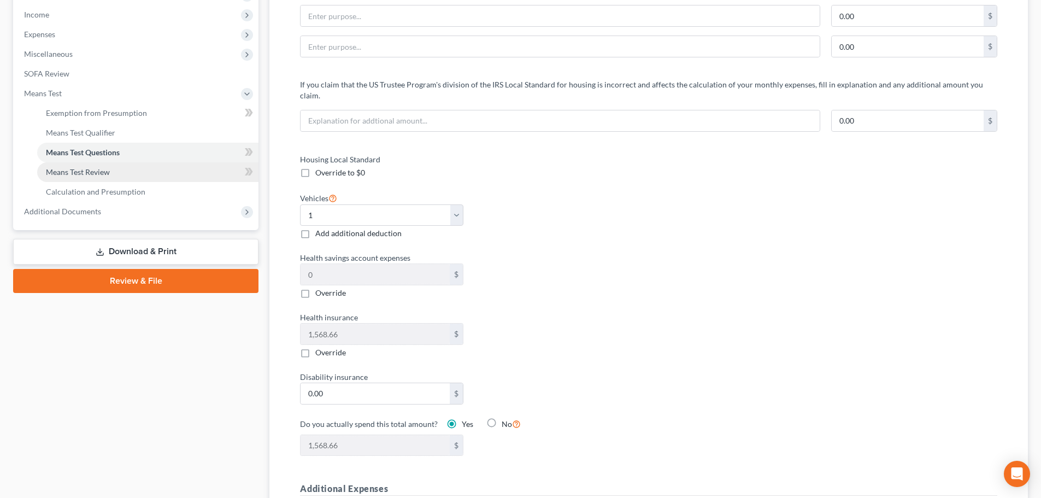
click at [207, 171] on link "Means Test Review" at bounding box center [147, 172] width 221 height 20
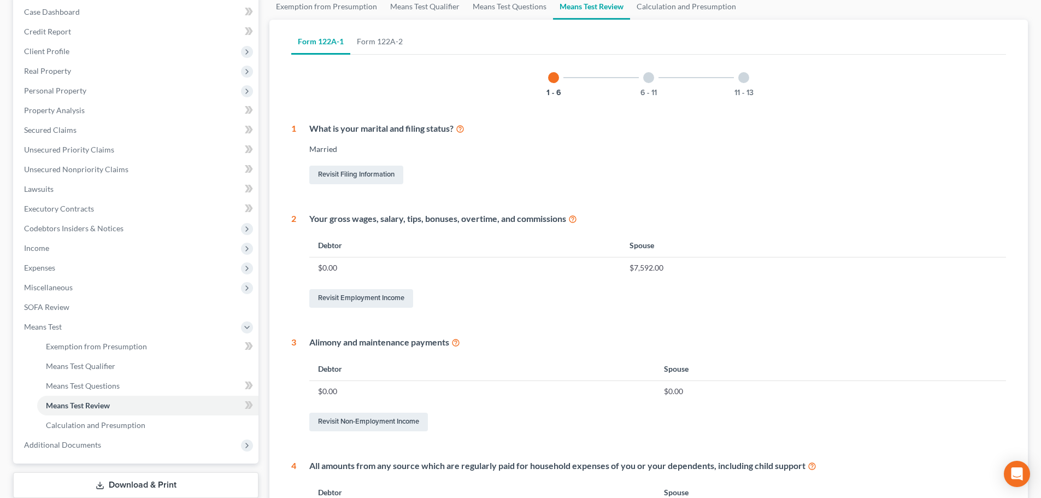
scroll to position [109, 0]
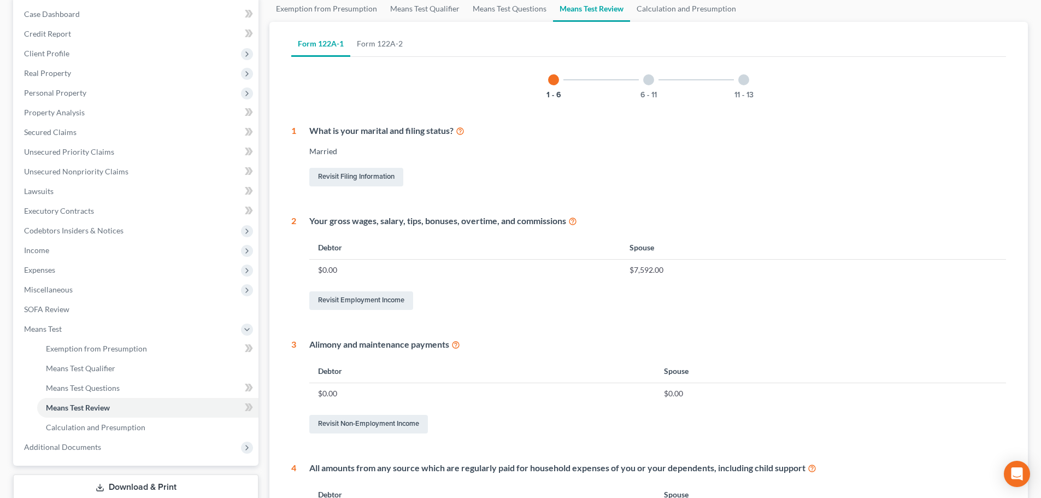
click at [648, 80] on div at bounding box center [648, 79] width 11 height 11
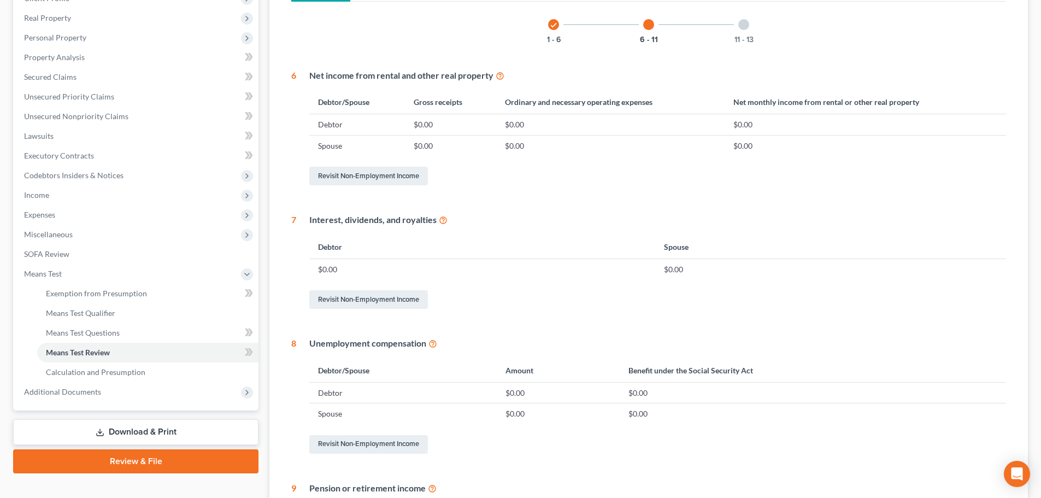
scroll to position [69, 0]
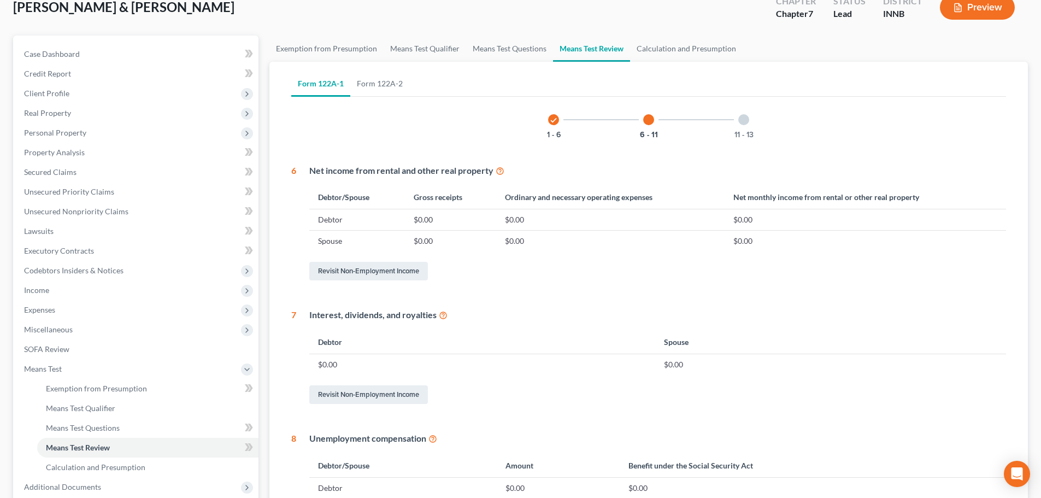
click at [746, 123] on div at bounding box center [743, 119] width 11 height 11
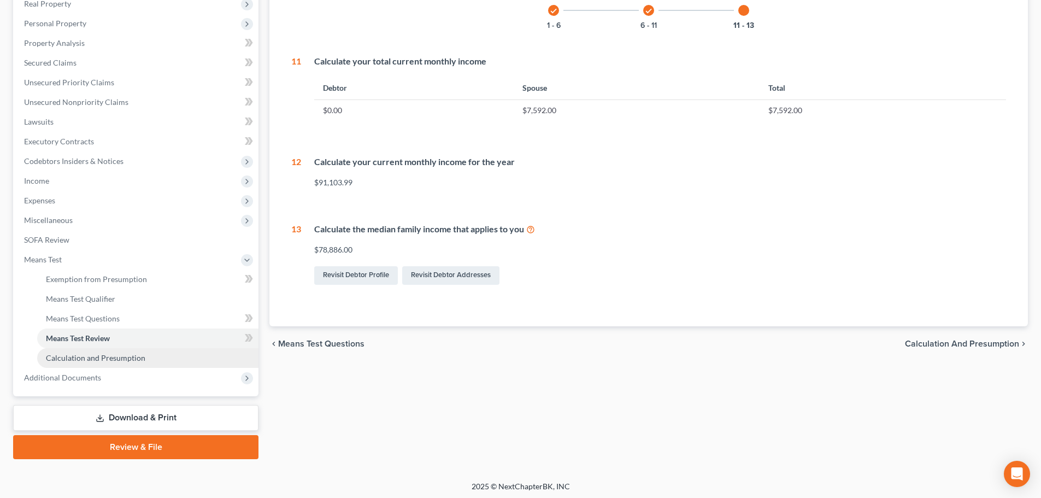
click at [155, 359] on link "Calculation and Presumption" at bounding box center [147, 358] width 221 height 20
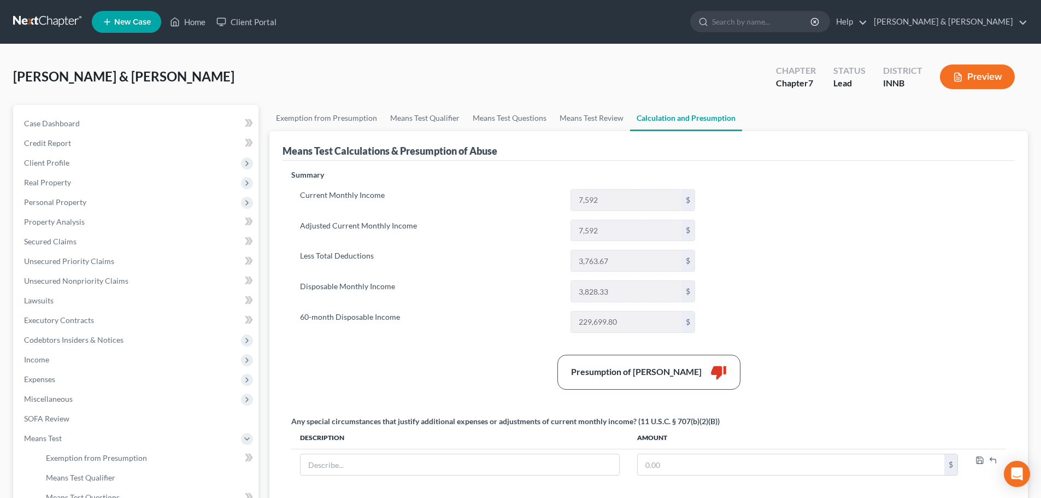
click at [980, 82] on button "Preview" at bounding box center [977, 77] width 75 height 25
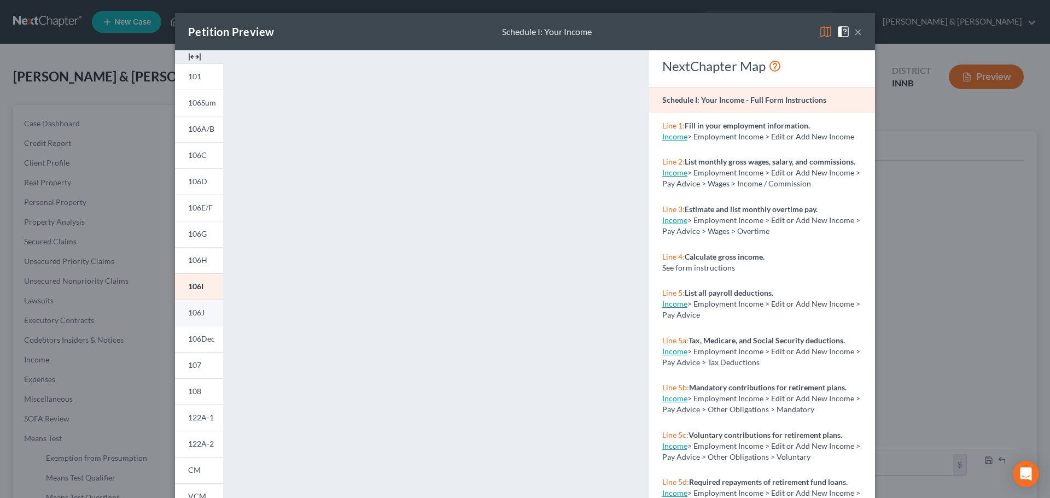
click at [204, 314] on link "106J" at bounding box center [199, 313] width 48 height 26
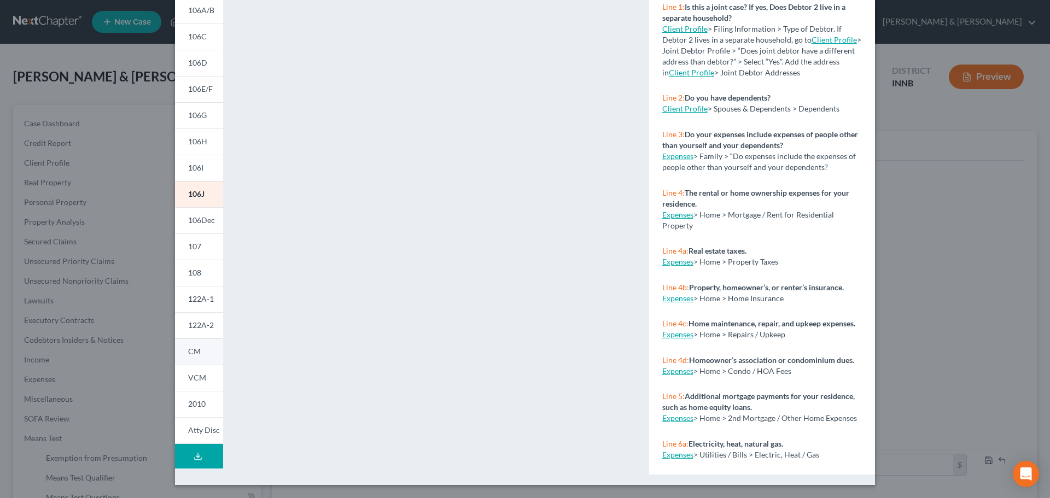
click at [205, 353] on link "CM" at bounding box center [199, 351] width 48 height 26
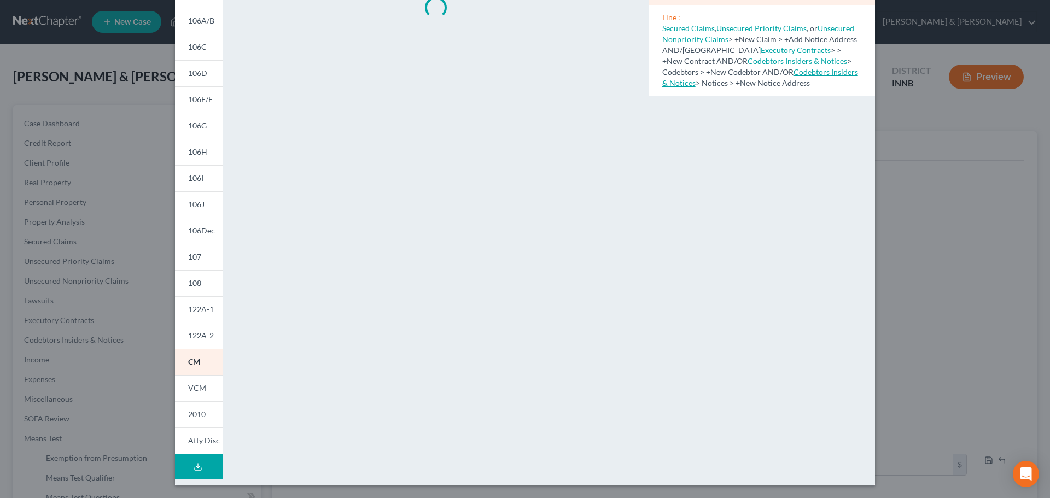
scroll to position [119, 0]
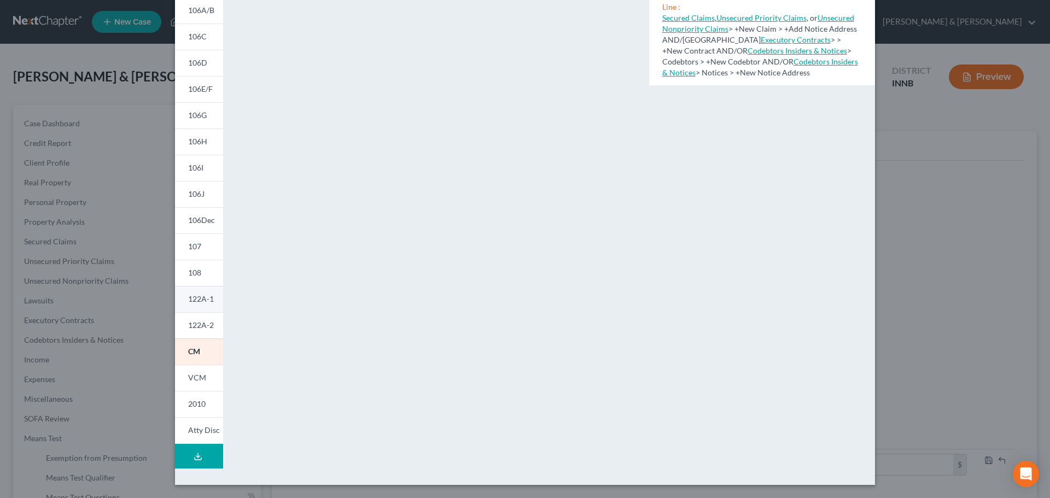
click at [197, 300] on span "122A-1" at bounding box center [201, 298] width 26 height 9
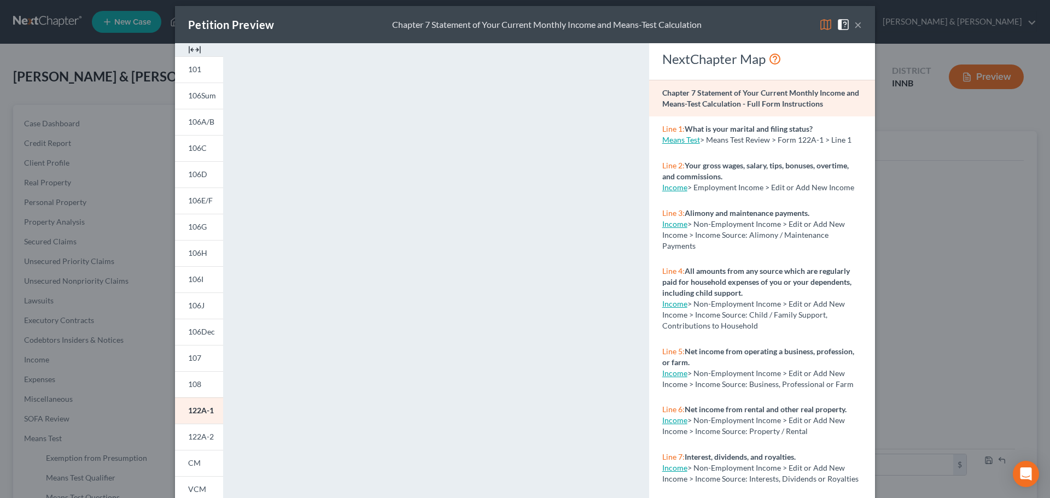
scroll to position [0, 0]
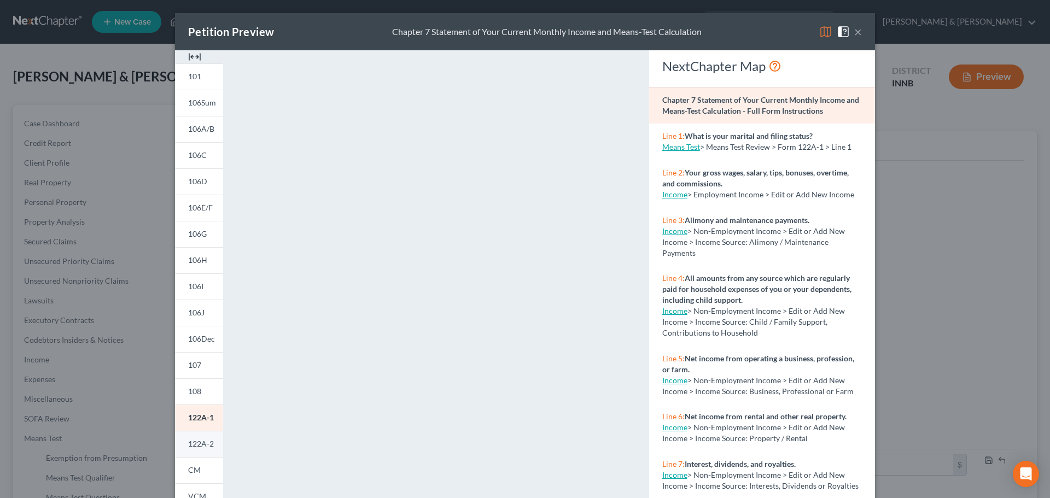
click at [197, 439] on span "122A-2" at bounding box center [201, 443] width 26 height 9
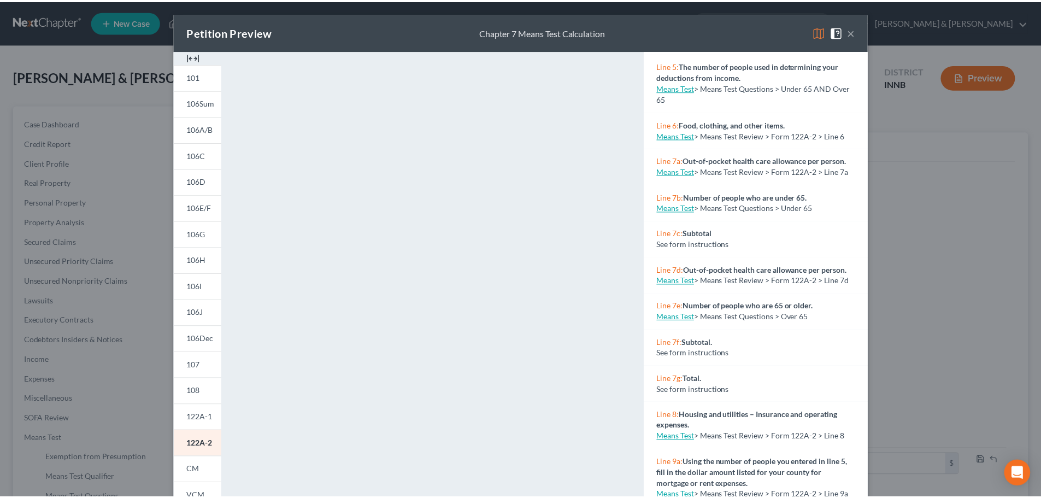
scroll to position [273, 0]
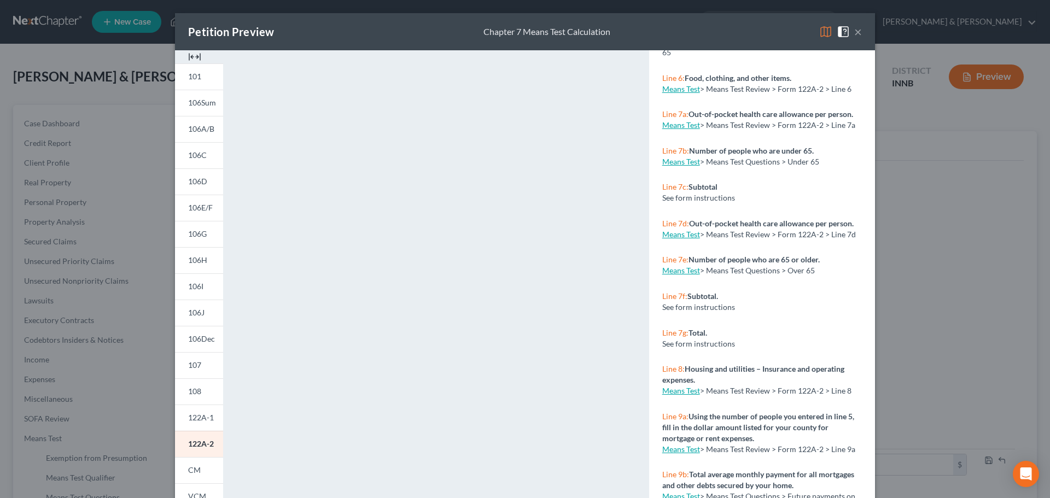
click at [855, 33] on button "×" at bounding box center [858, 31] width 8 height 13
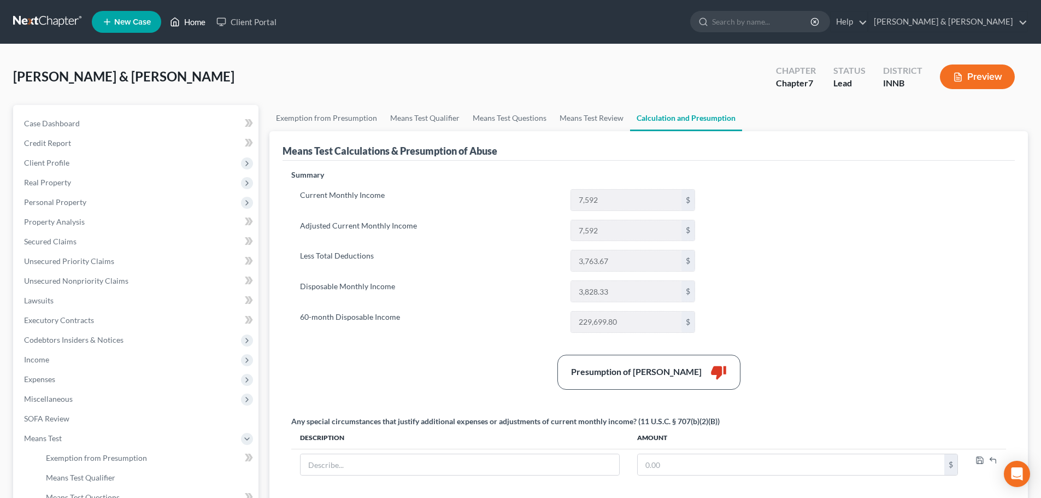
click at [185, 21] on link "Home" at bounding box center [188, 22] width 46 height 20
